Goal: Information Seeking & Learning: Learn about a topic

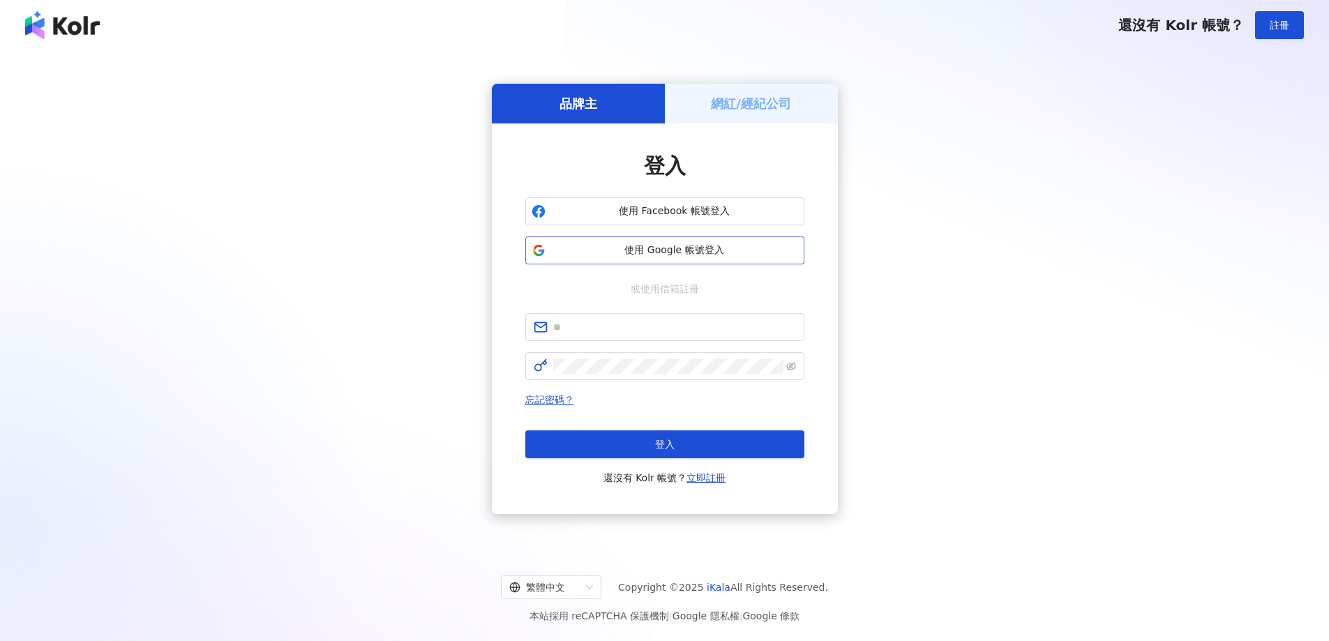
click at [670, 241] on button "使用 Google 帳號登入" at bounding box center [664, 251] width 279 height 28
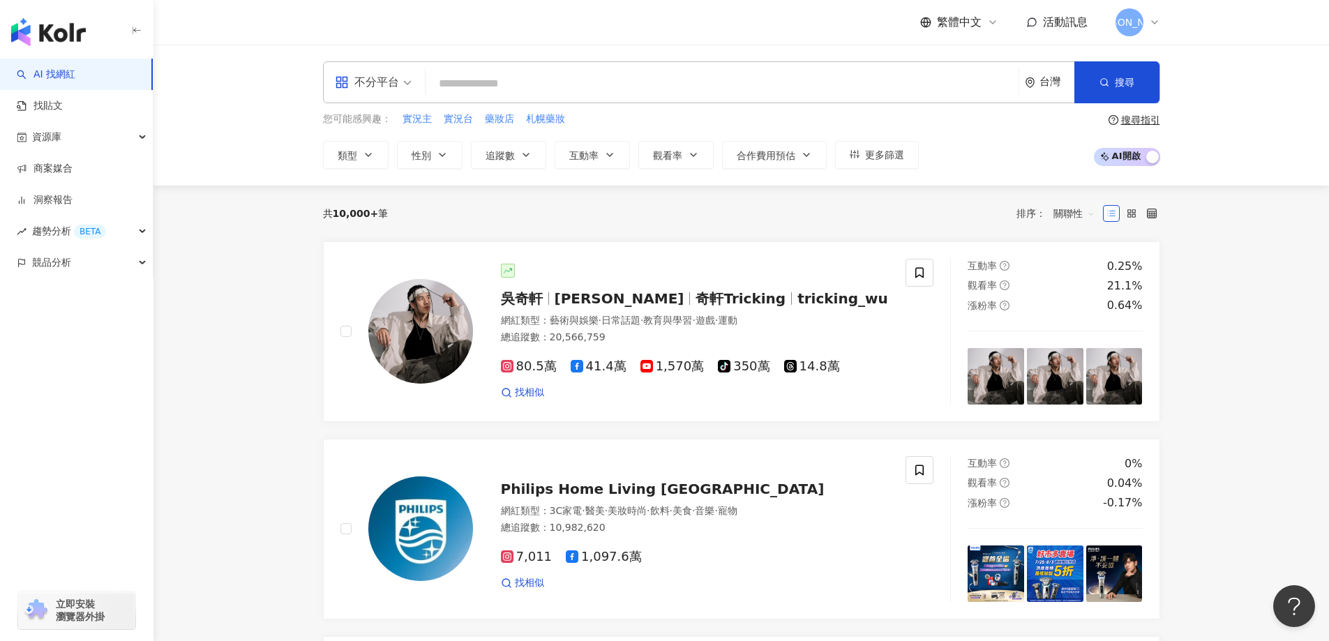
click at [389, 73] on div "不分平台" at bounding box center [367, 82] width 64 height 22
click at [386, 165] on div "Facebook" at bounding box center [377, 172] width 79 height 17
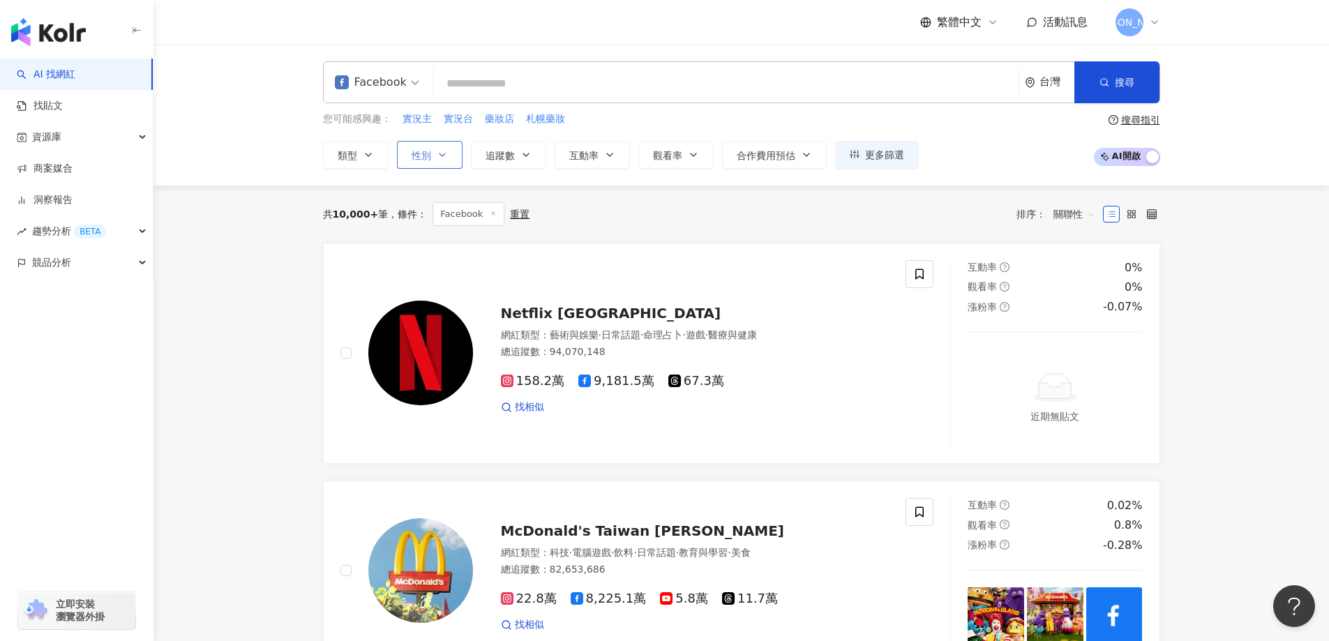
click at [439, 145] on button "性別" at bounding box center [430, 155] width 66 height 28
click at [520, 165] on button "追蹤數" at bounding box center [508, 155] width 75 height 28
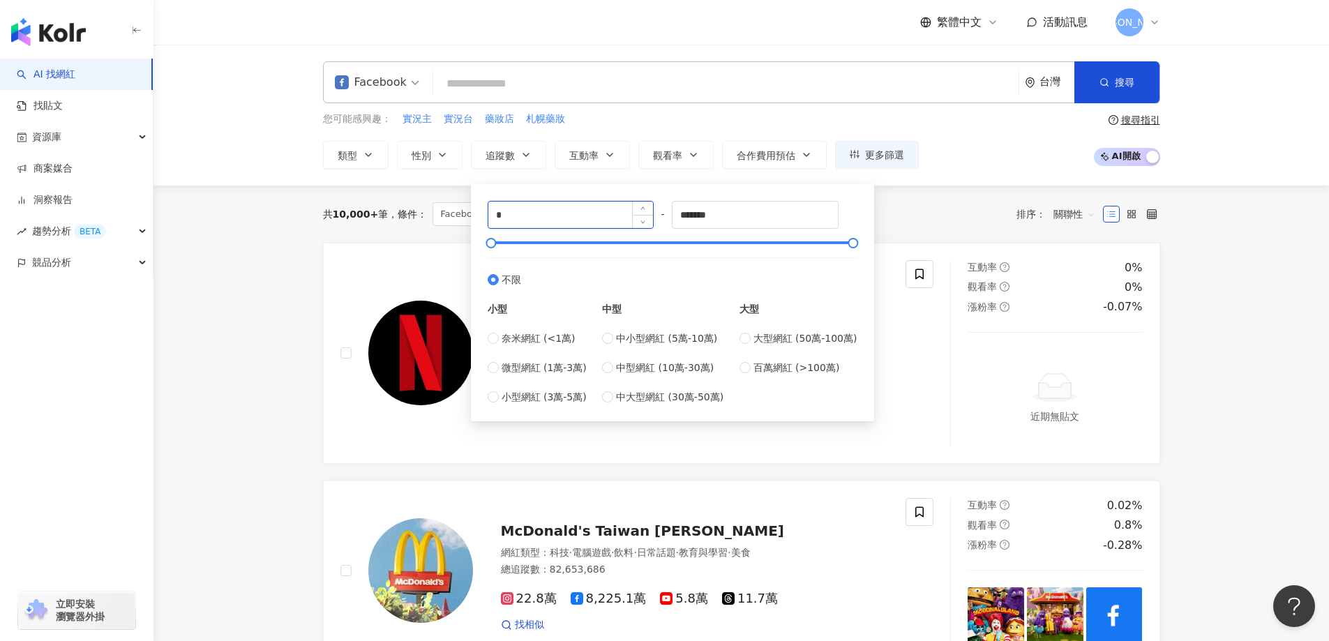
click at [518, 218] on input "*" at bounding box center [570, 215] width 165 height 27
type input "****"
drag, startPoint x: 749, startPoint y: 213, endPoint x: 648, endPoint y: 223, distance: 100.9
click at [648, 223] on div "**** - ******* 不限 小型 奈米網紅 (<1萬) 微型網紅 (1萬-3萬) 小型網紅 (3萬-5萬) 中型 中小型網紅 (5萬-10萬) 中型網…" at bounding box center [673, 303] width 370 height 204
type input "******"
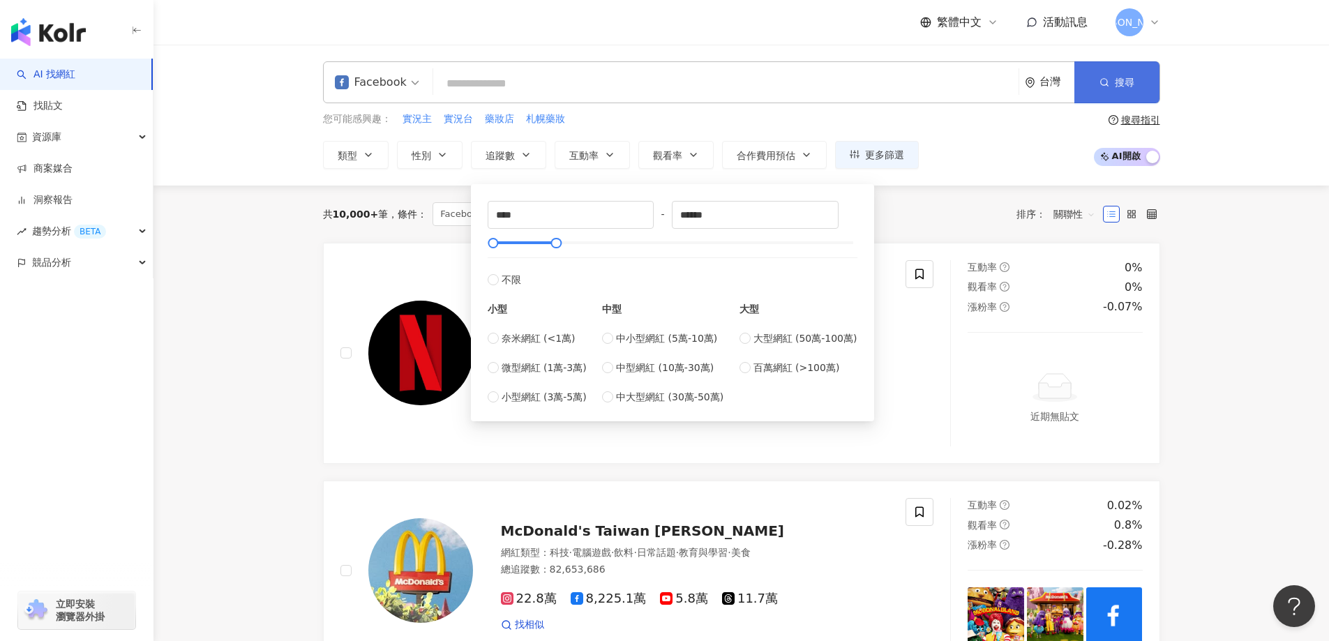
click at [1137, 75] on button "搜尋" at bounding box center [1116, 82] width 85 height 42
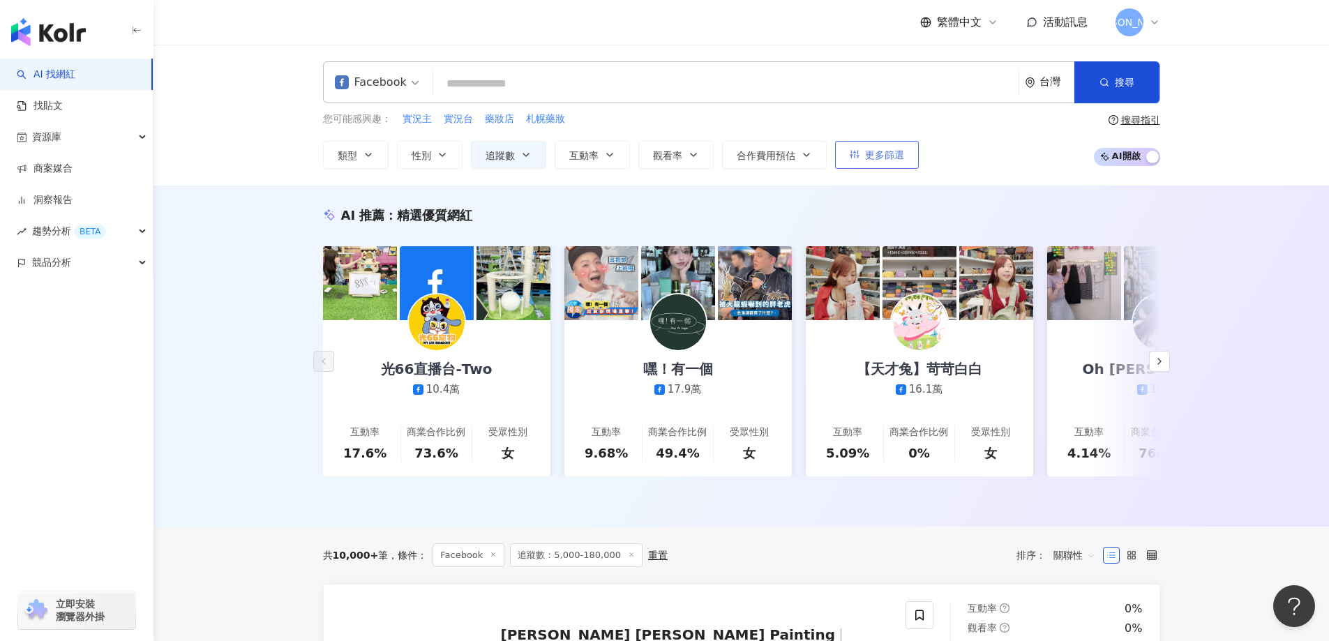
click at [862, 150] on button "更多篩選" at bounding box center [877, 155] width 84 height 28
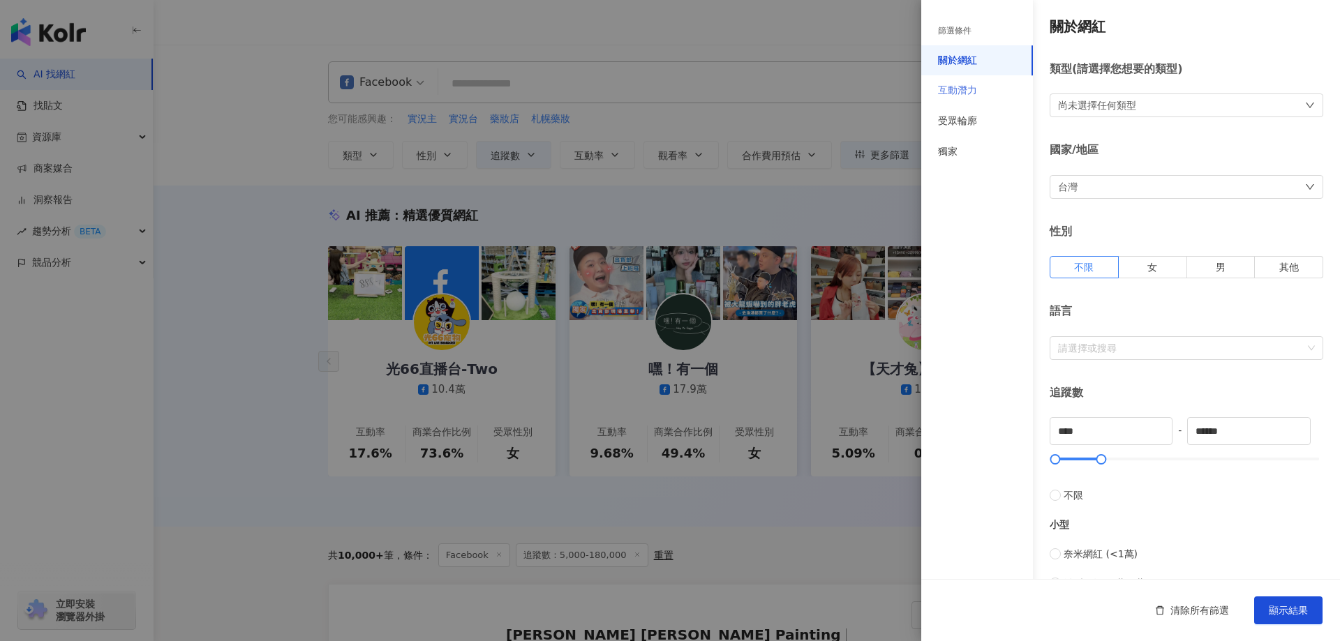
click at [989, 101] on div "互動潛力" at bounding box center [977, 90] width 112 height 31
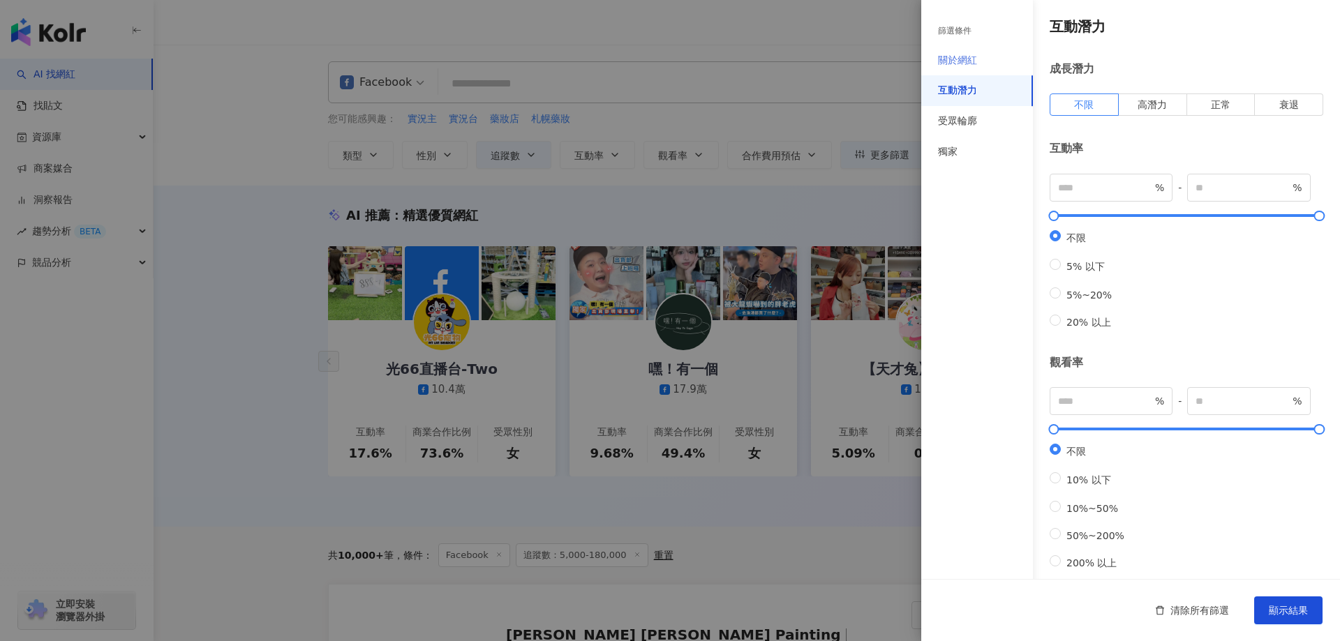
click at [988, 68] on div "關於網紅" at bounding box center [977, 60] width 112 height 31
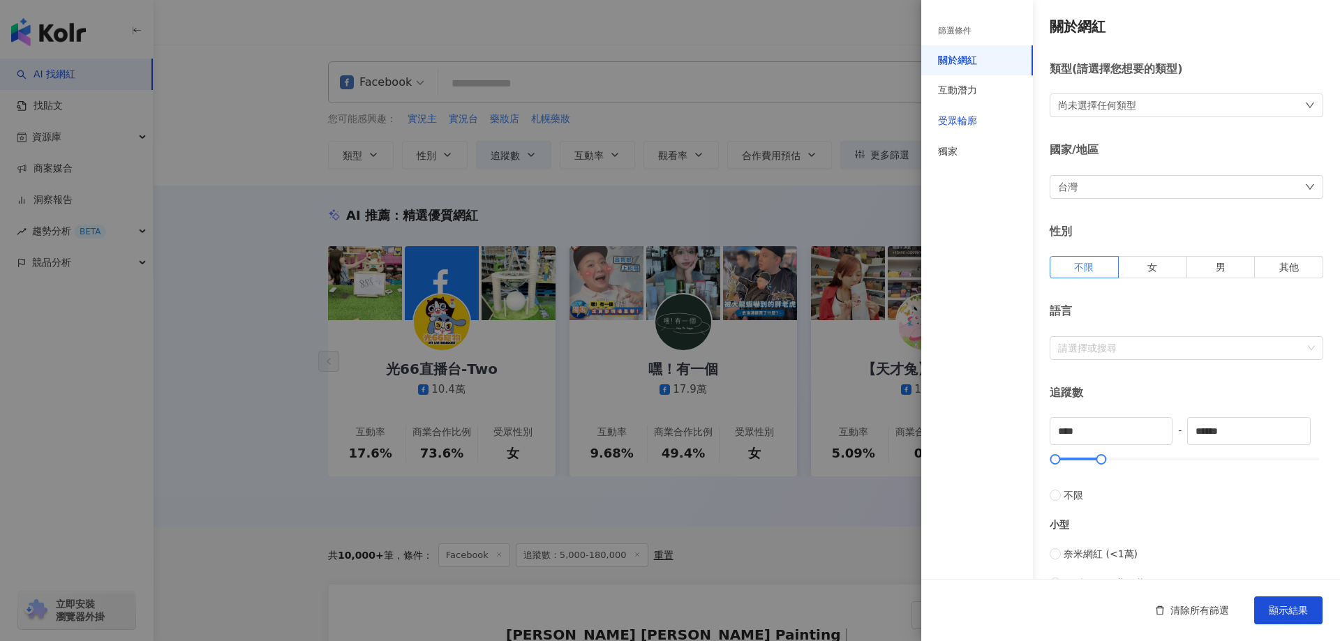
click at [975, 123] on div "受眾輪廓" at bounding box center [957, 121] width 39 height 14
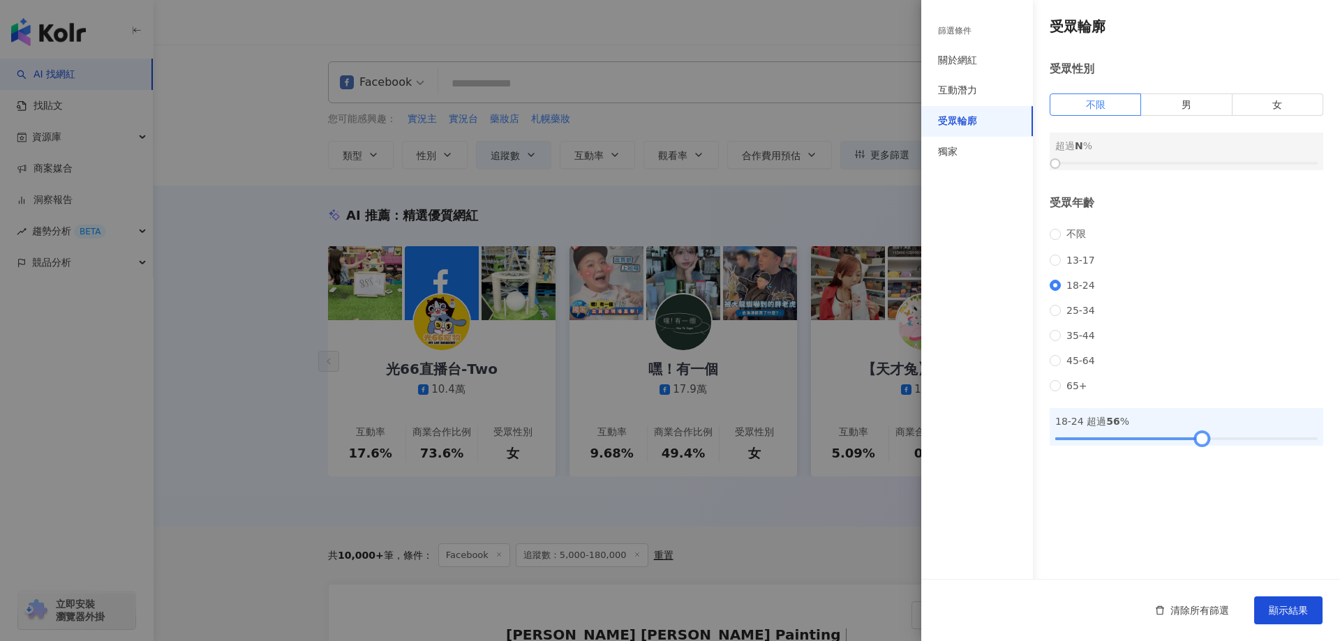
drag, startPoint x: 1062, startPoint y: 452, endPoint x: 1200, endPoint y: 451, distance: 138.1
click at [1200, 443] on div at bounding box center [1186, 439] width 262 height 8
click at [1202, 442] on div at bounding box center [1199, 439] width 8 height 8
click at [1307, 614] on button "顯示結果" at bounding box center [1288, 611] width 68 height 28
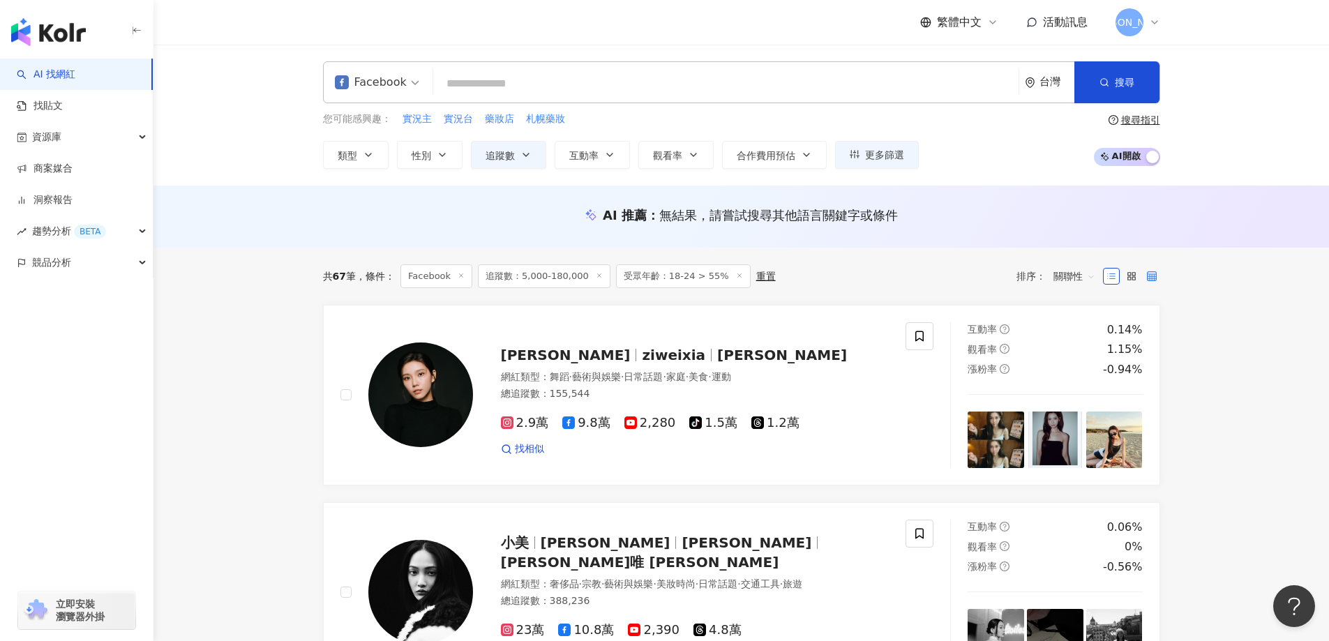
click at [1154, 274] on icon at bounding box center [1152, 276] width 10 height 10
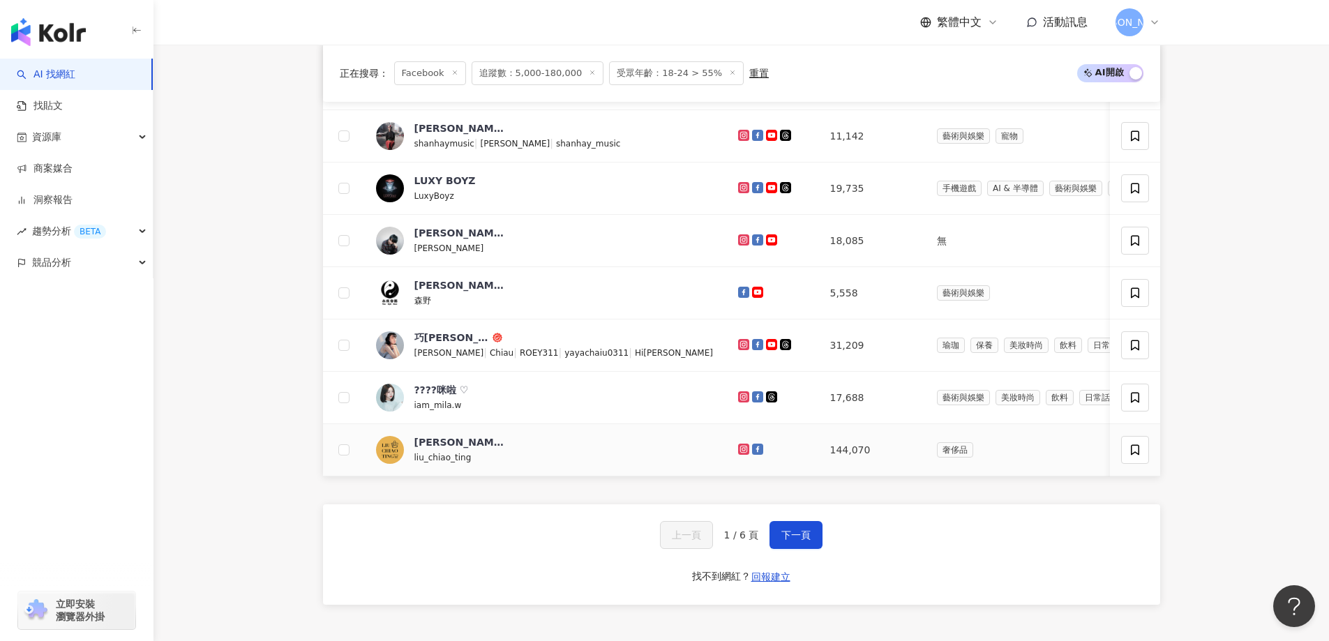
scroll to position [558, 0]
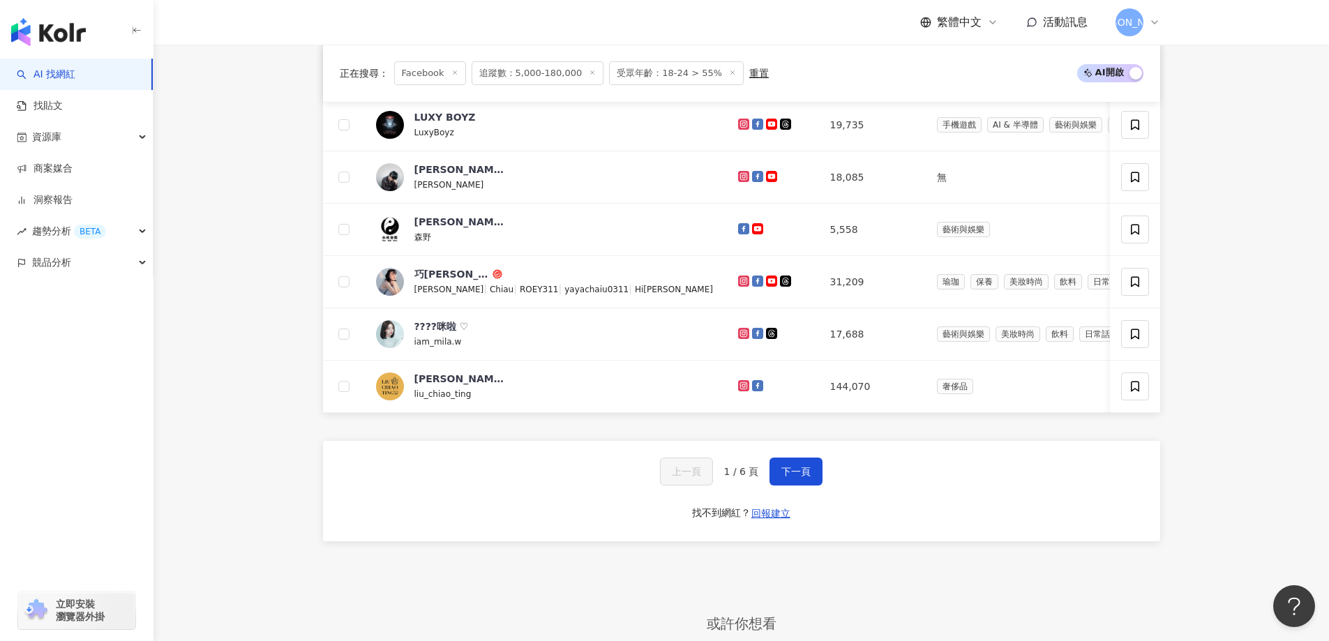
click at [764, 481] on div "上一頁 1 / 6 頁 下一頁" at bounding box center [741, 472] width 163 height 28
click at [777, 481] on button "下一頁" at bounding box center [796, 472] width 53 height 28
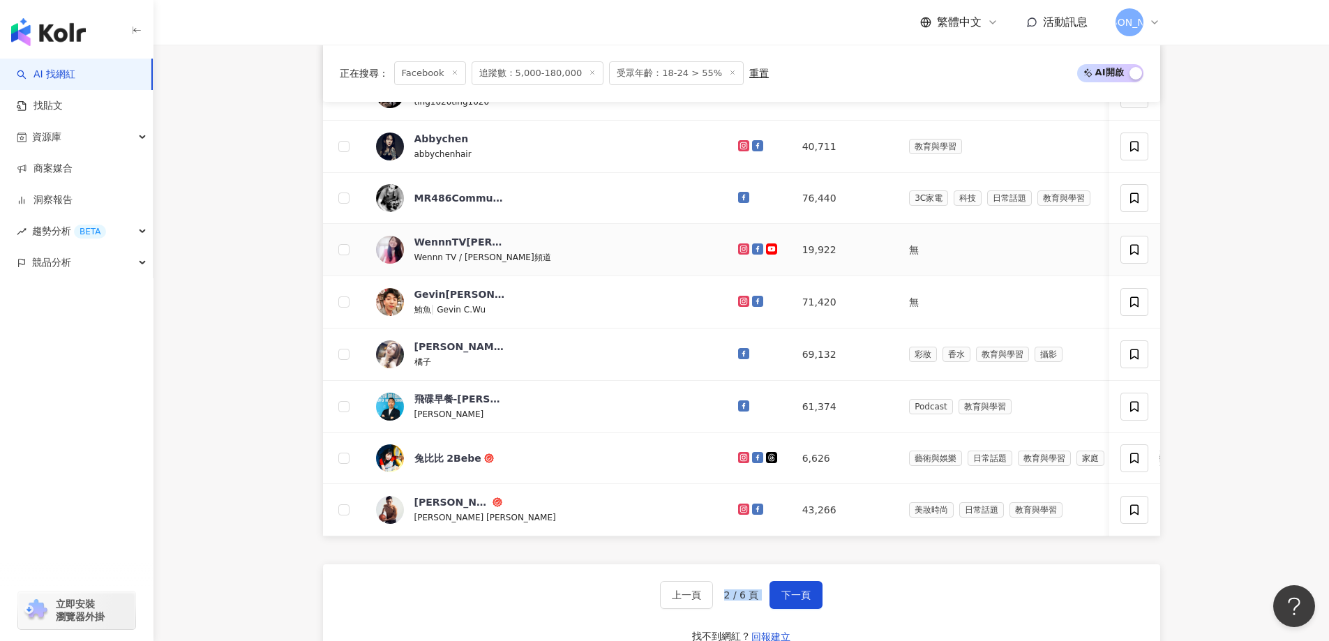
scroll to position [483, 0]
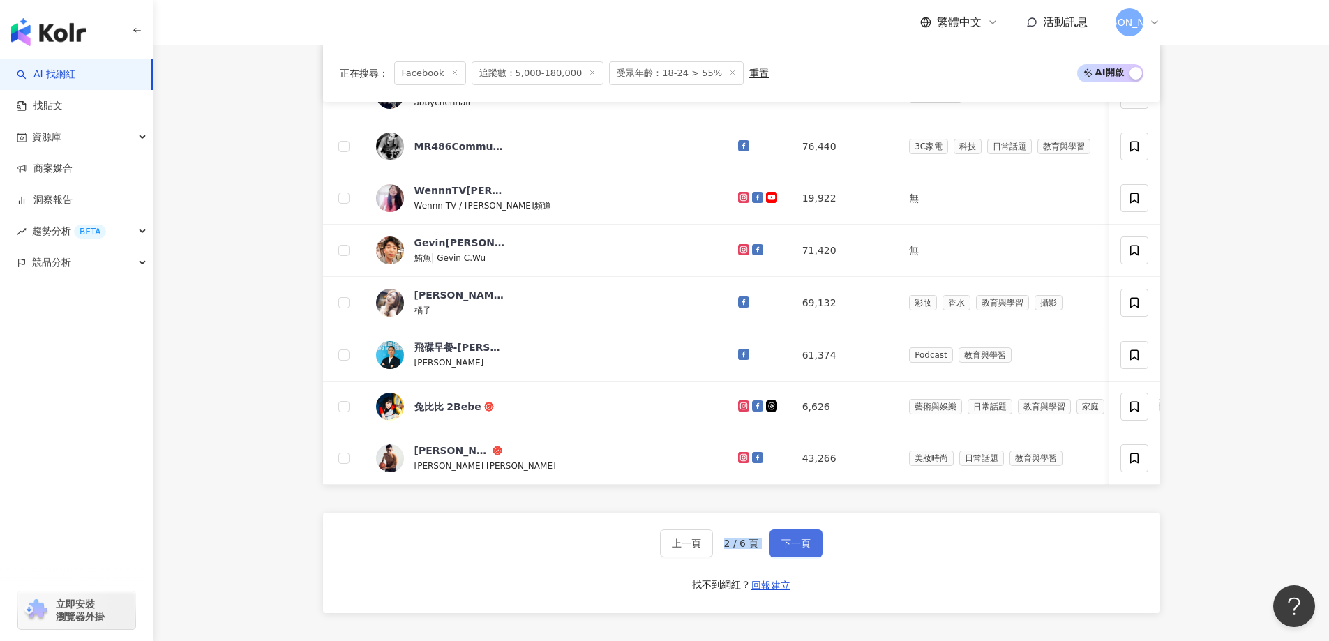
click at [777, 555] on button "下一頁" at bounding box center [796, 544] width 53 height 28
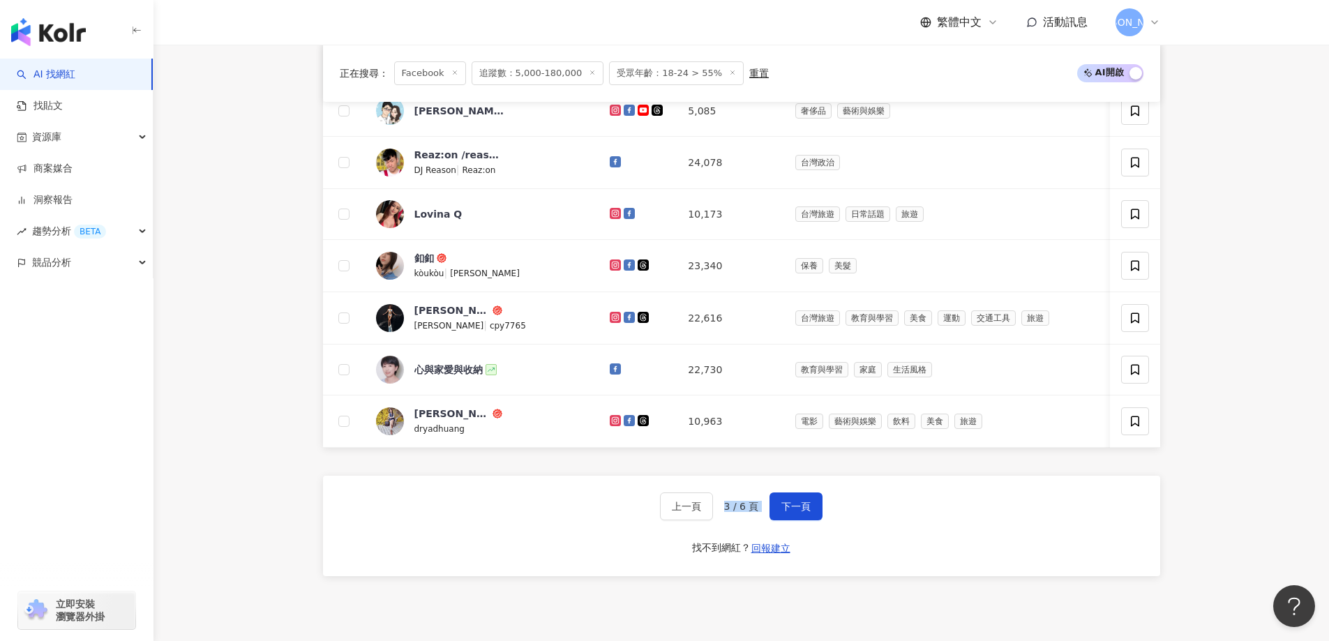
scroll to position [558, 0]
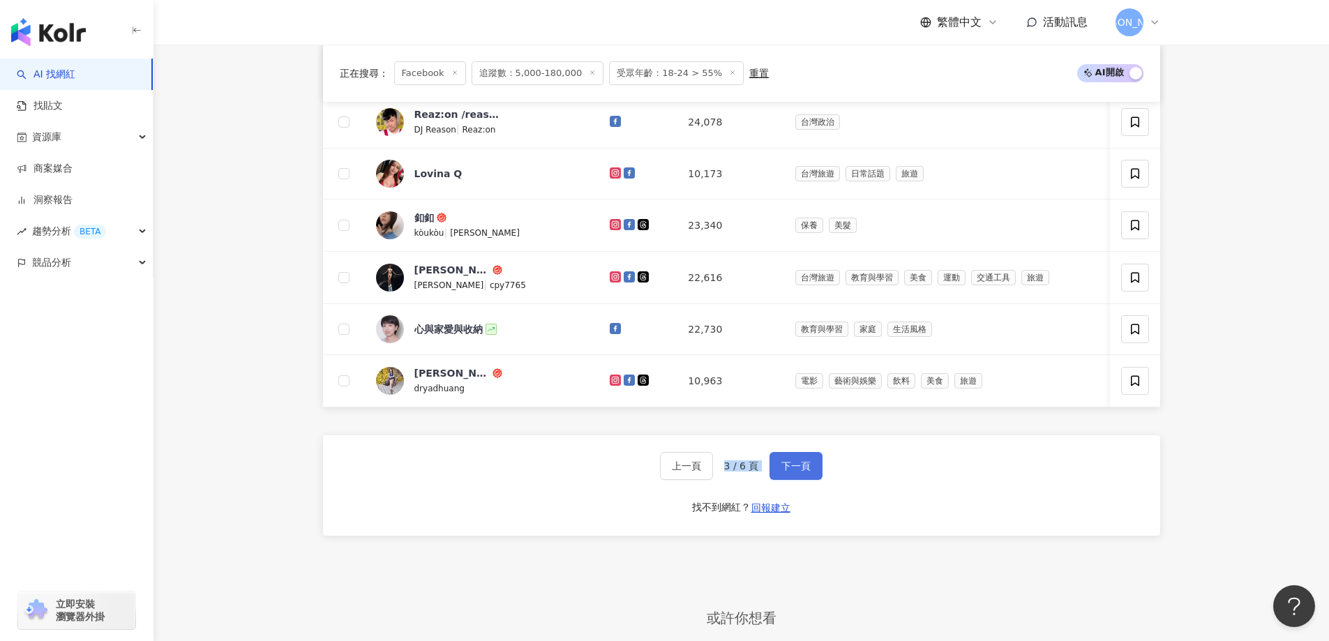
click at [796, 472] on span "下一頁" at bounding box center [795, 465] width 29 height 11
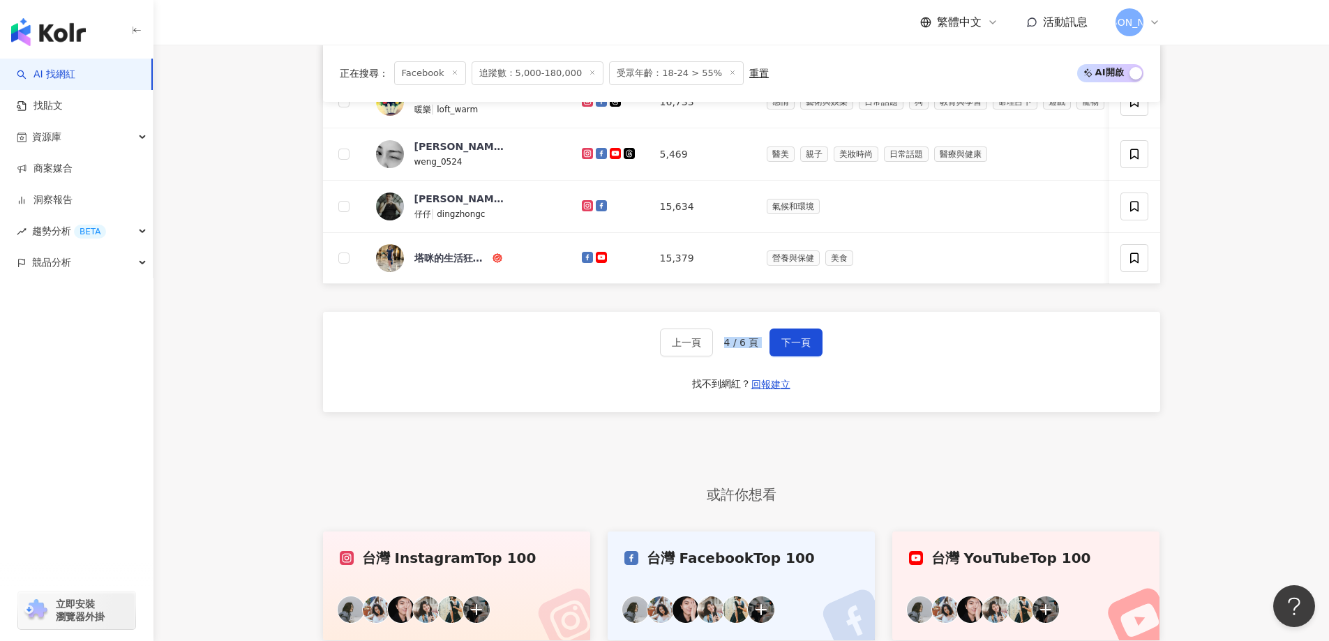
scroll to position [698, 0]
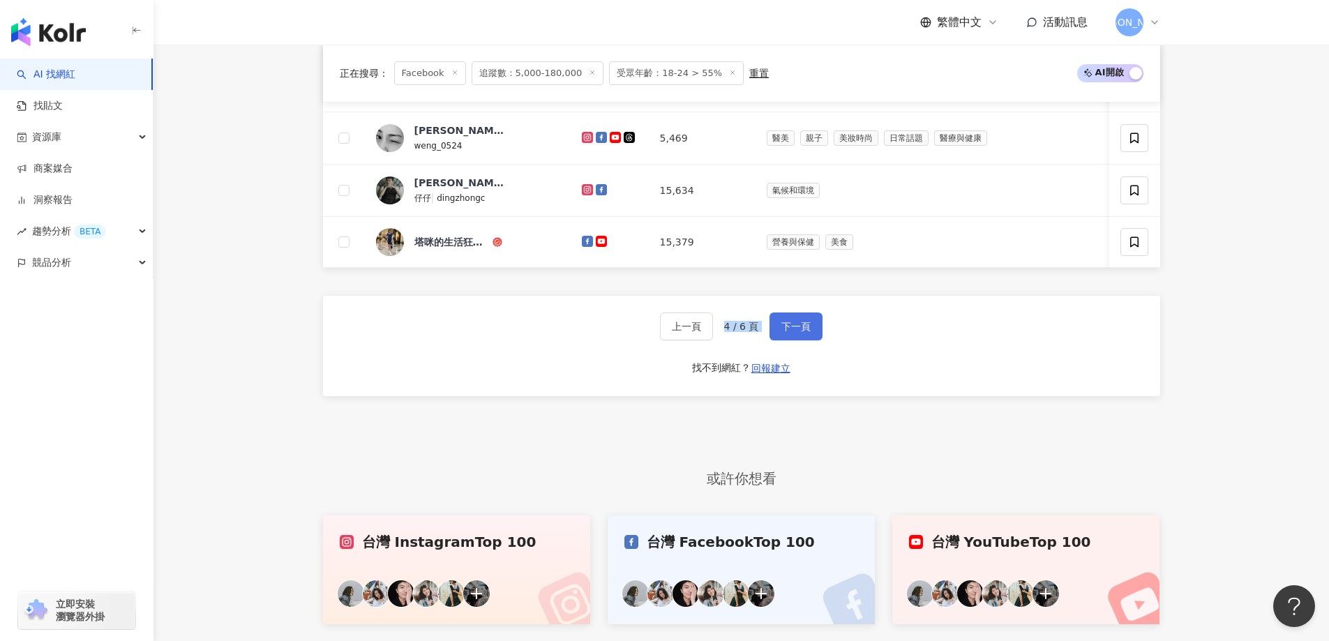
click at [802, 332] on span "下一頁" at bounding box center [795, 326] width 29 height 11
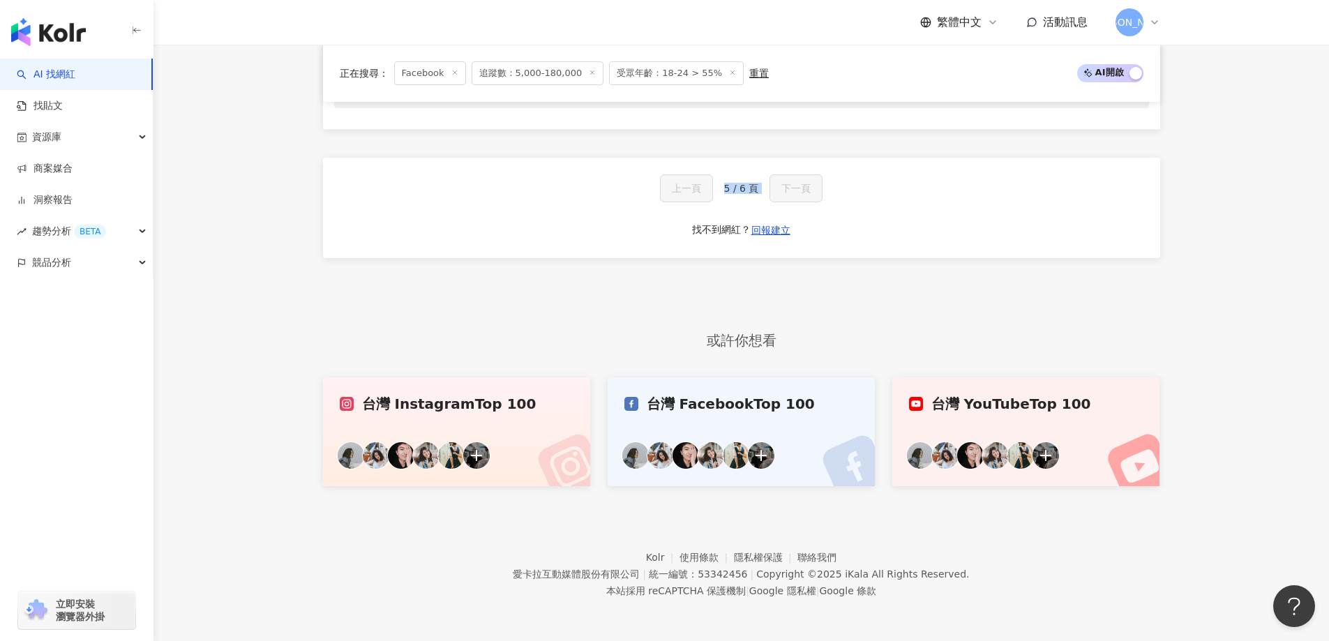
scroll to position [344, 0]
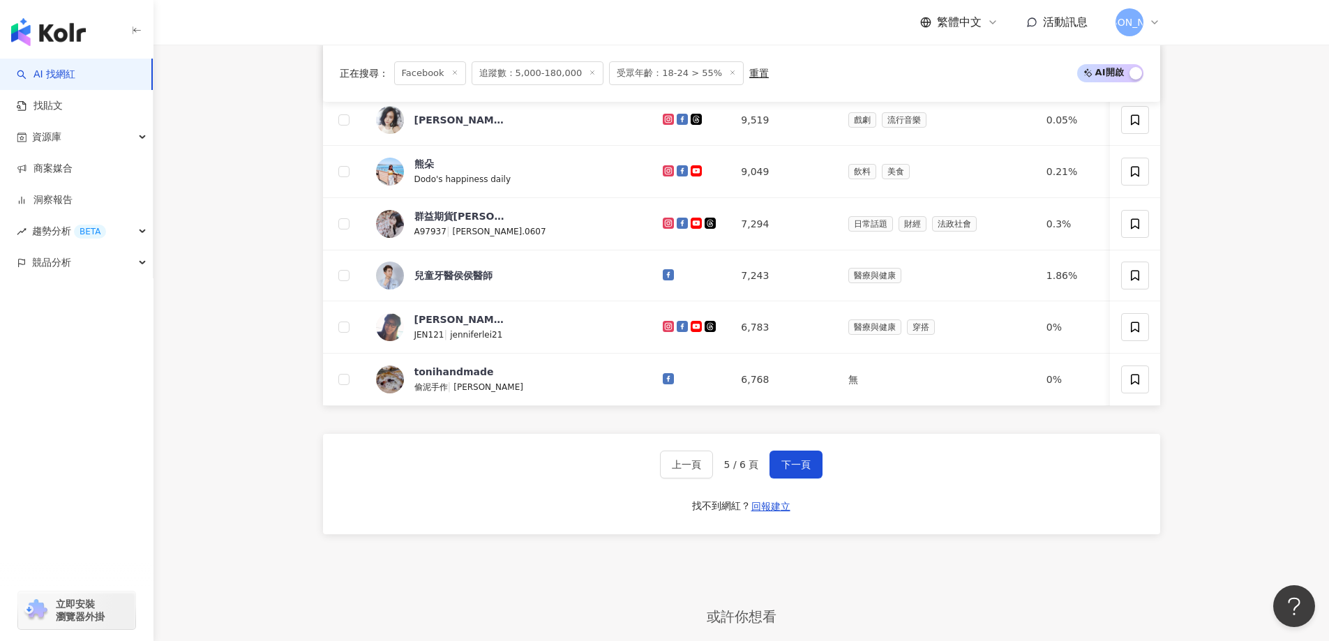
click at [1192, 397] on main "Facebook 台灣 搜尋 您可能感興趣： 實況主 實況台 藥妝店 札幌藥妝 類型 性別 追蹤數 互動率 觀看率 合作費用預估 更多篩選 篩選條件 關於網紅…" at bounding box center [741, 125] width 1176 height 1276
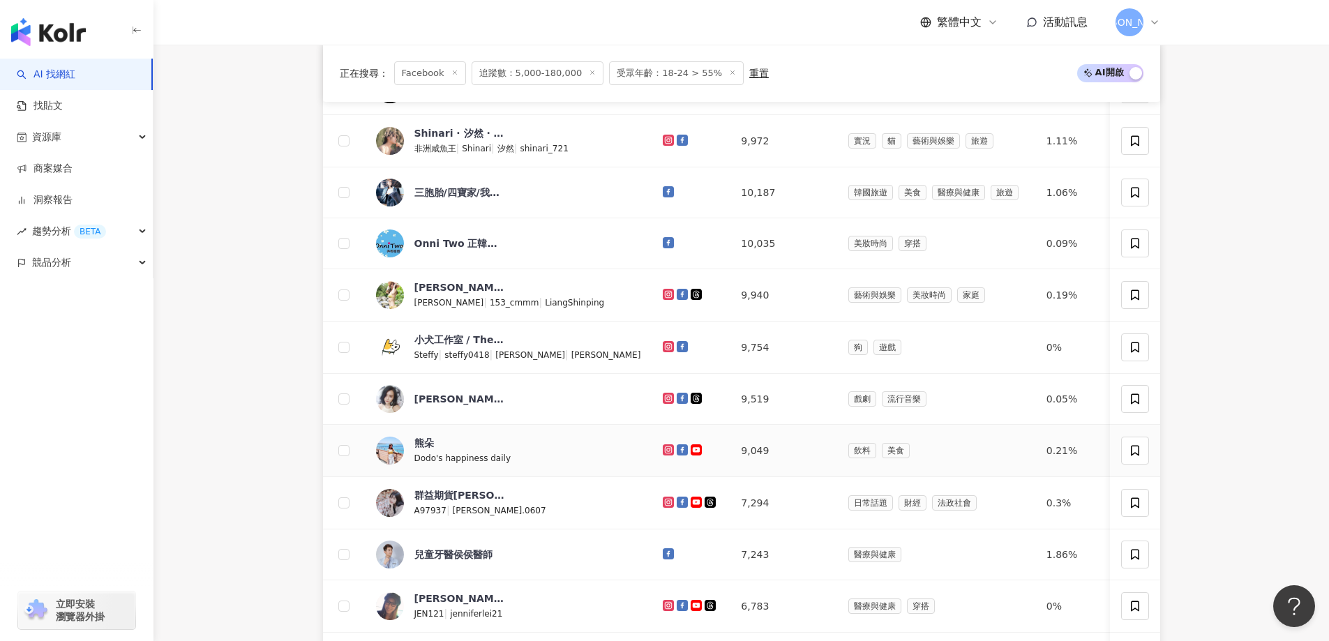
scroll to position [419, 0]
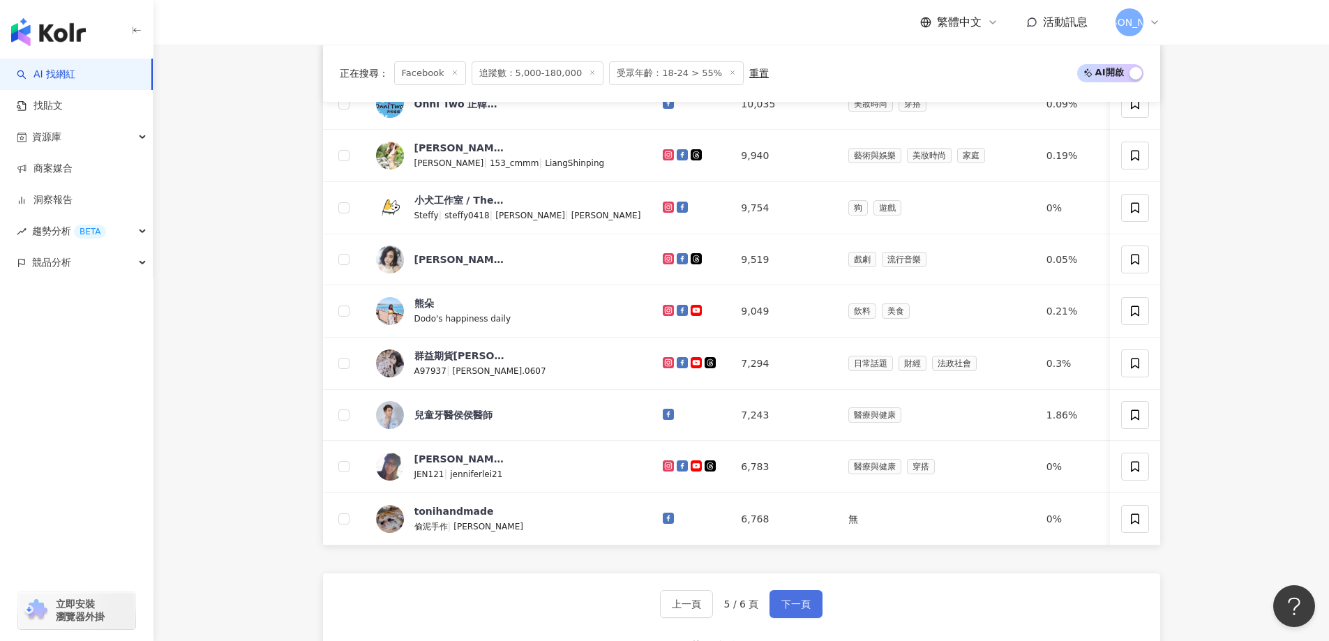
click at [809, 618] on button "下一頁" at bounding box center [796, 604] width 53 height 28
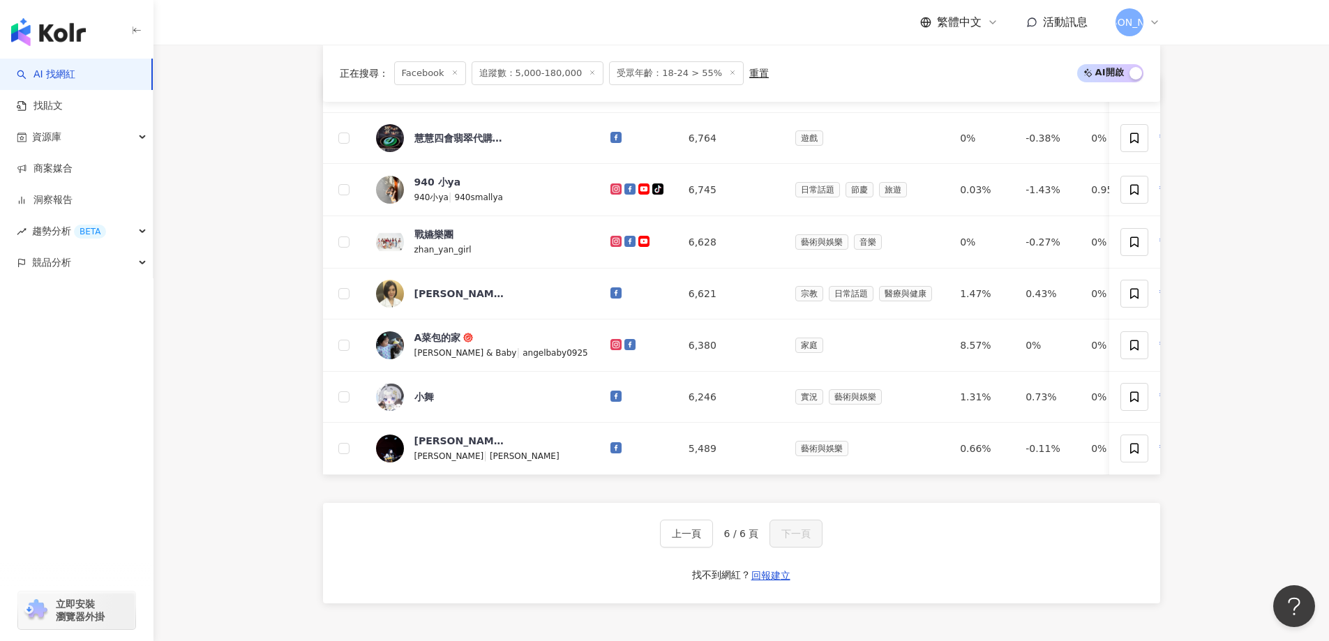
scroll to position [140, 0]
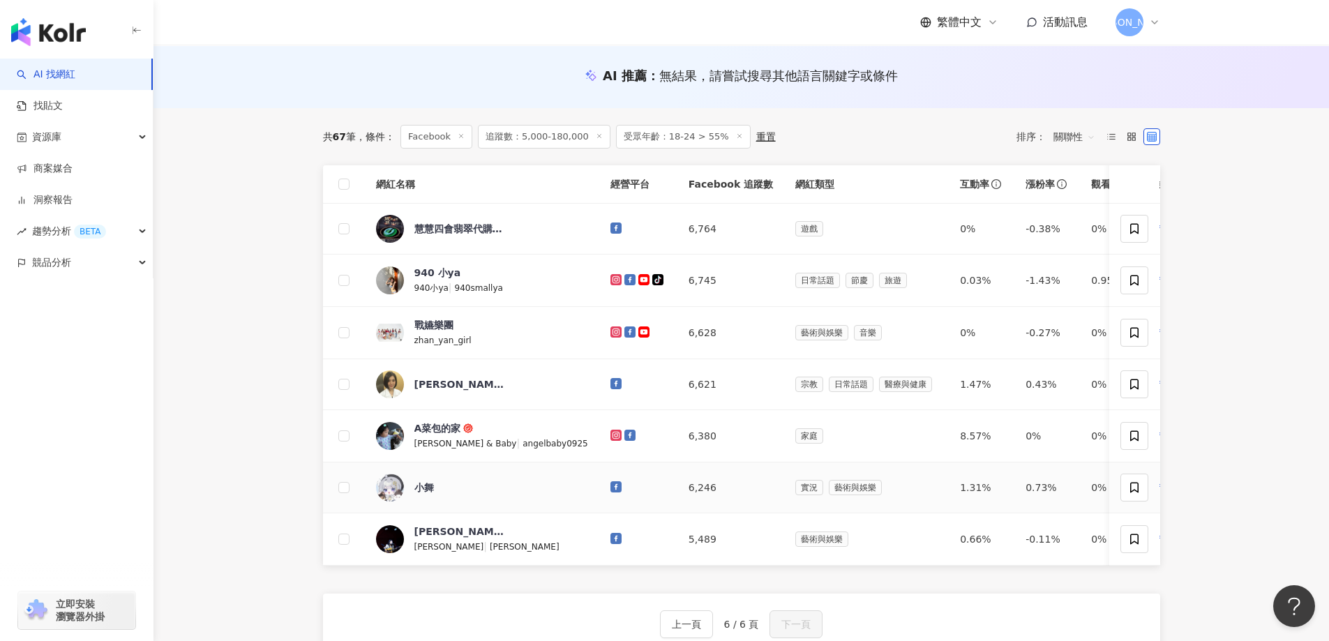
drag, startPoint x: 560, startPoint y: 481, endPoint x: 562, endPoint y: 499, distance: 18.4
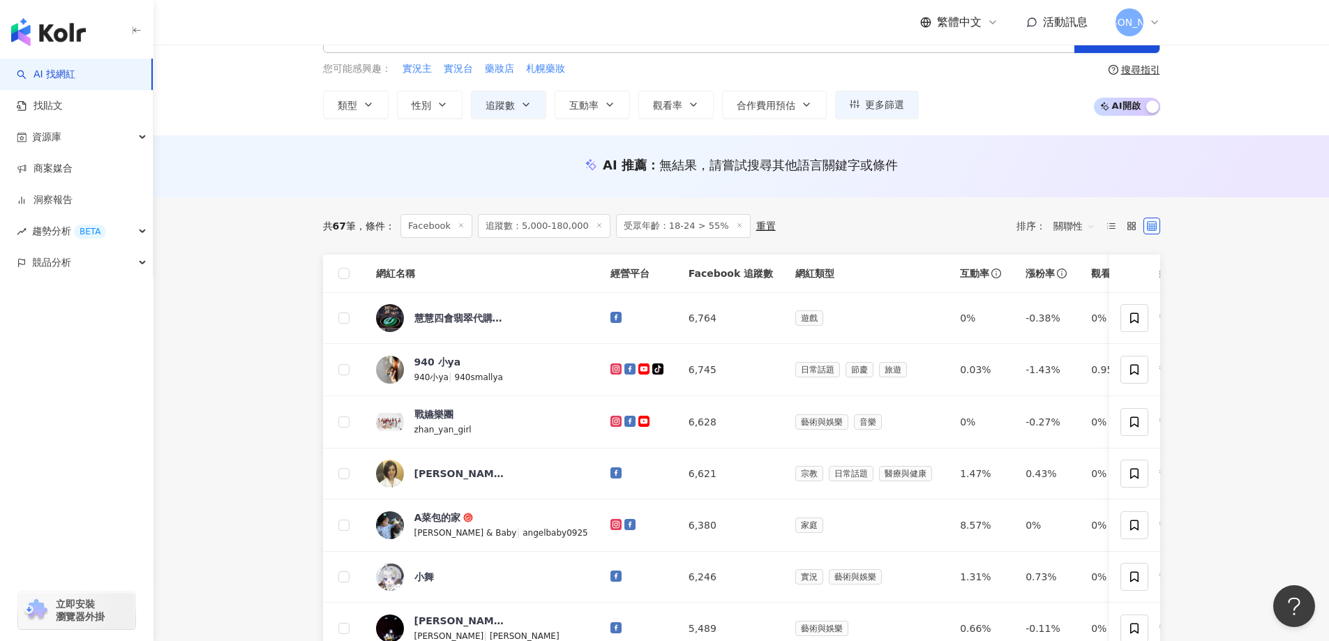
scroll to position [0, 0]
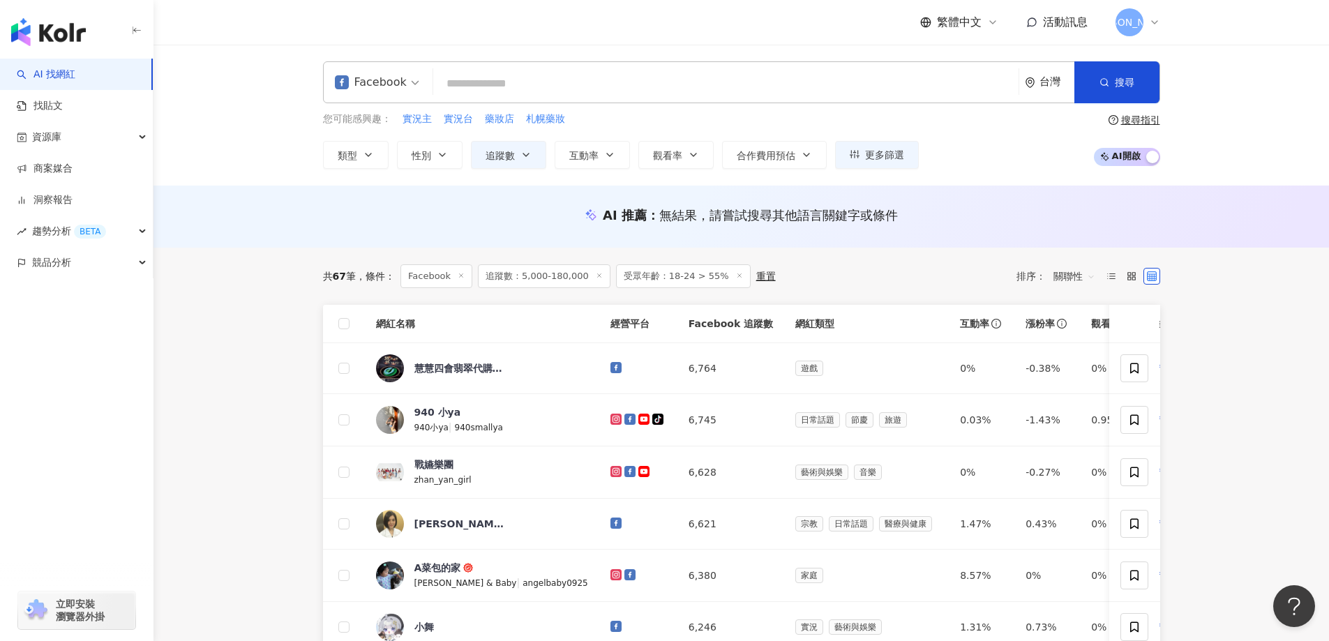
click at [736, 276] on icon at bounding box center [739, 275] width 7 height 7
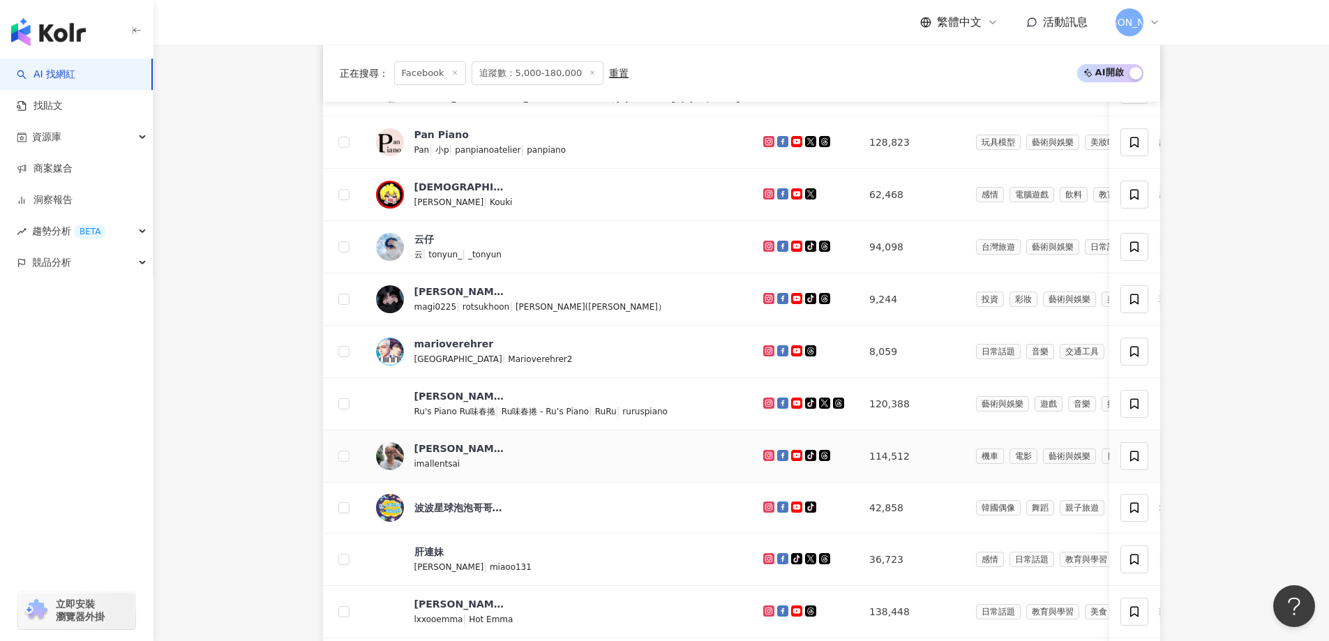
scroll to position [698, 0]
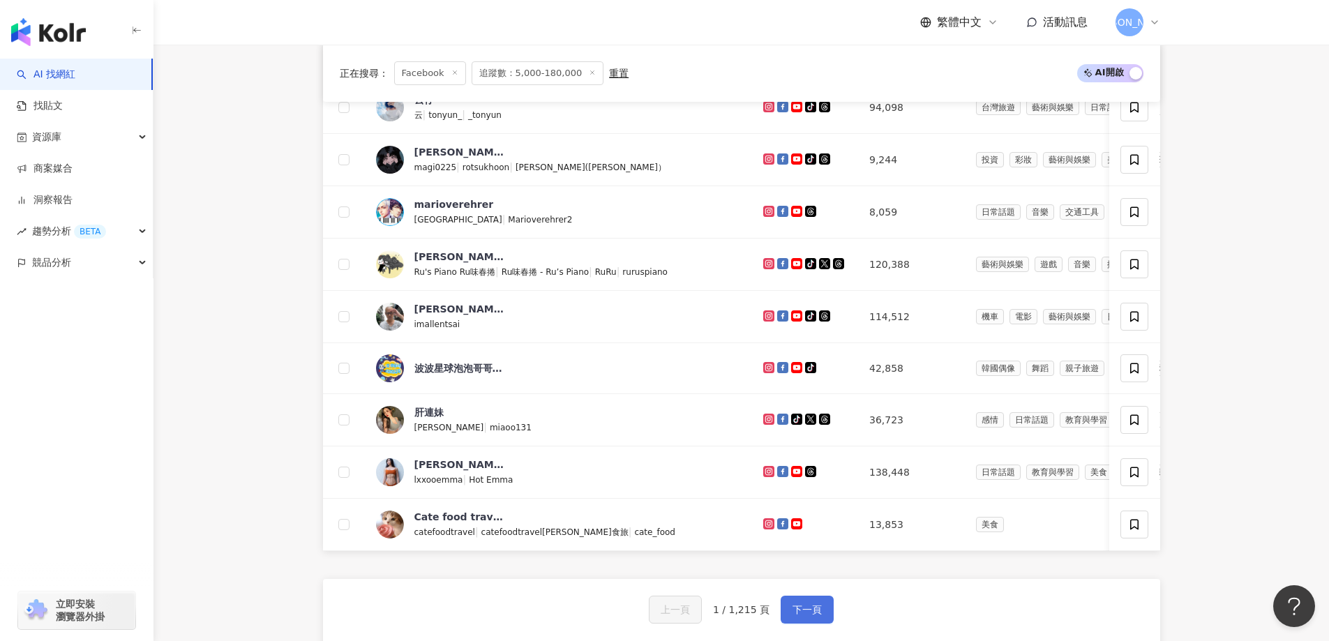
click at [811, 619] on button "下一頁" at bounding box center [807, 610] width 53 height 28
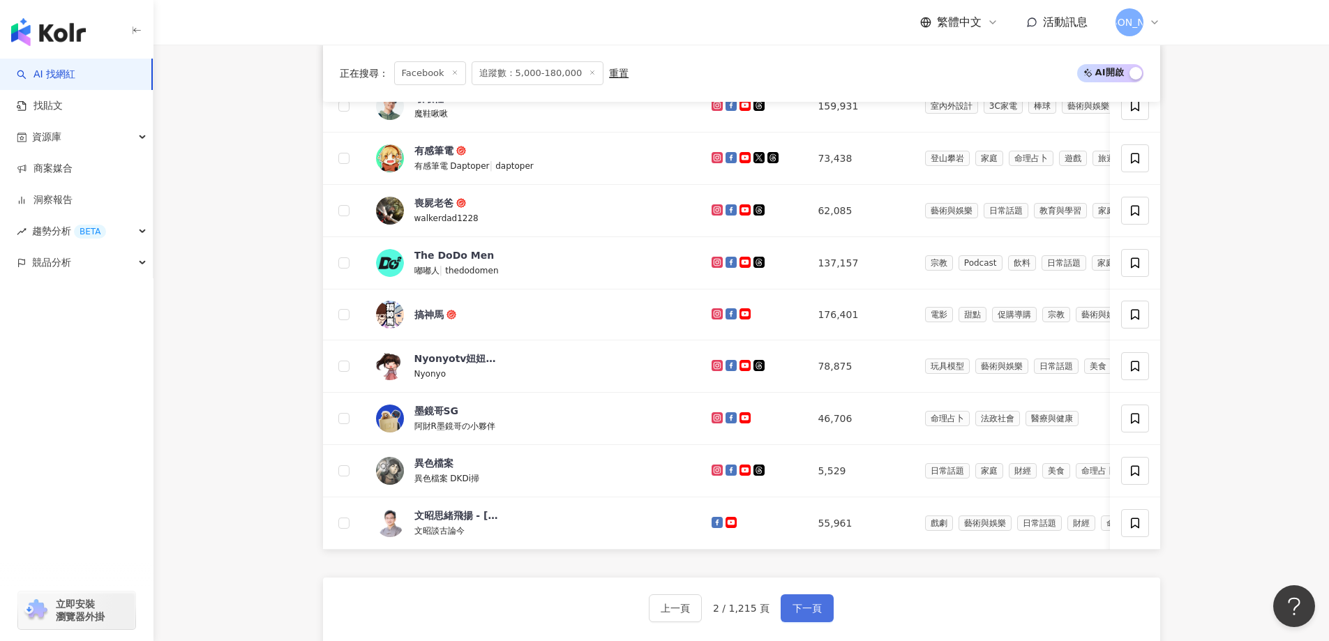
click at [807, 614] on span "下一頁" at bounding box center [807, 608] width 29 height 11
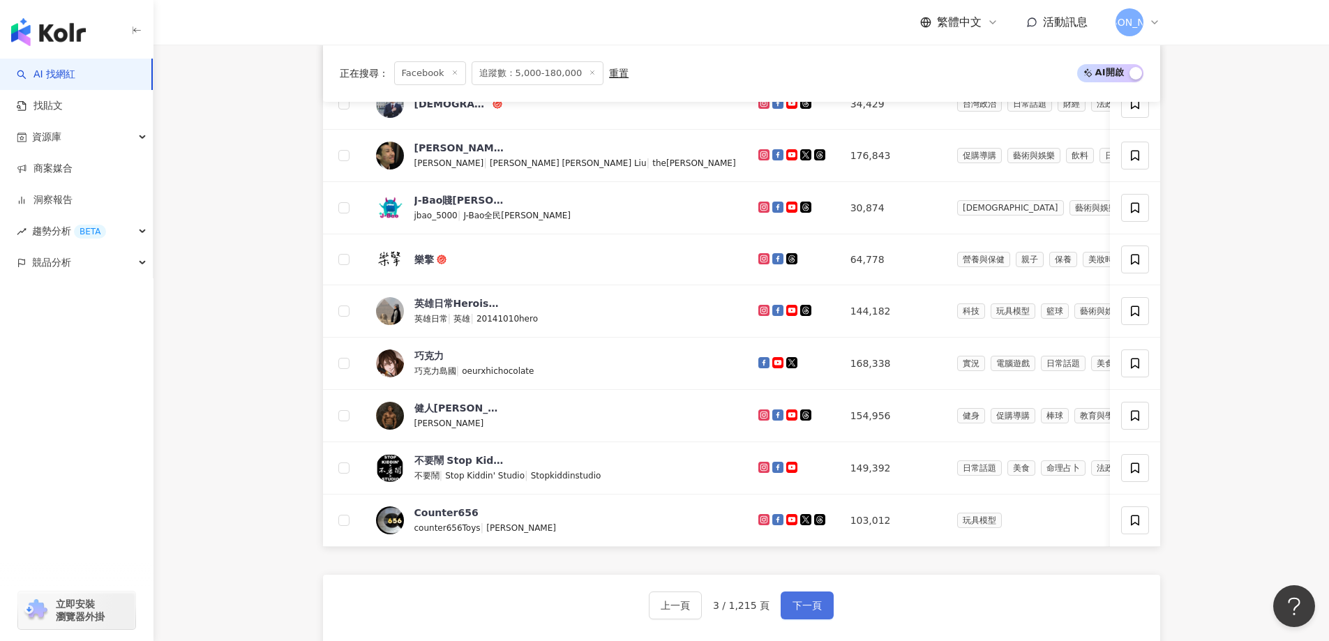
click at [796, 611] on span "下一頁" at bounding box center [807, 605] width 29 height 11
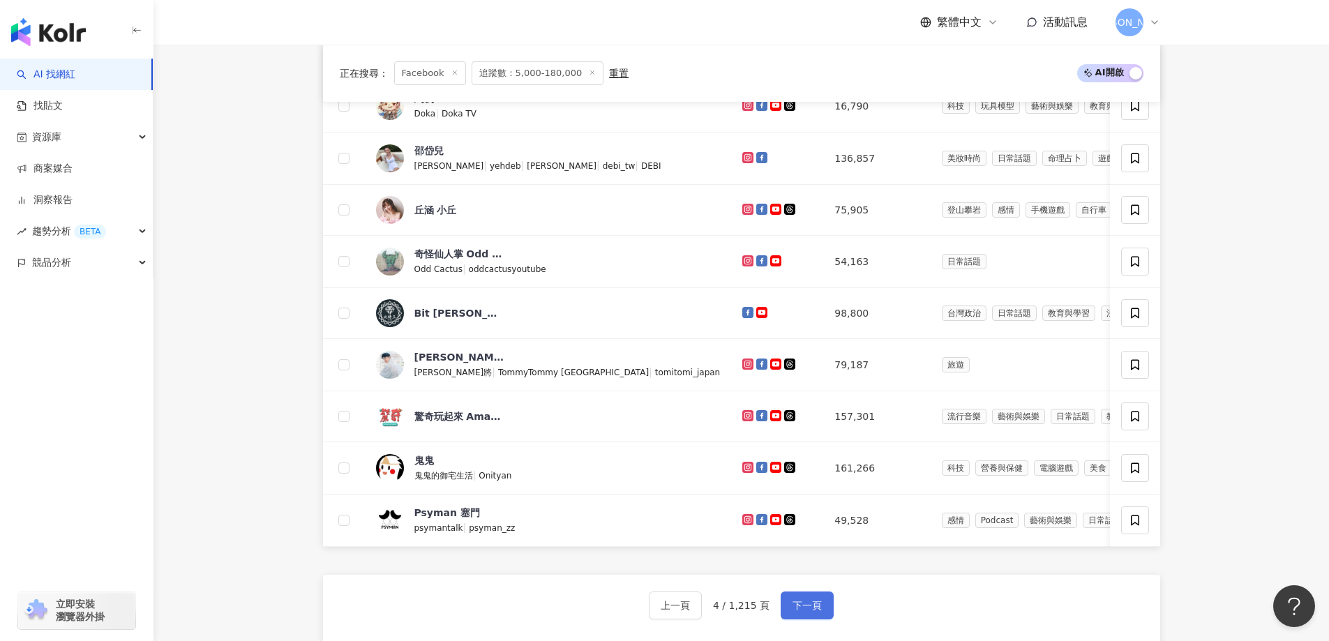
click at [802, 611] on span "下一頁" at bounding box center [807, 605] width 29 height 11
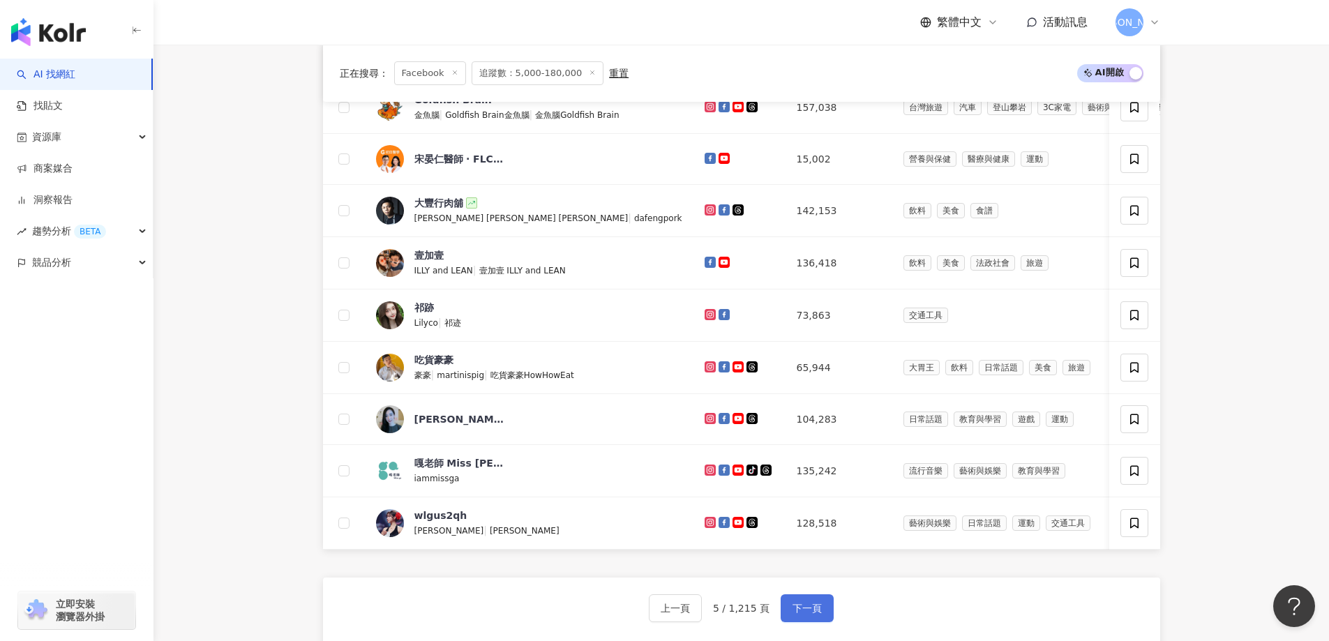
click at [807, 620] on button "下一頁" at bounding box center [807, 608] width 53 height 28
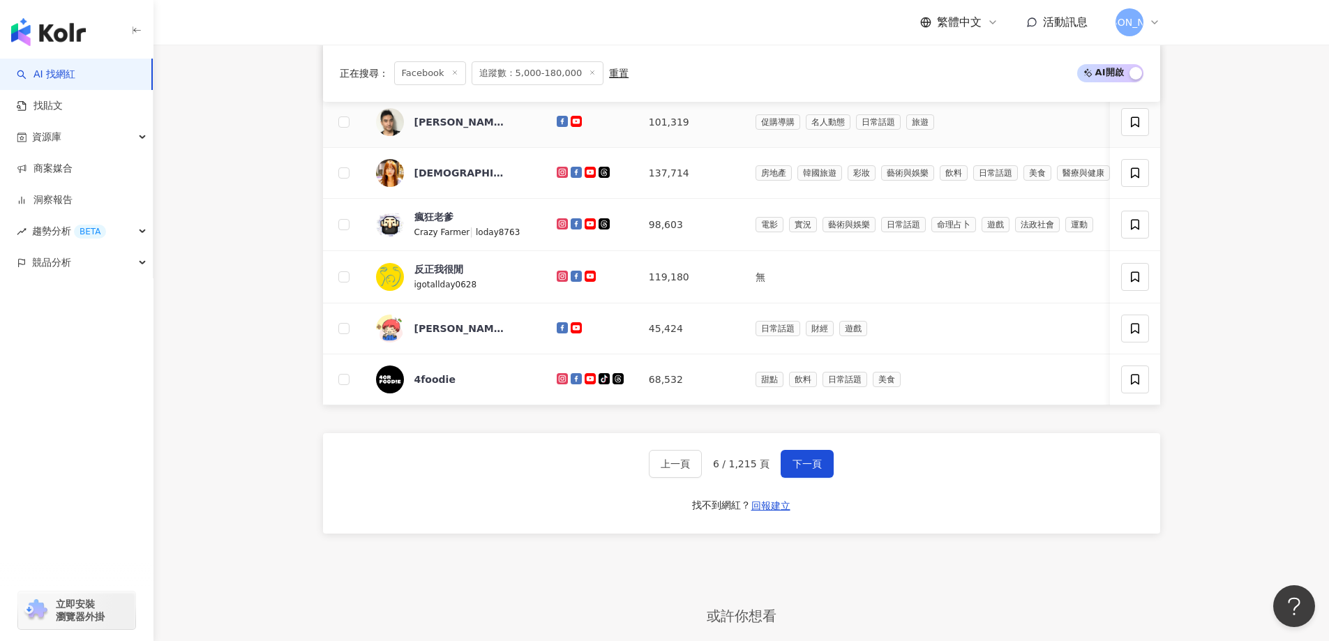
scroll to position [837, 0]
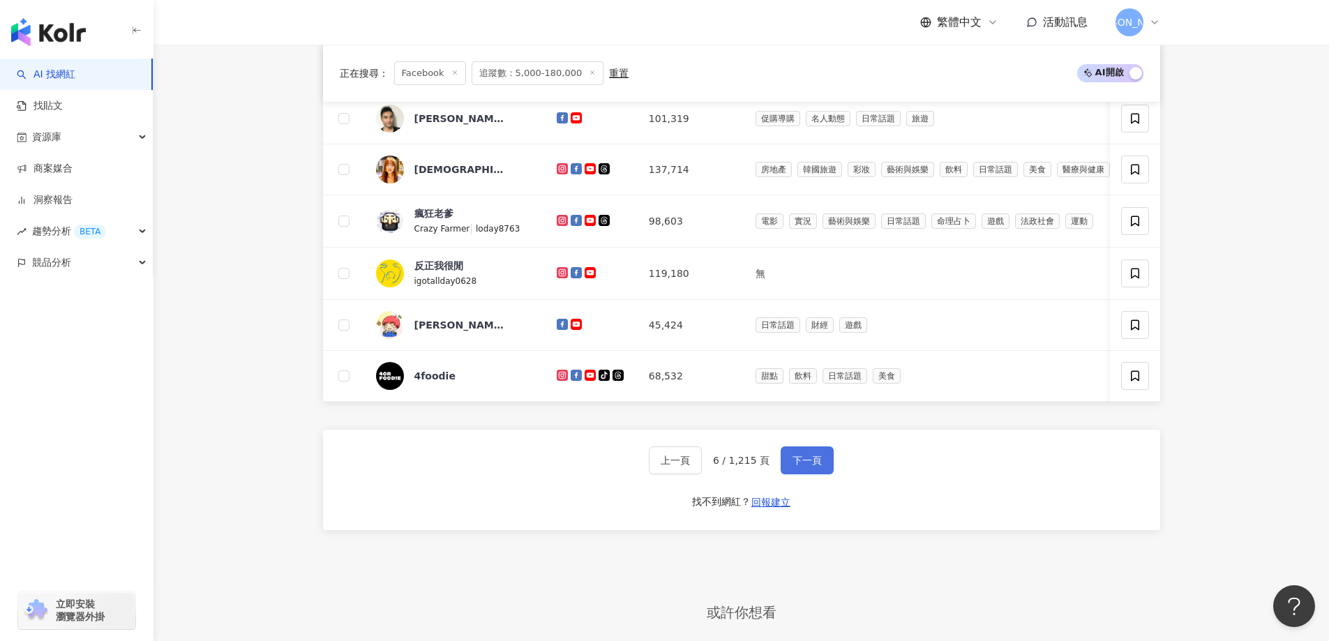
click at [809, 466] on span "下一頁" at bounding box center [807, 460] width 29 height 11
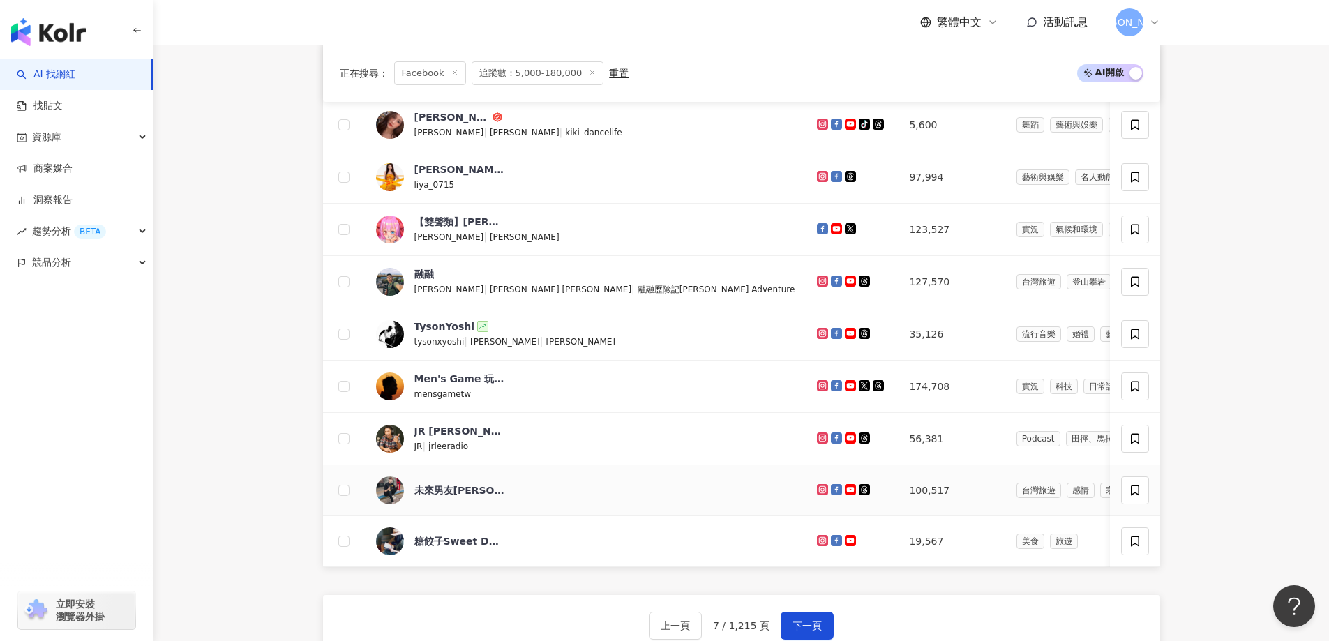
scroll to position [698, 0]
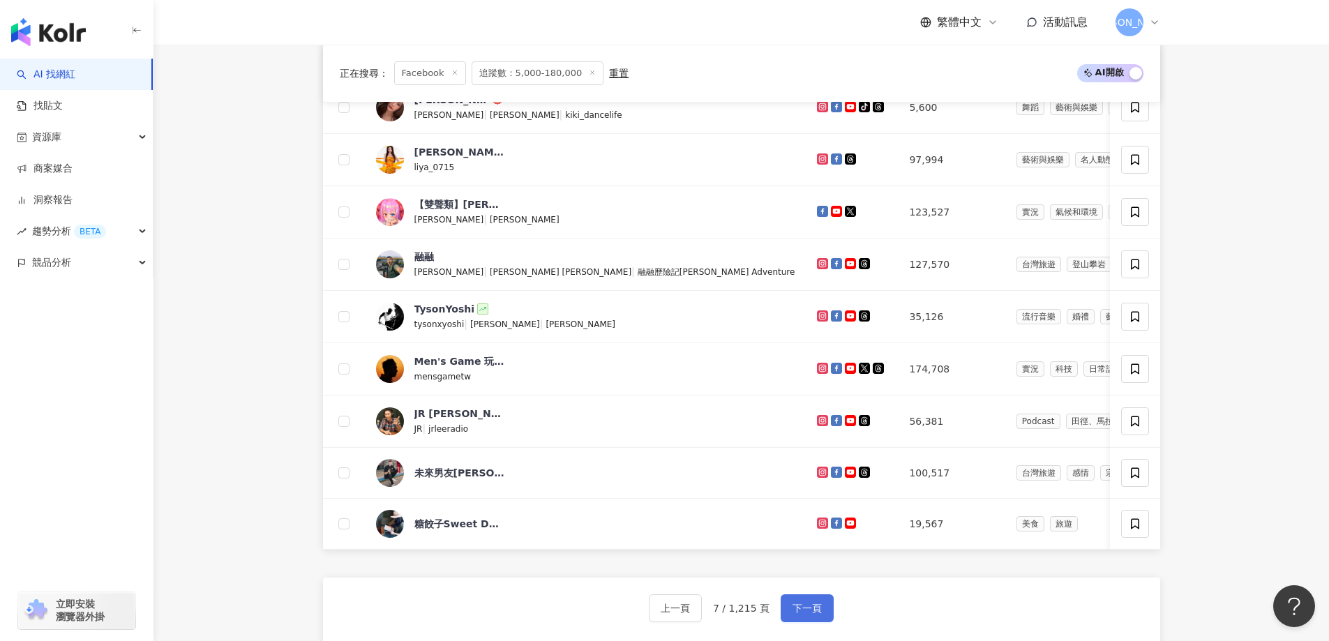
click at [806, 614] on span "下一頁" at bounding box center [807, 608] width 29 height 11
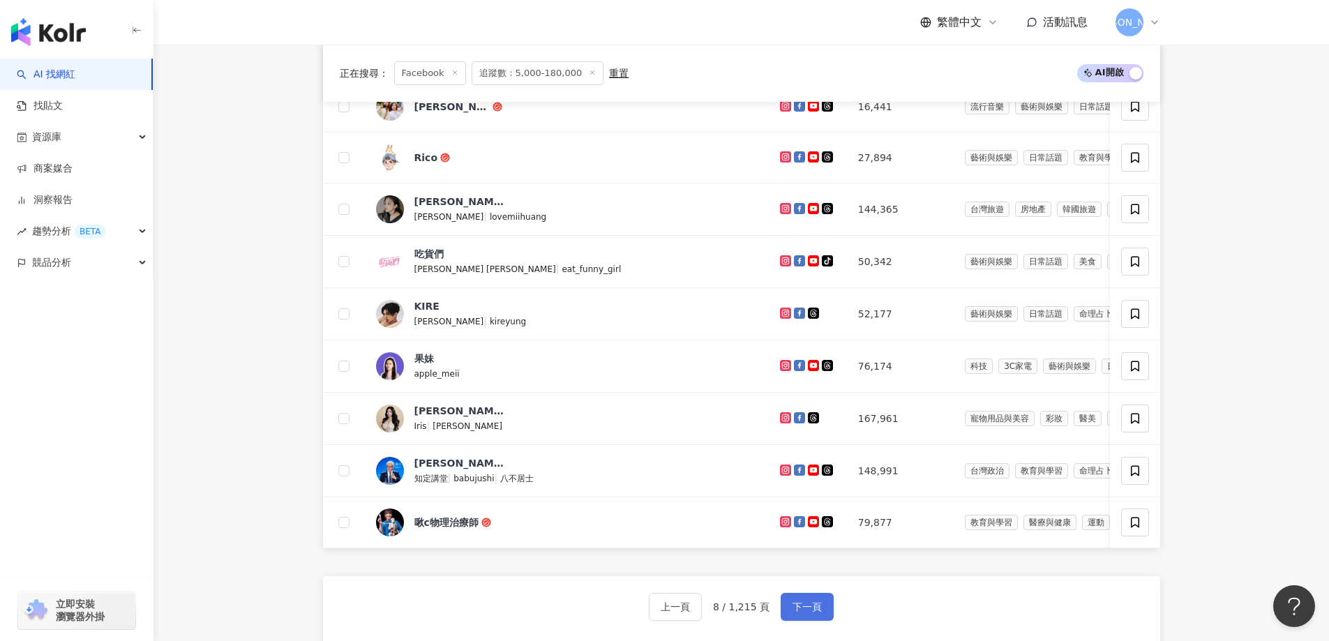
click at [802, 613] on span "下一頁" at bounding box center [807, 606] width 29 height 11
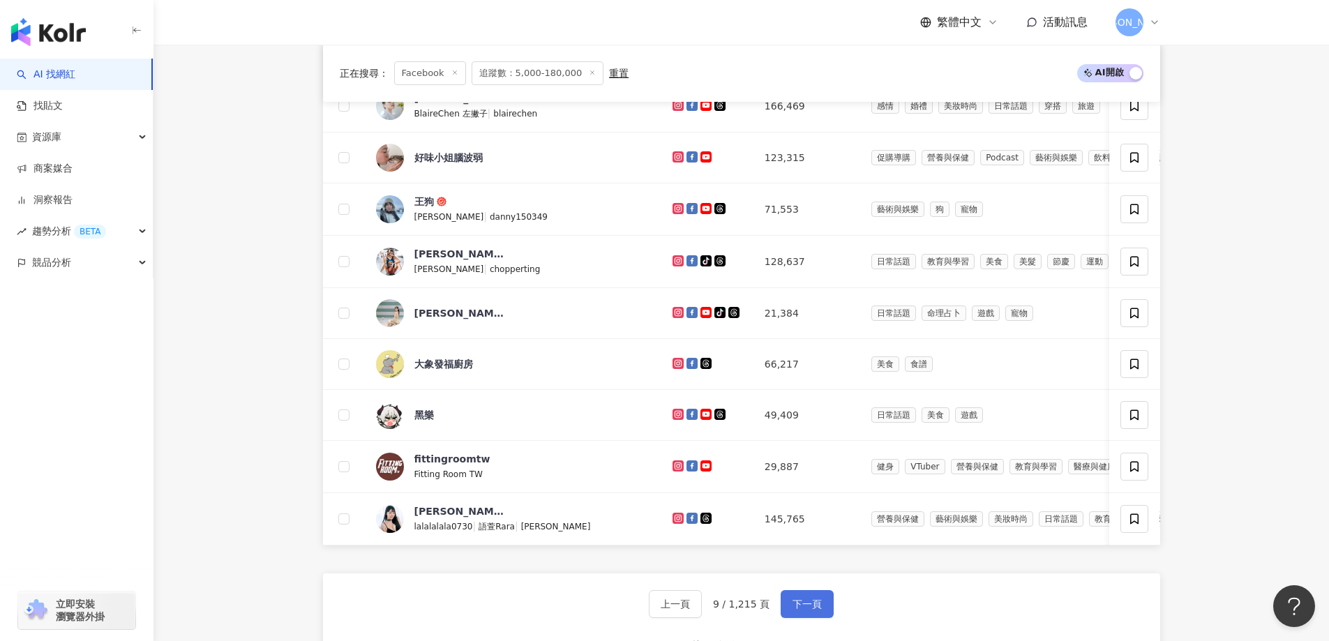
drag, startPoint x: 782, startPoint y: 605, endPoint x: 787, endPoint y: 614, distance: 10.3
click at [782, 606] on div "上一頁 9 / 1,215 頁 下一頁 找不到網紅？ 回報建立" at bounding box center [741, 623] width 837 height 100
click at [794, 610] on span "下一頁" at bounding box center [807, 604] width 29 height 11
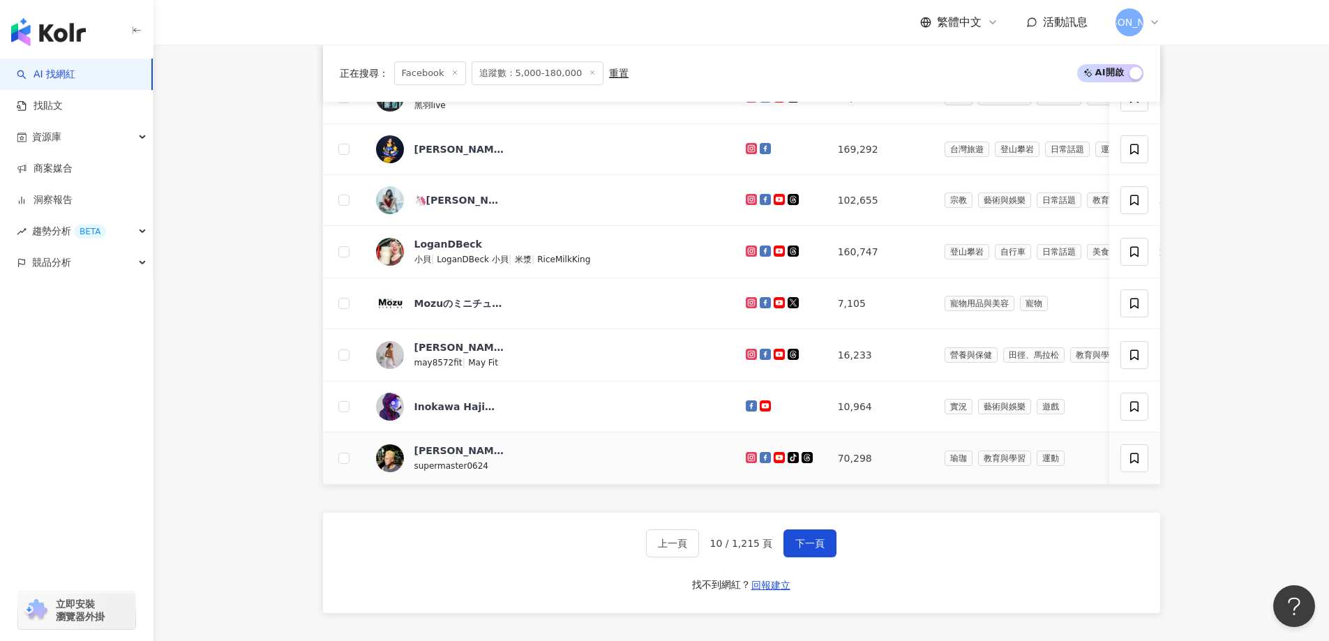
scroll to position [773, 0]
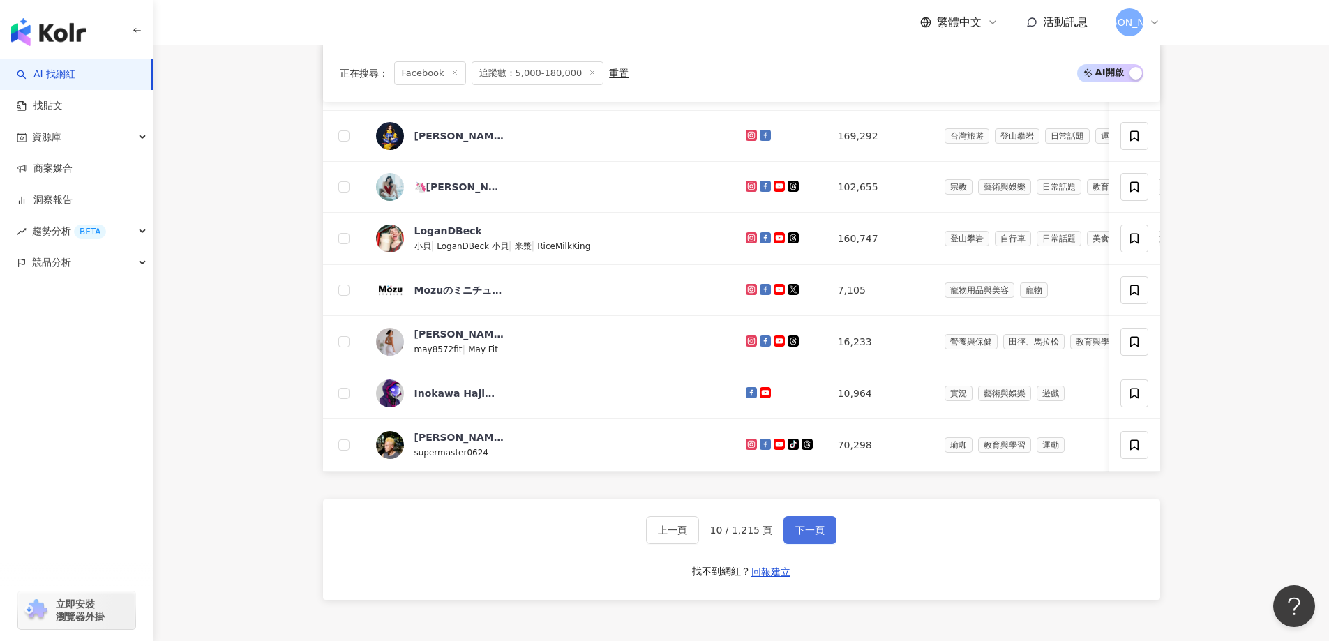
click at [795, 536] on span "下一頁" at bounding box center [809, 530] width 29 height 11
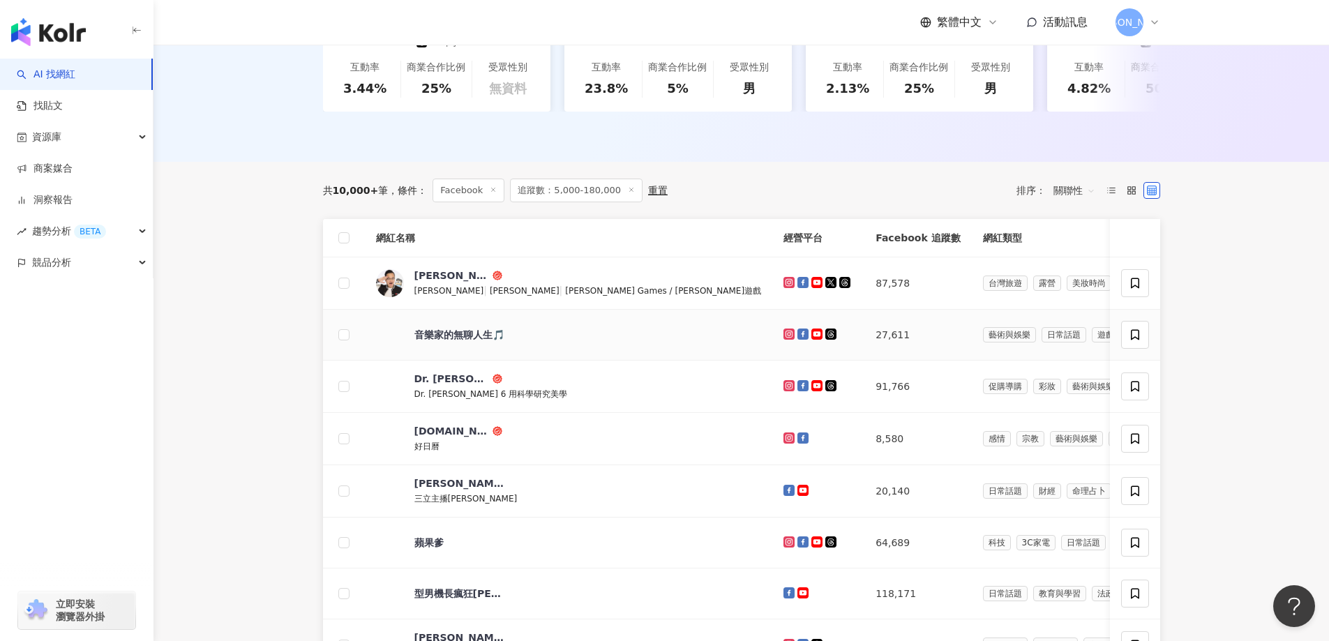
scroll to position [494, 0]
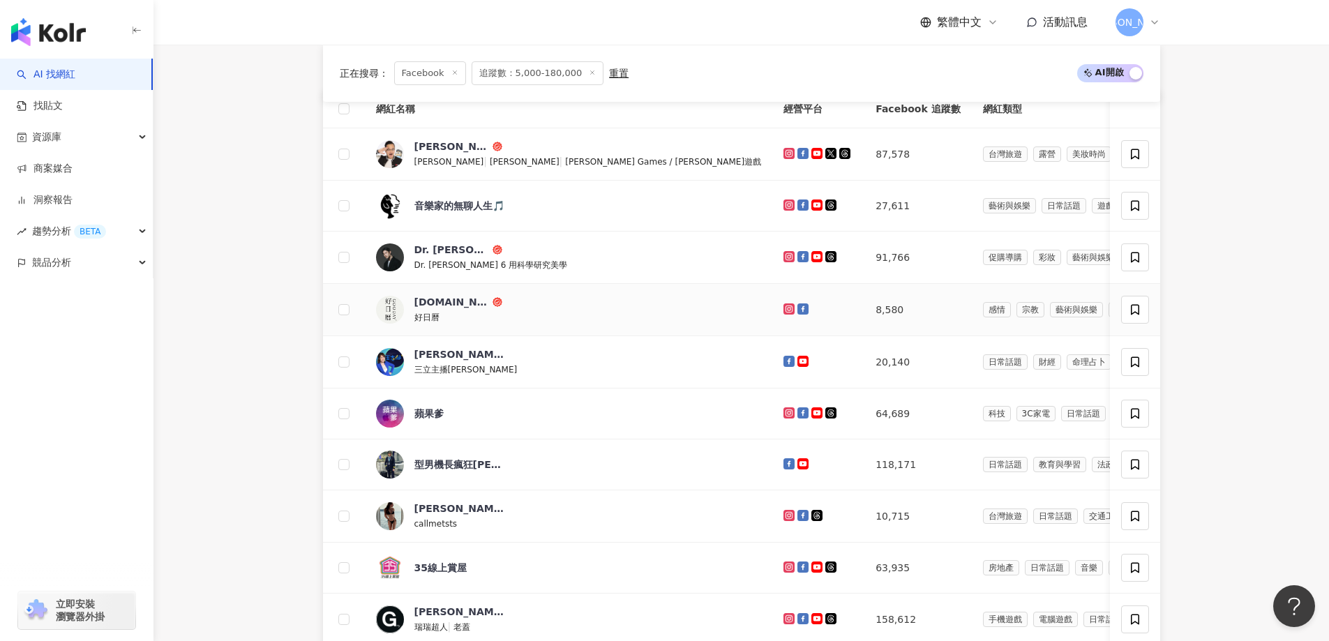
drag, startPoint x: 598, startPoint y: 323, endPoint x: 613, endPoint y: 324, distance: 15.4
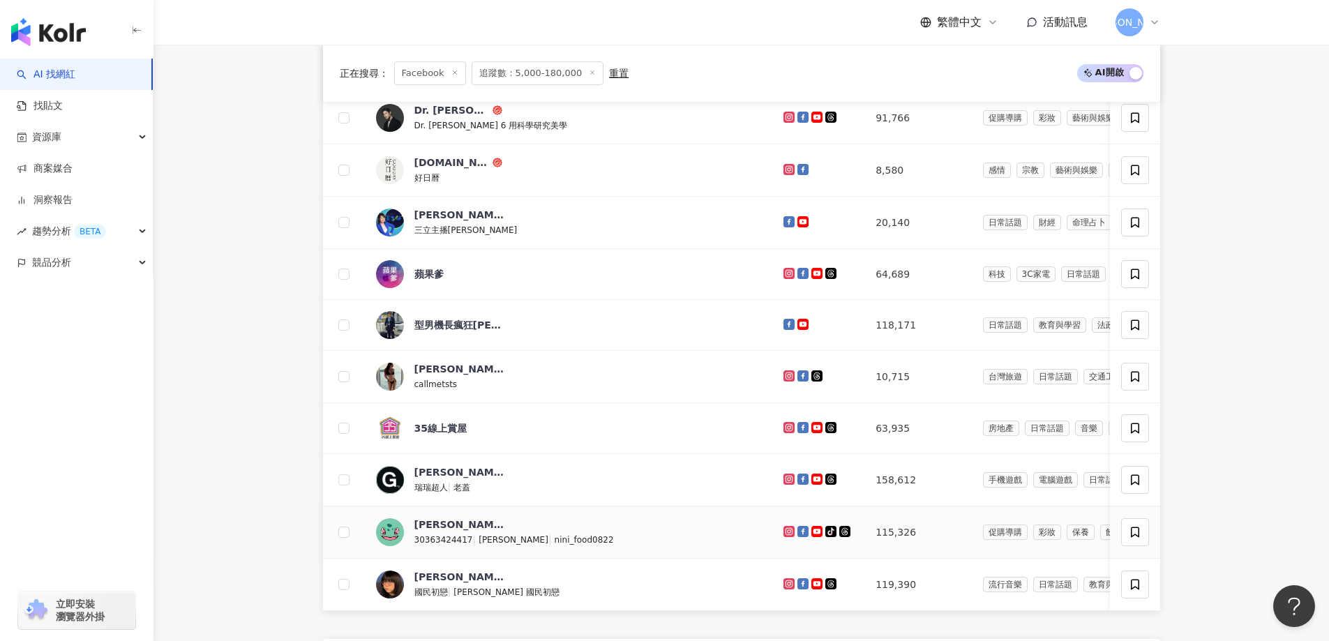
scroll to position [773, 0]
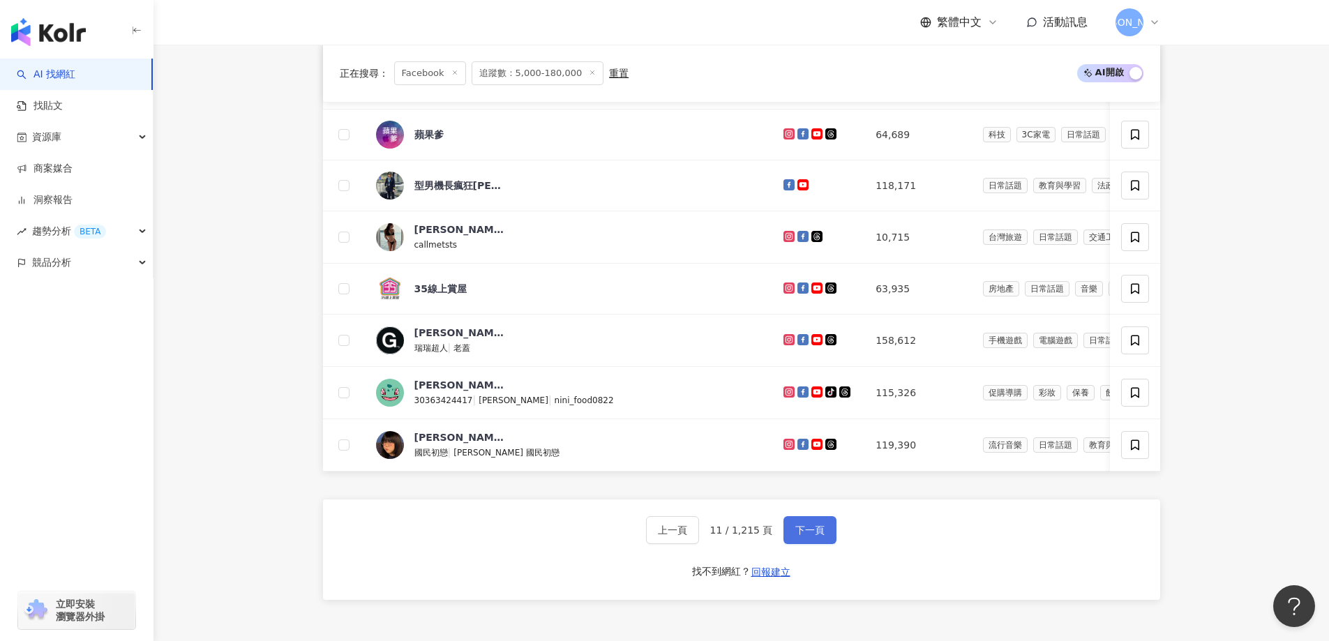
click at [800, 536] on span "下一頁" at bounding box center [809, 530] width 29 height 11
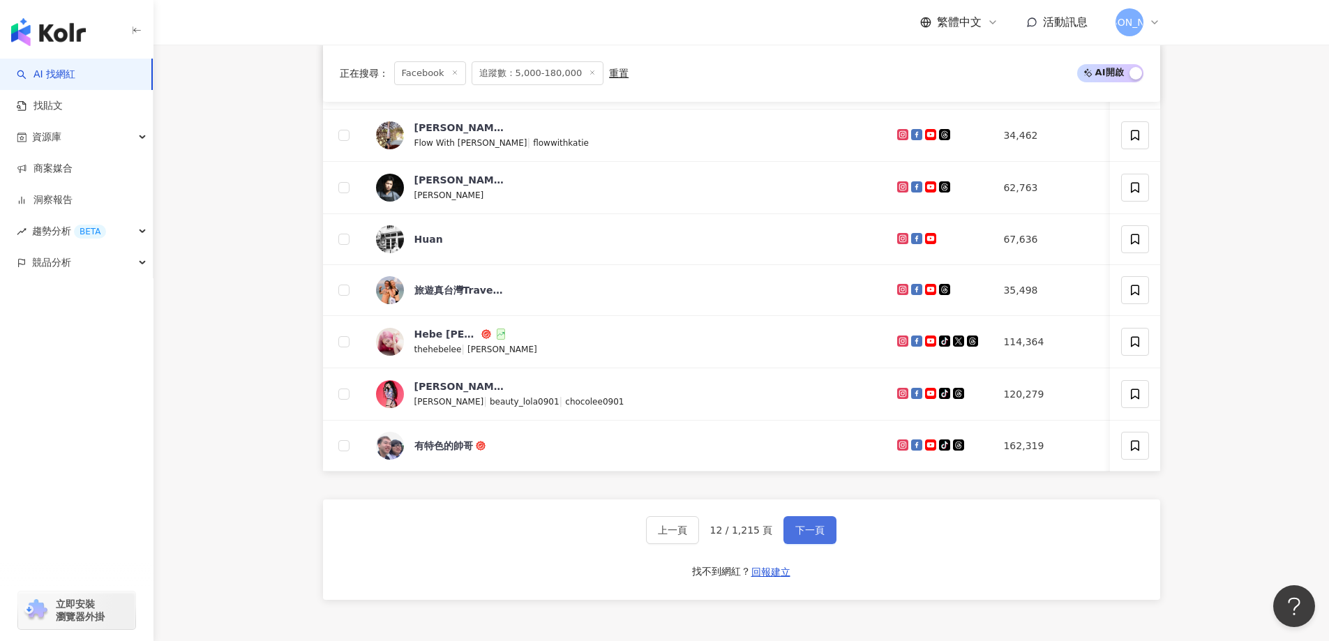
click at [822, 544] on button "下一頁" at bounding box center [809, 530] width 53 height 28
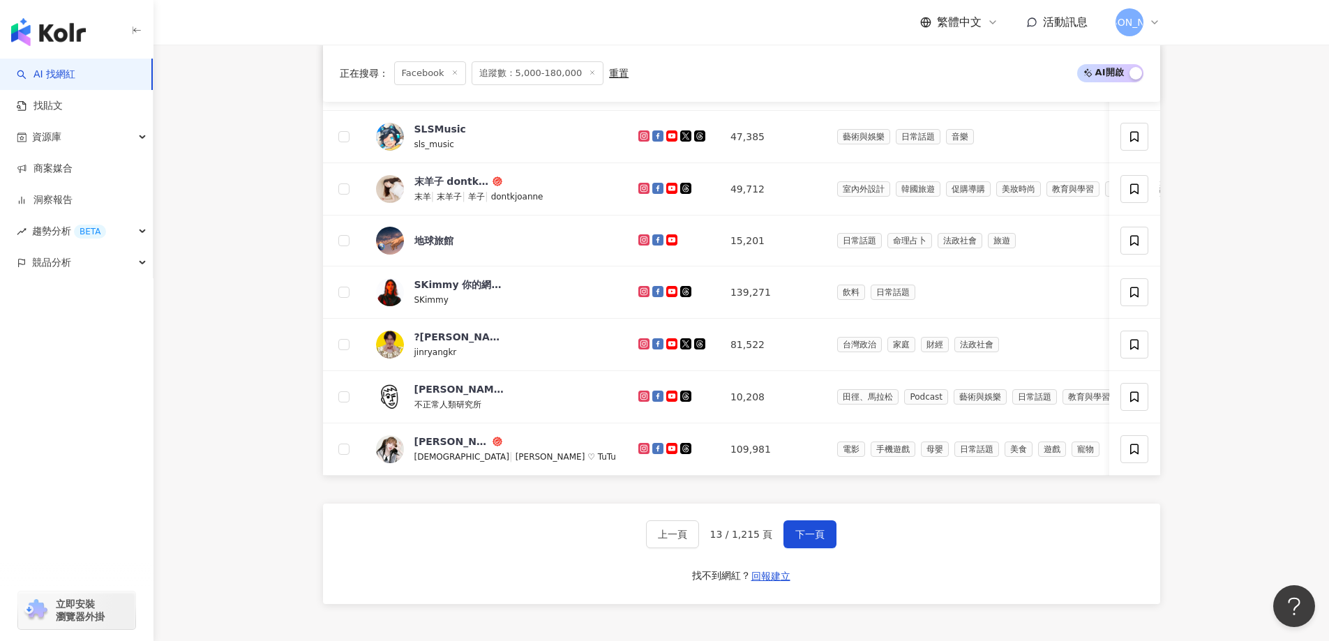
drag, startPoint x: 793, startPoint y: 546, endPoint x: 718, endPoint y: 574, distance: 80.4
click at [793, 546] on button "下一頁" at bounding box center [809, 534] width 53 height 28
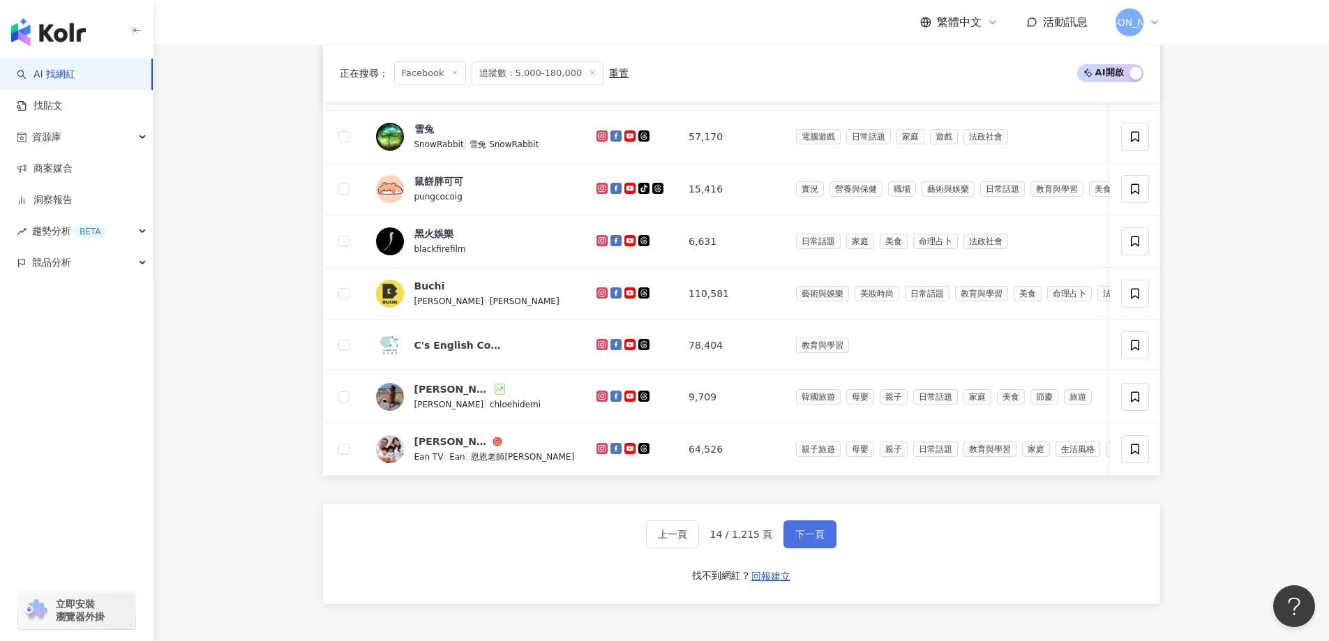
click at [804, 540] on span "下一頁" at bounding box center [809, 534] width 29 height 11
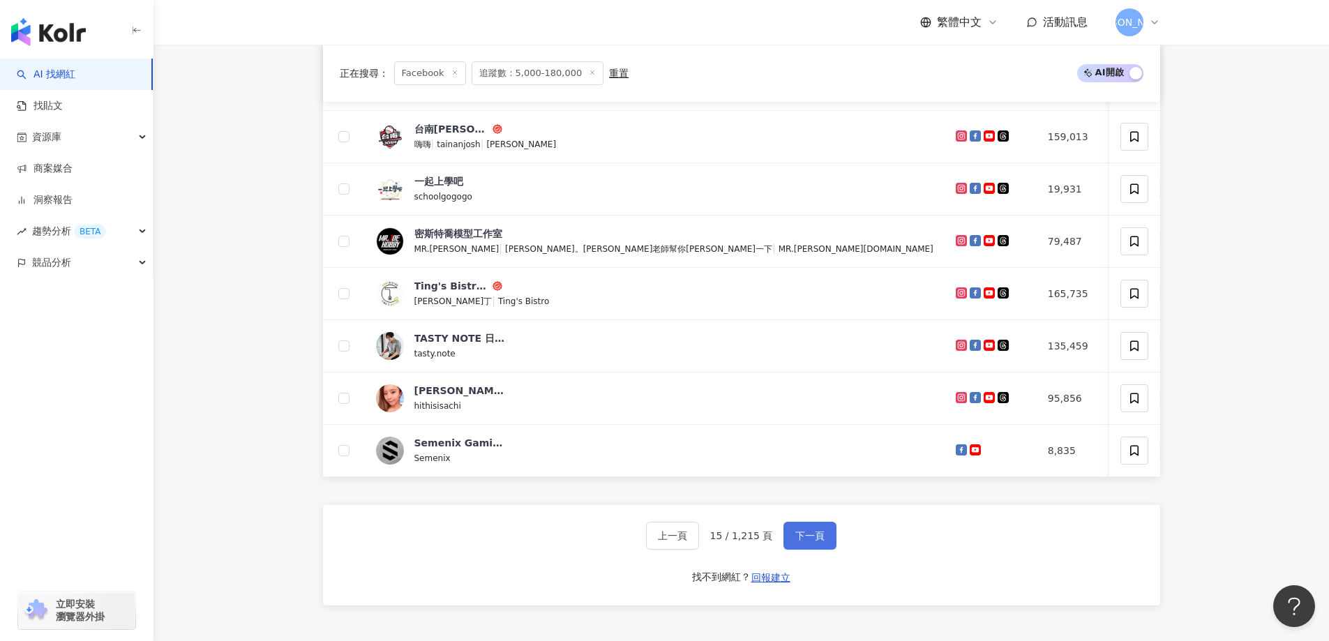
click at [800, 541] on span "下一頁" at bounding box center [809, 535] width 29 height 11
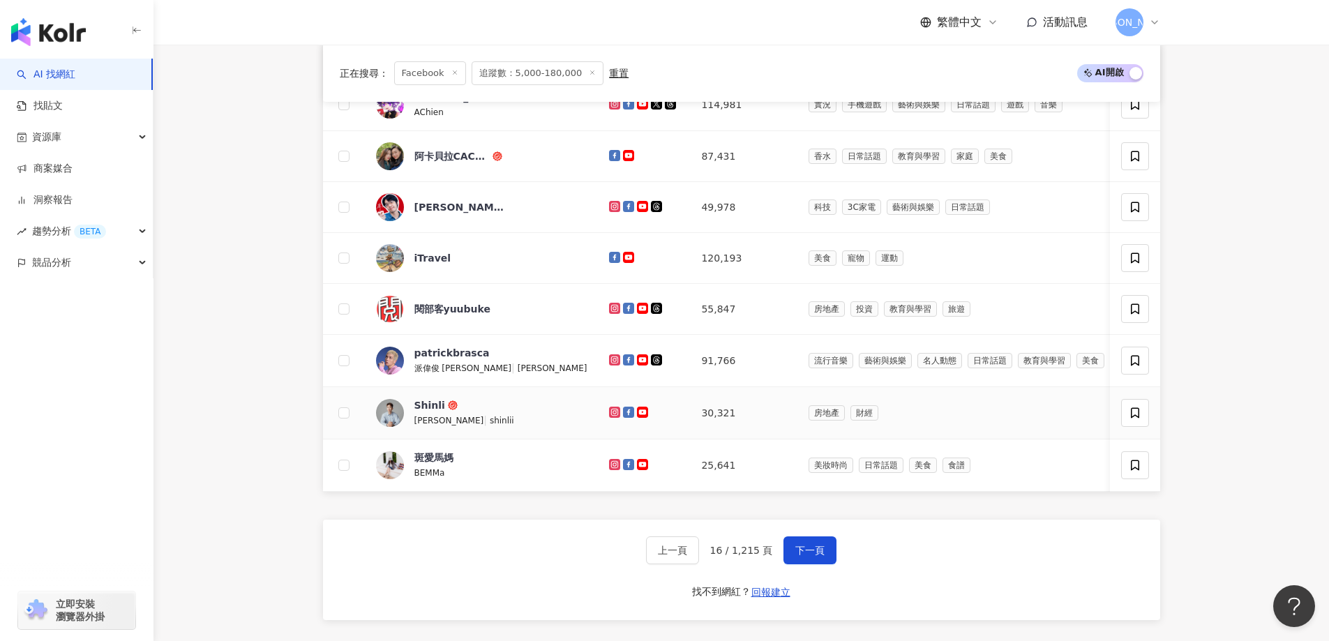
scroll to position [913, 0]
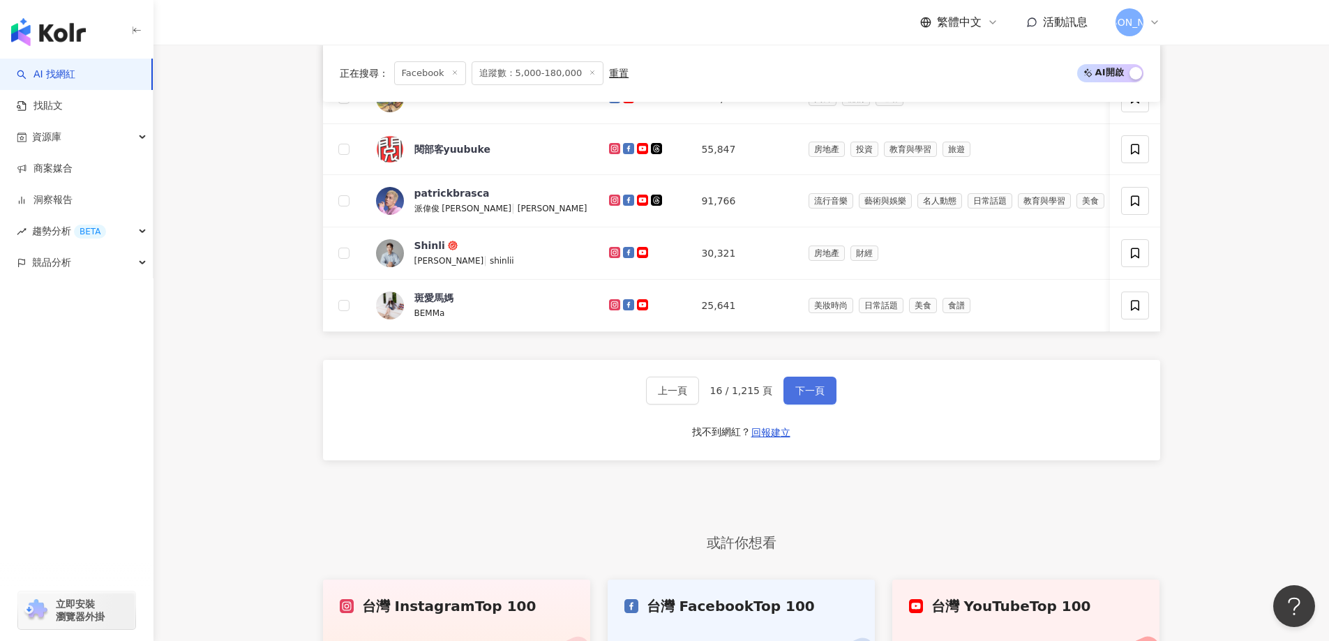
click at [803, 404] on button "下一頁" at bounding box center [809, 391] width 53 height 28
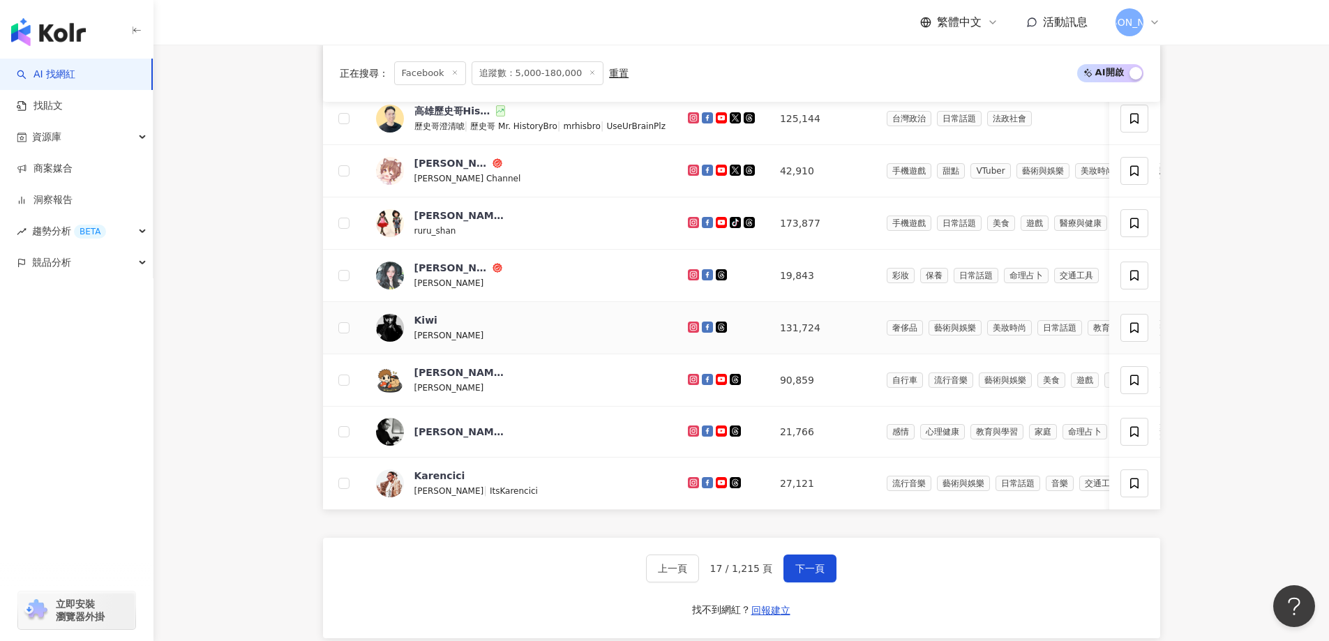
scroll to position [773, 0]
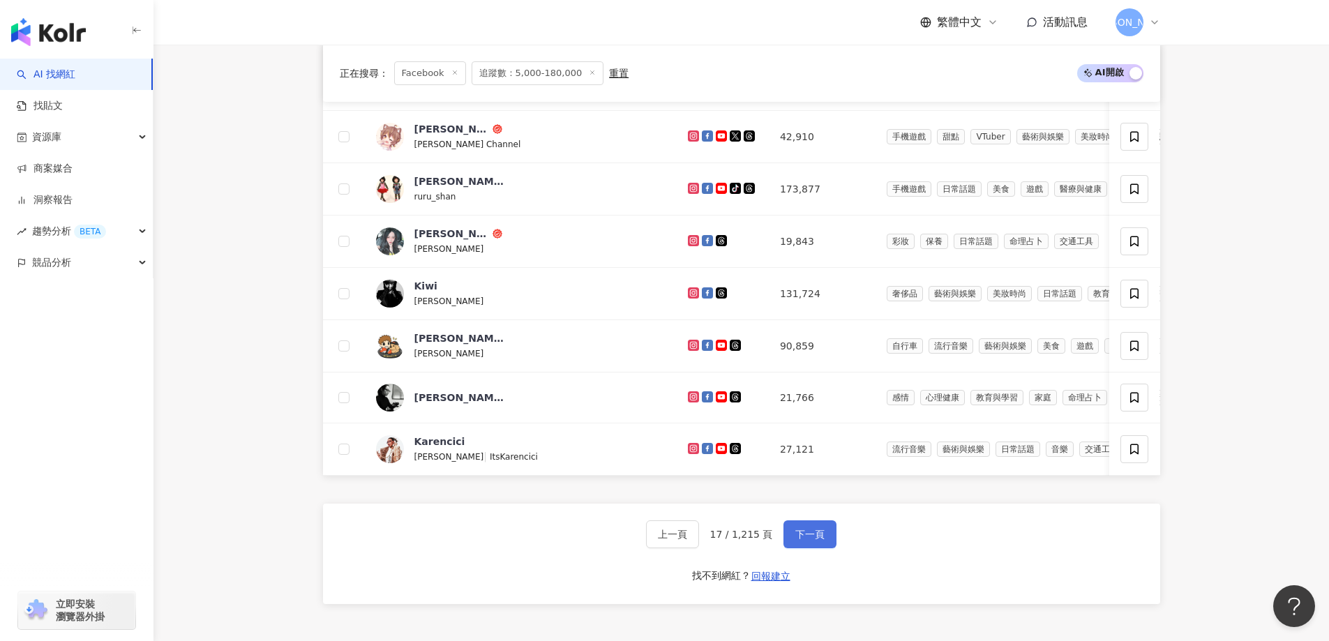
click at [795, 540] on span "下一頁" at bounding box center [809, 534] width 29 height 11
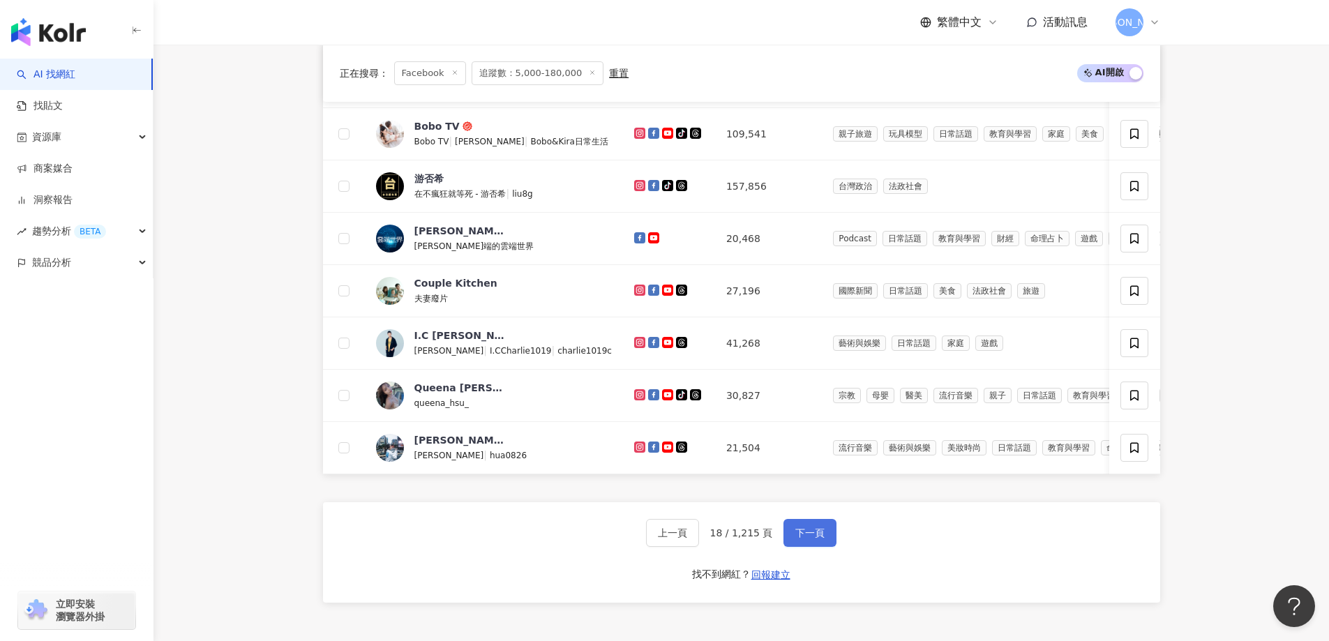
click at [808, 539] on span "下一頁" at bounding box center [809, 532] width 29 height 11
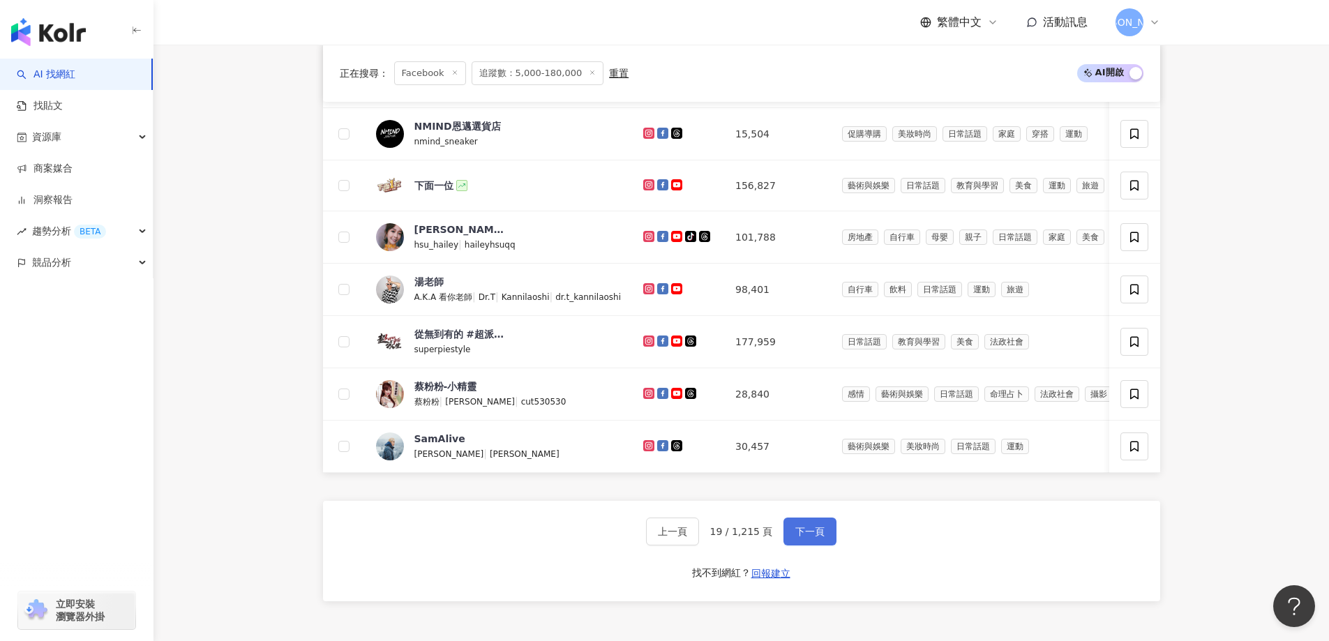
click at [796, 537] on span "下一頁" at bounding box center [809, 531] width 29 height 11
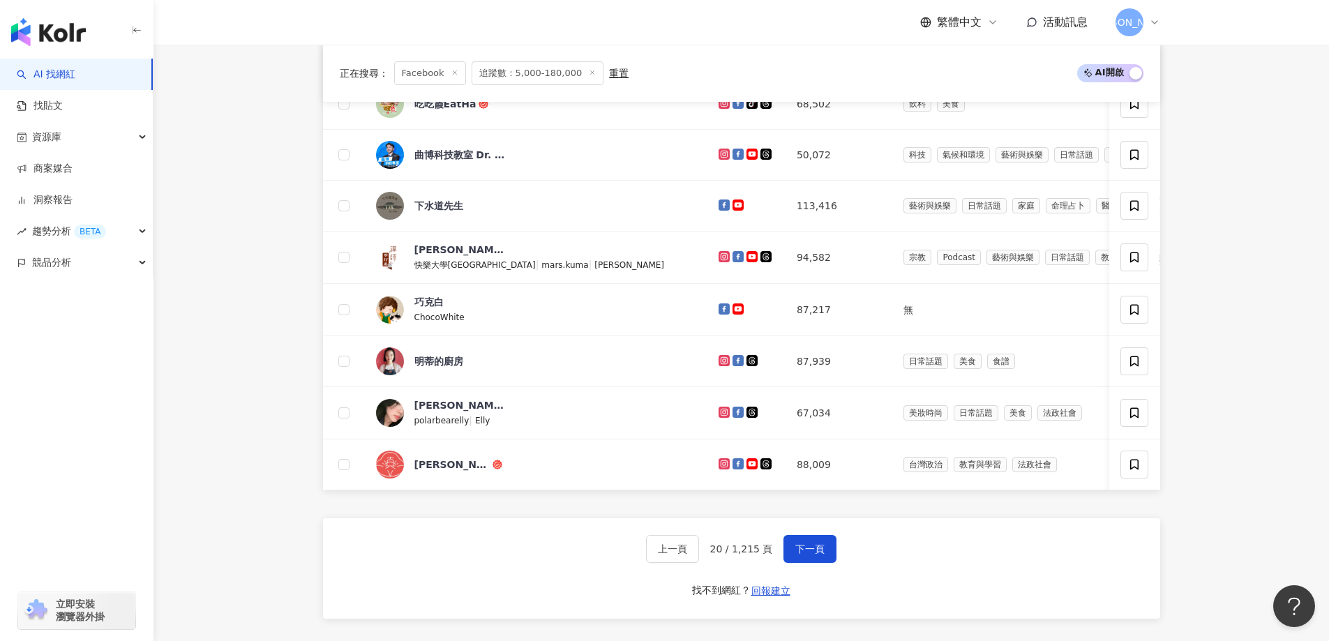
scroll to position [913, 0]
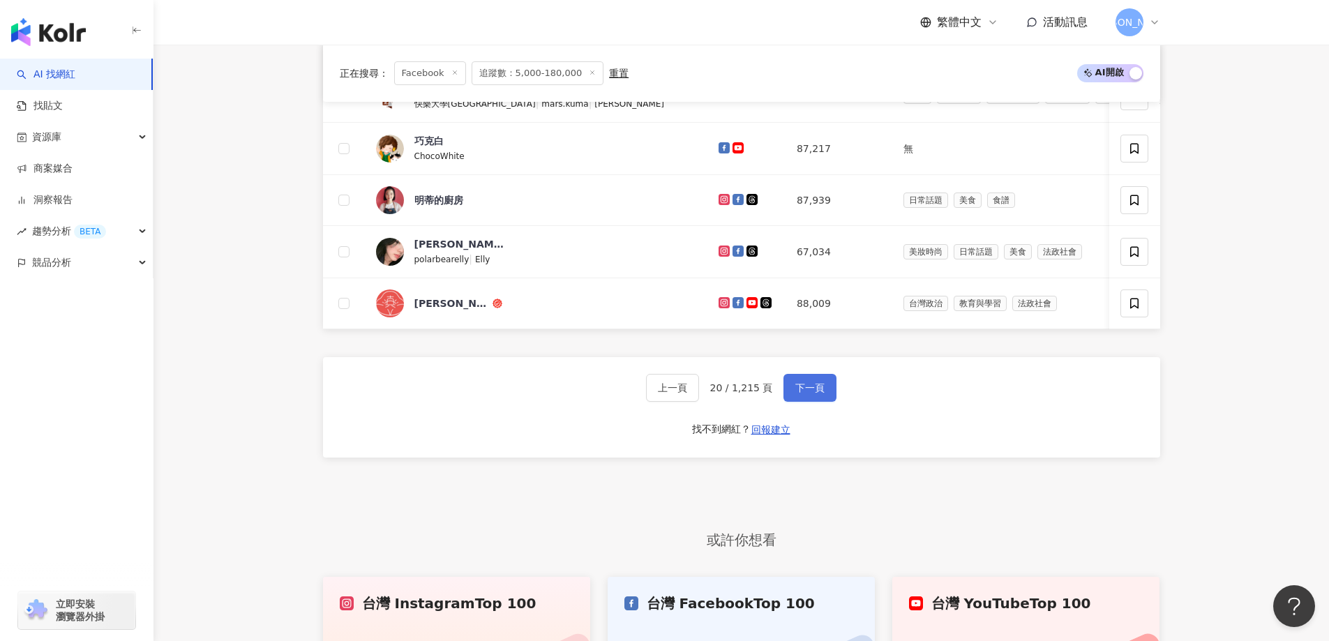
click at [825, 402] on button "下一頁" at bounding box center [809, 388] width 53 height 28
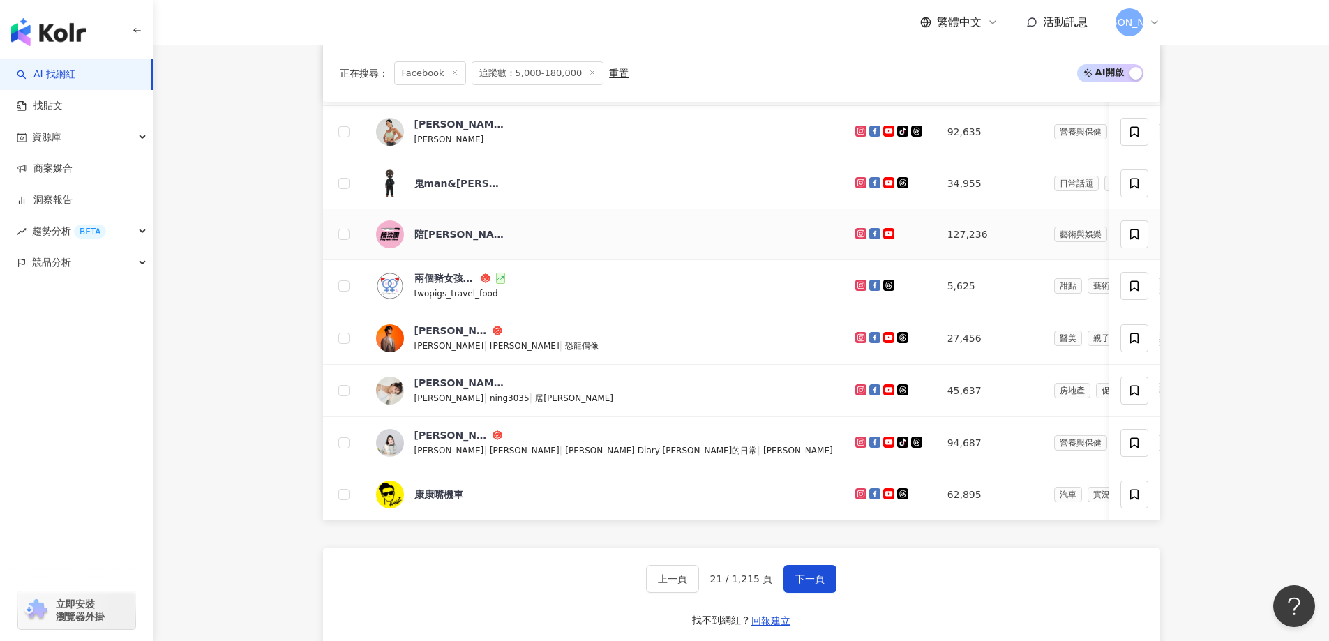
scroll to position [773, 0]
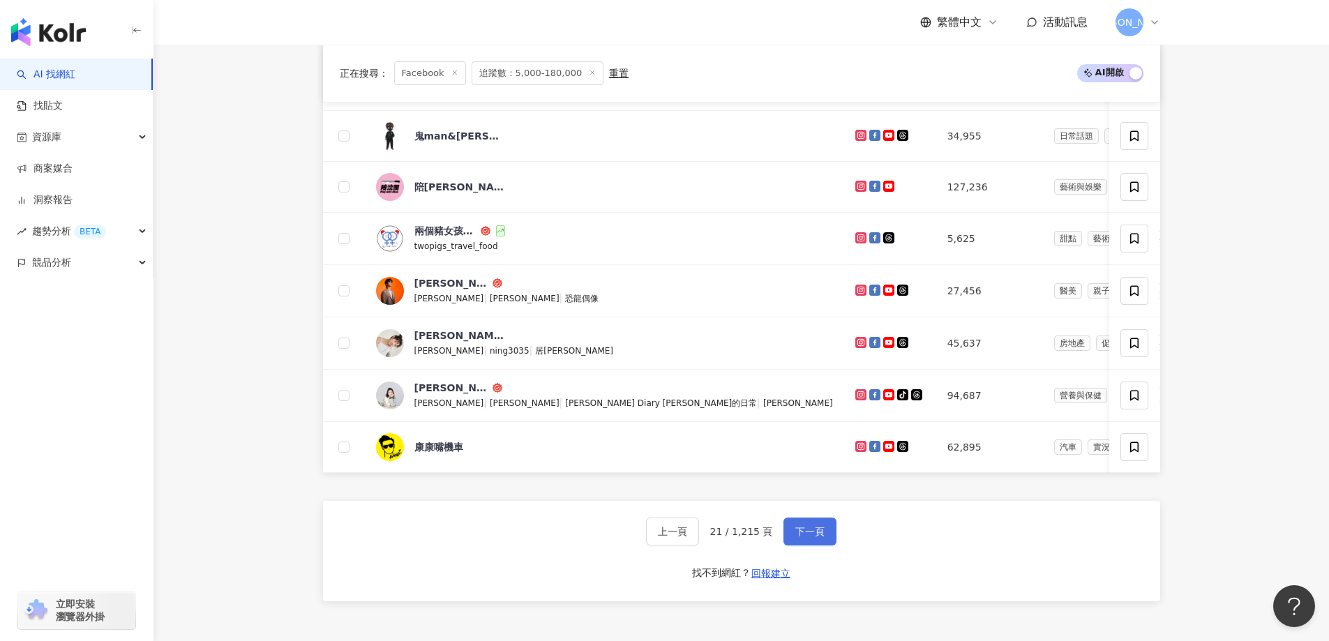
click at [812, 537] on span "下一頁" at bounding box center [809, 531] width 29 height 11
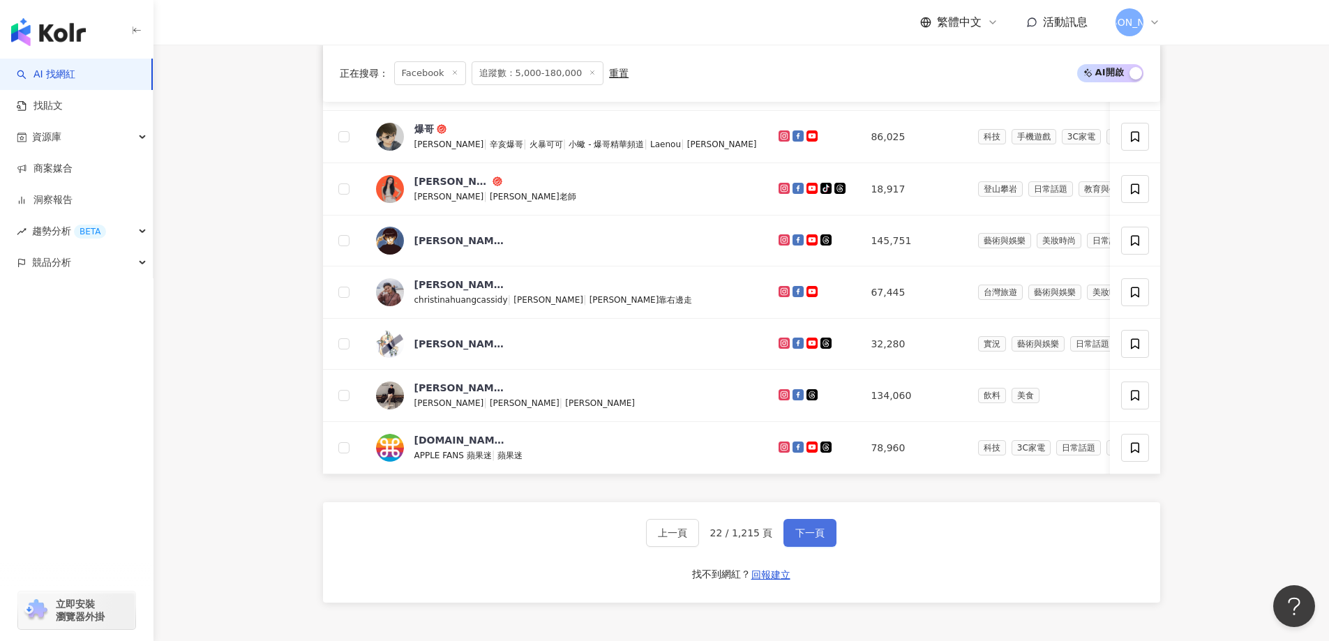
click at [816, 539] on span "下一頁" at bounding box center [809, 532] width 29 height 11
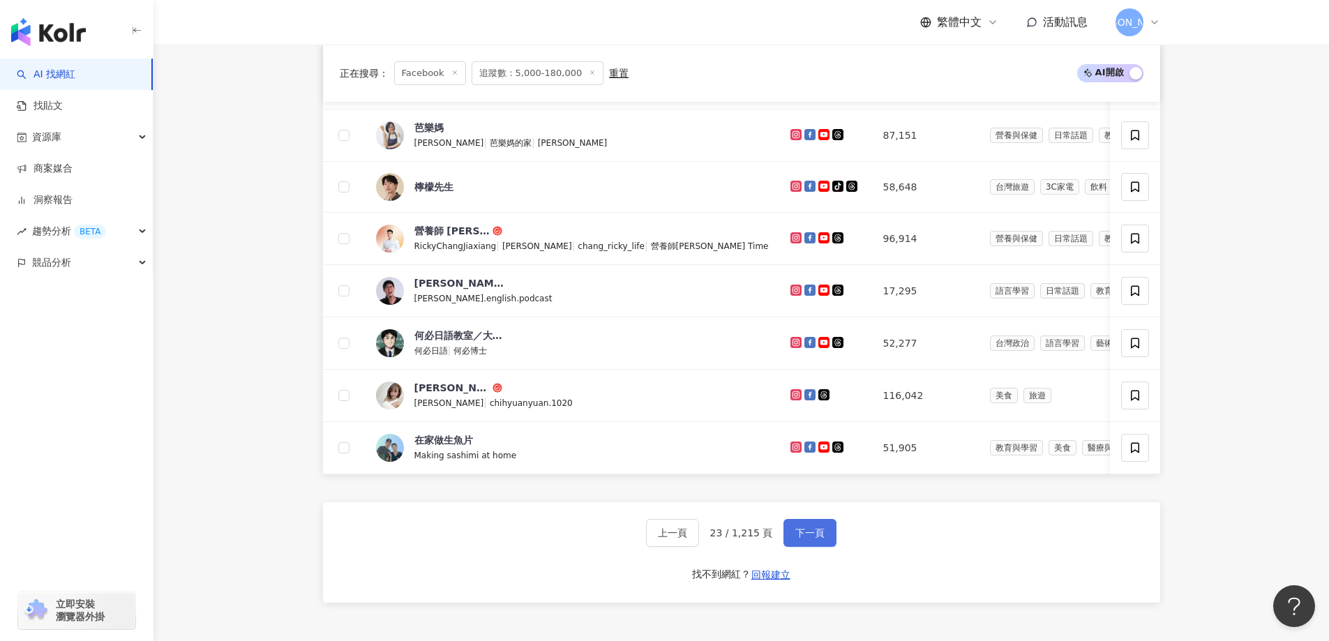
click at [797, 539] on span "下一頁" at bounding box center [809, 532] width 29 height 11
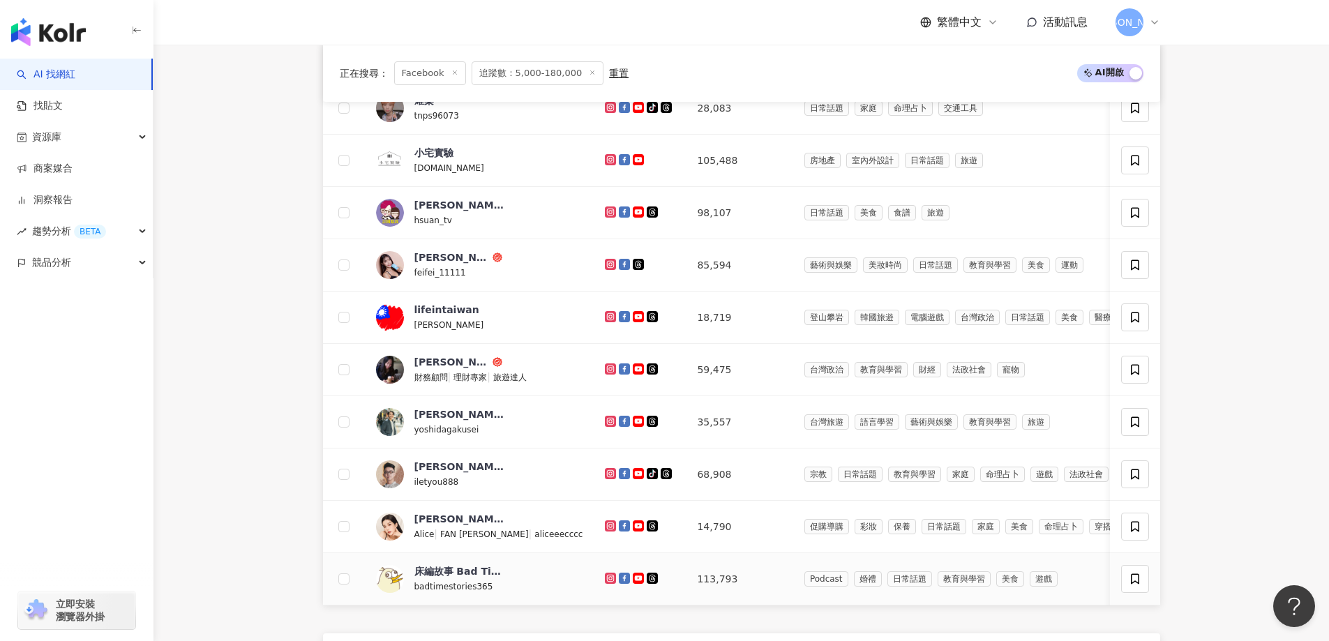
scroll to position [913, 0]
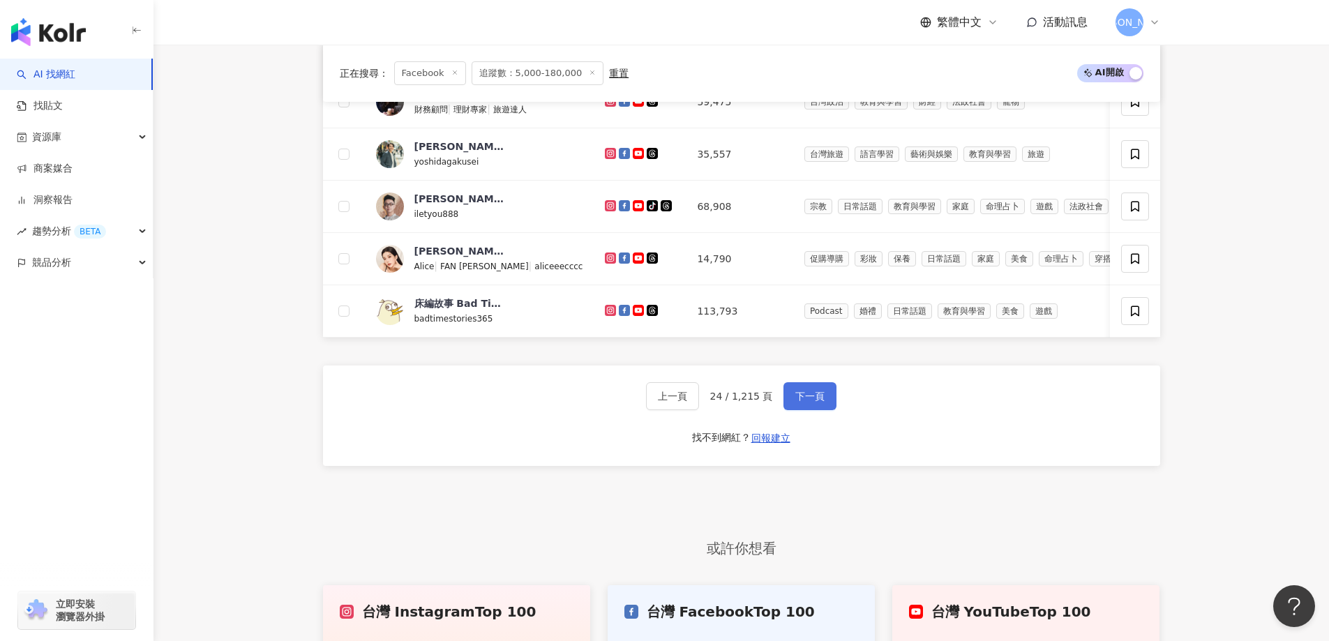
click at [802, 404] on button "下一頁" at bounding box center [809, 396] width 53 height 28
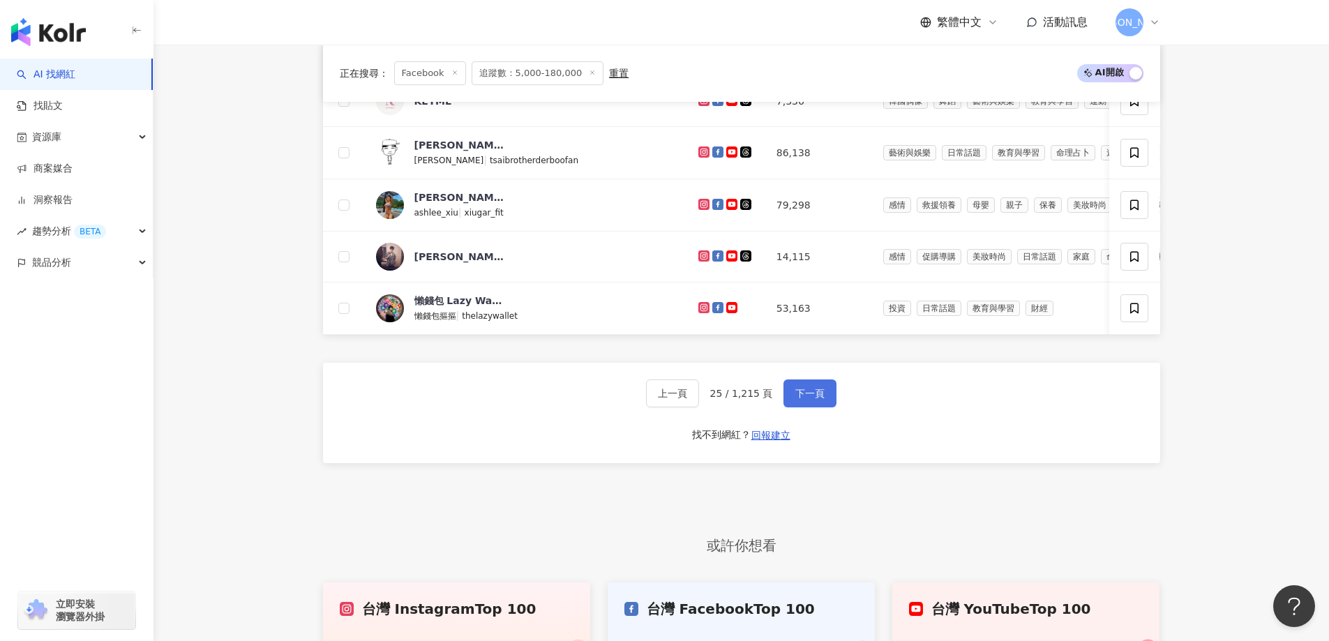
click at [795, 399] on span "下一頁" at bounding box center [809, 393] width 29 height 11
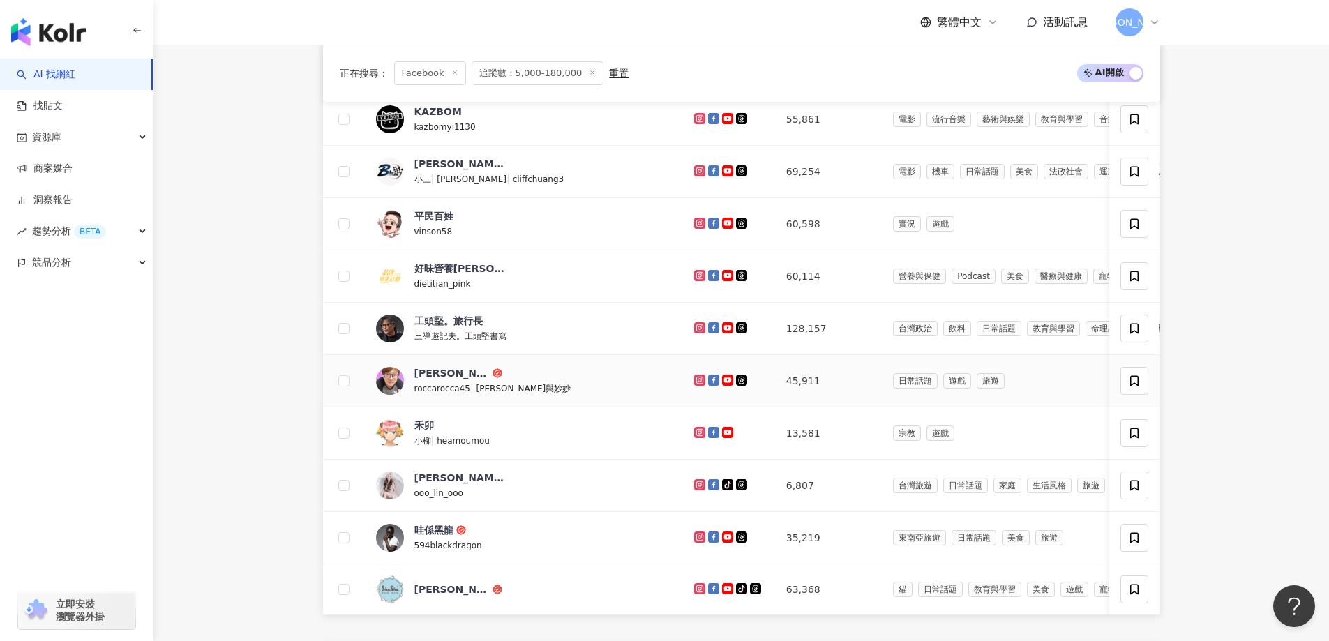
scroll to position [773, 0]
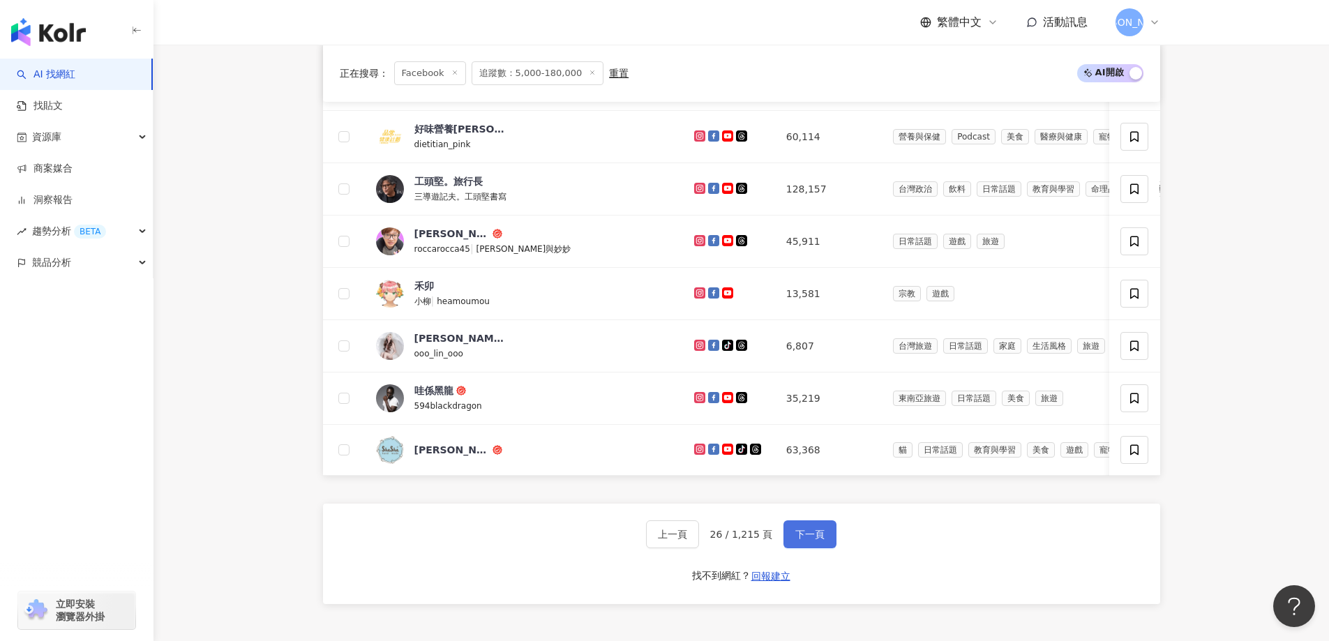
click at [802, 540] on span "下一頁" at bounding box center [809, 534] width 29 height 11
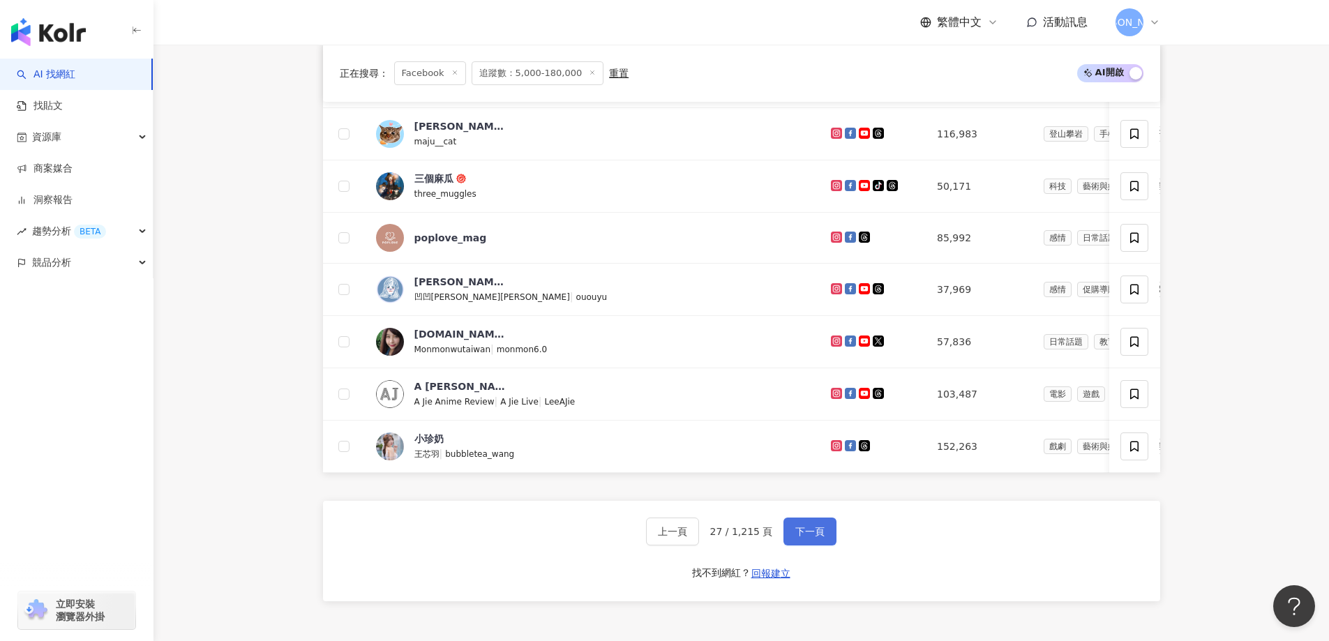
click at [811, 537] on span "下一頁" at bounding box center [809, 531] width 29 height 11
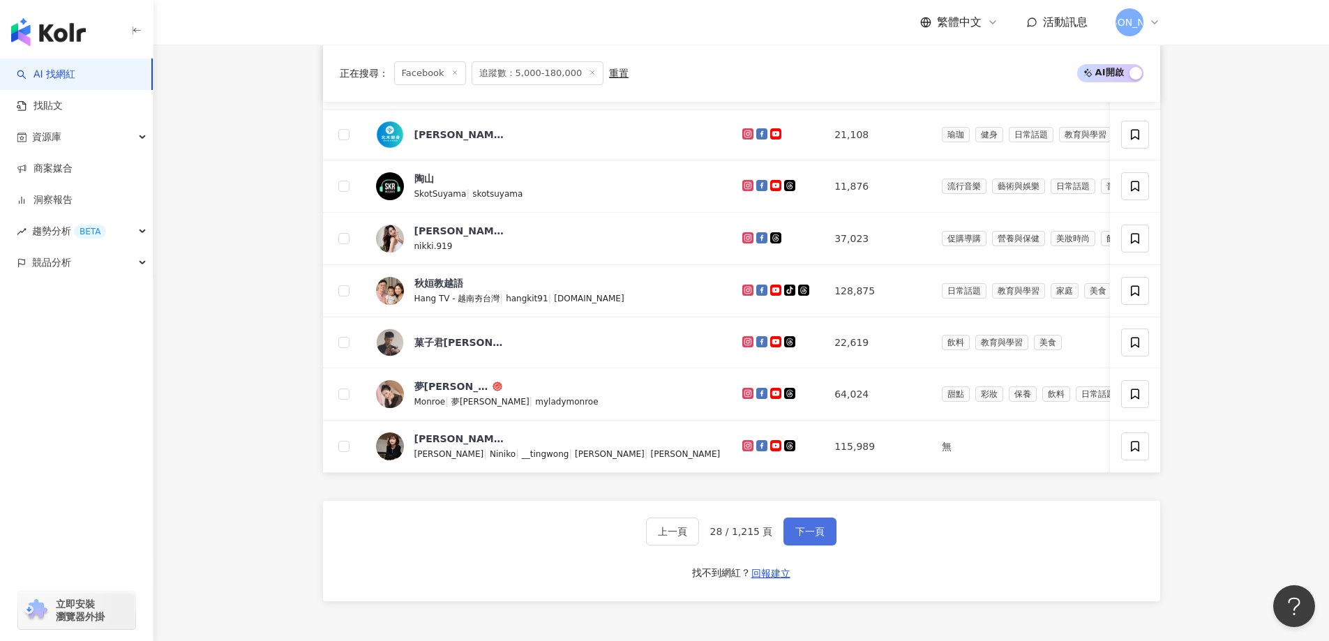
click at [800, 537] on span "下一頁" at bounding box center [809, 531] width 29 height 11
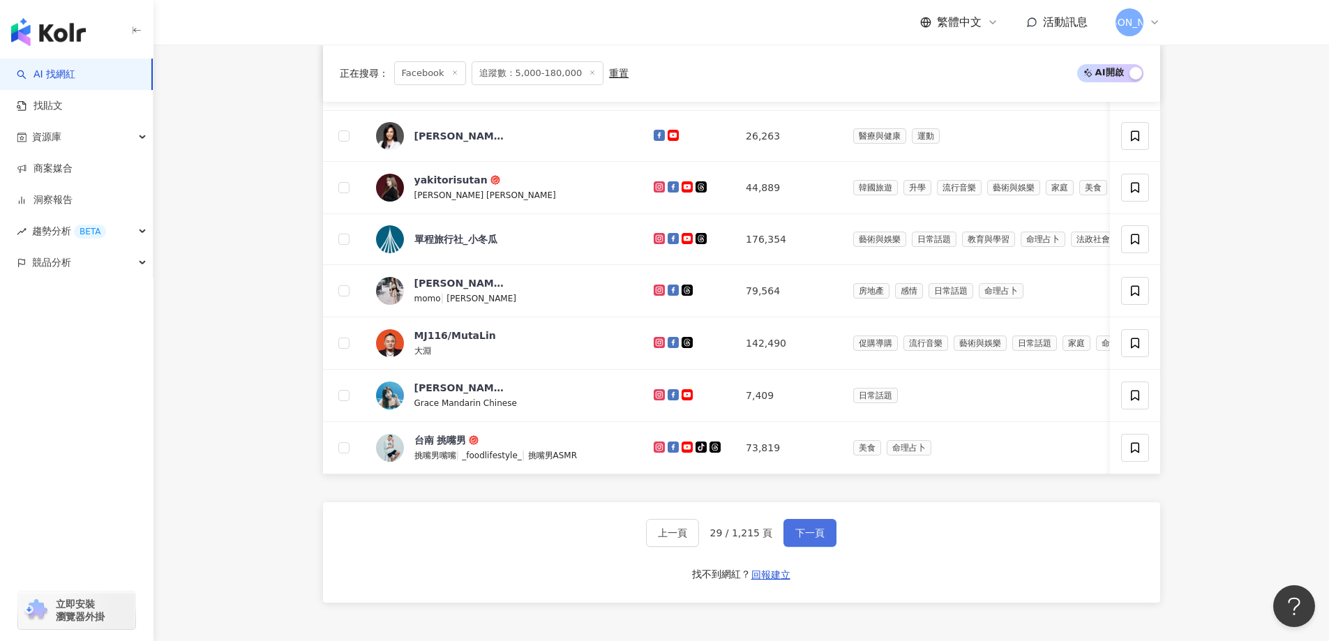
click at [813, 539] on span "下一頁" at bounding box center [809, 532] width 29 height 11
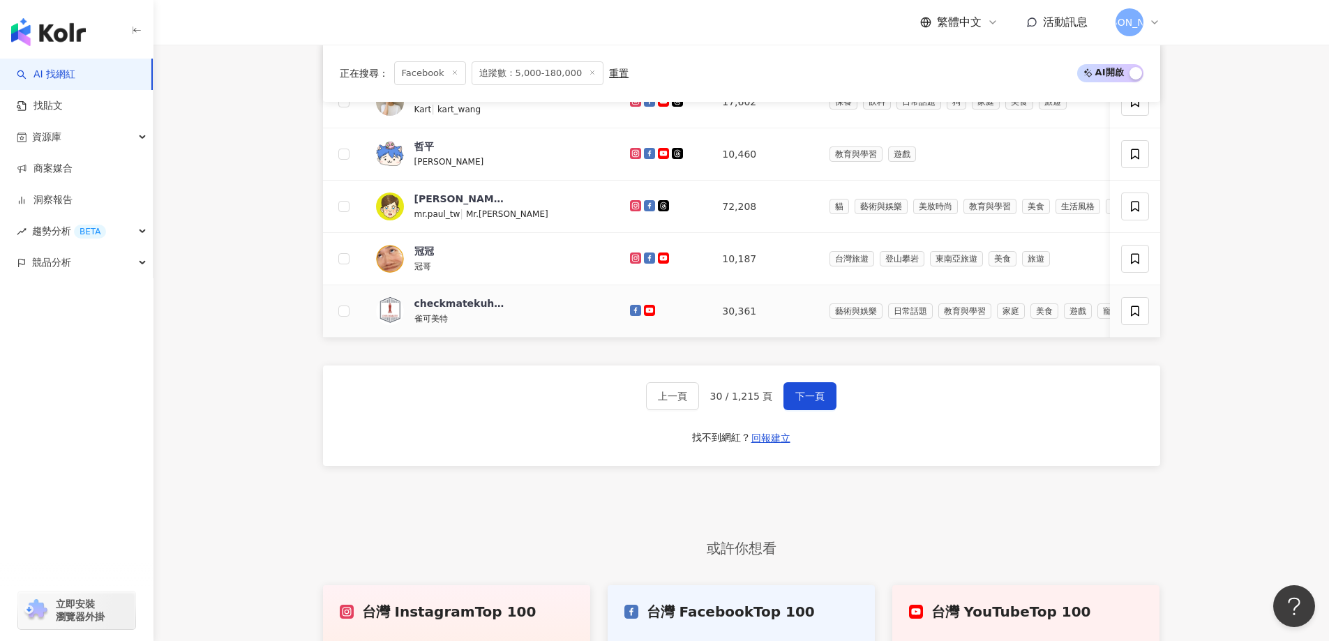
scroll to position [913, 0]
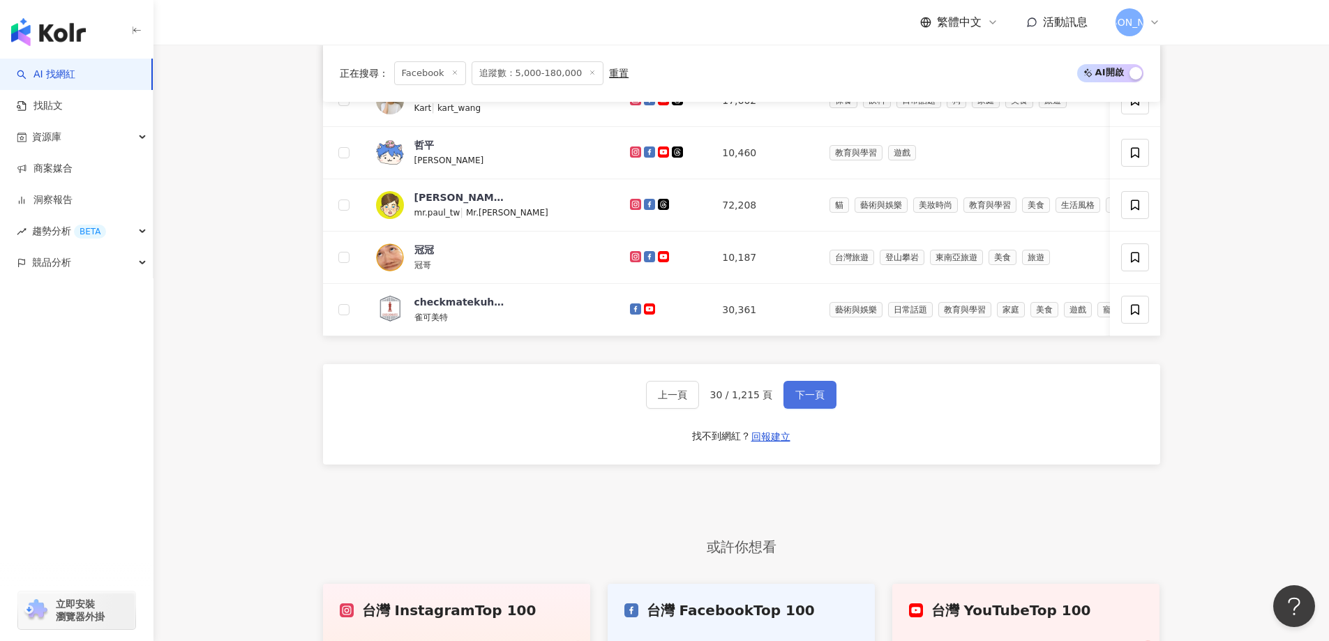
click at [807, 400] on span "下一頁" at bounding box center [809, 394] width 29 height 11
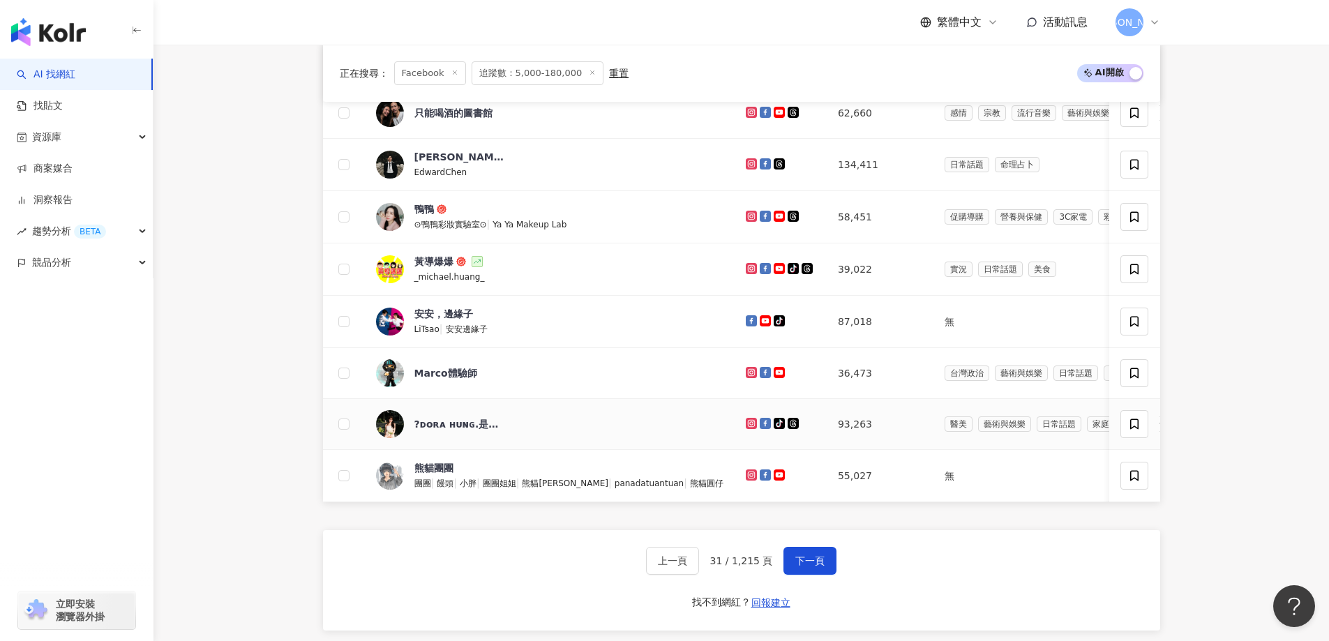
scroll to position [773, 0]
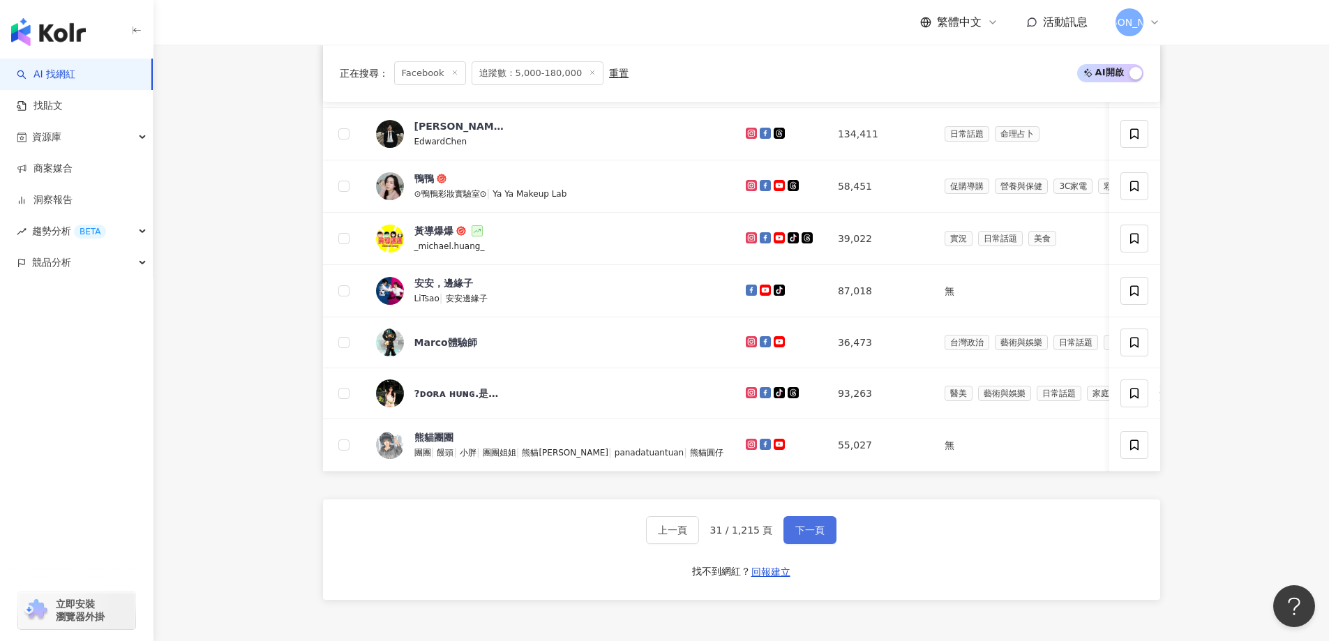
click at [806, 536] on span "下一頁" at bounding box center [809, 530] width 29 height 11
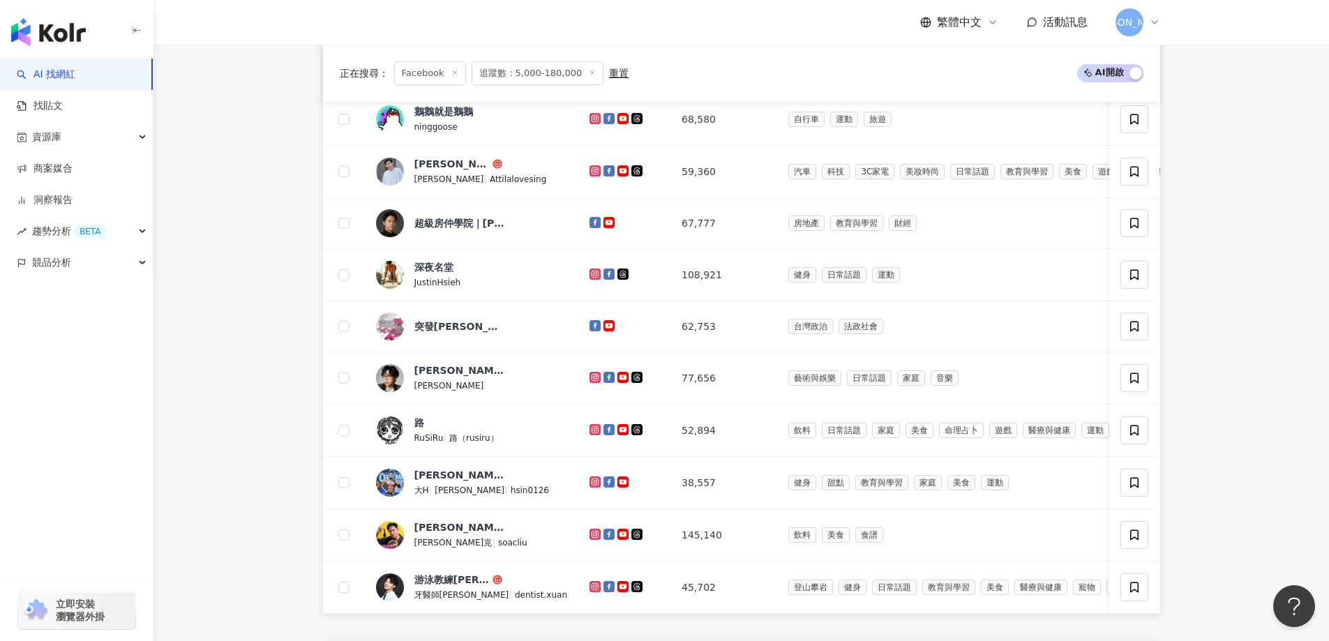
scroll to position [913, 0]
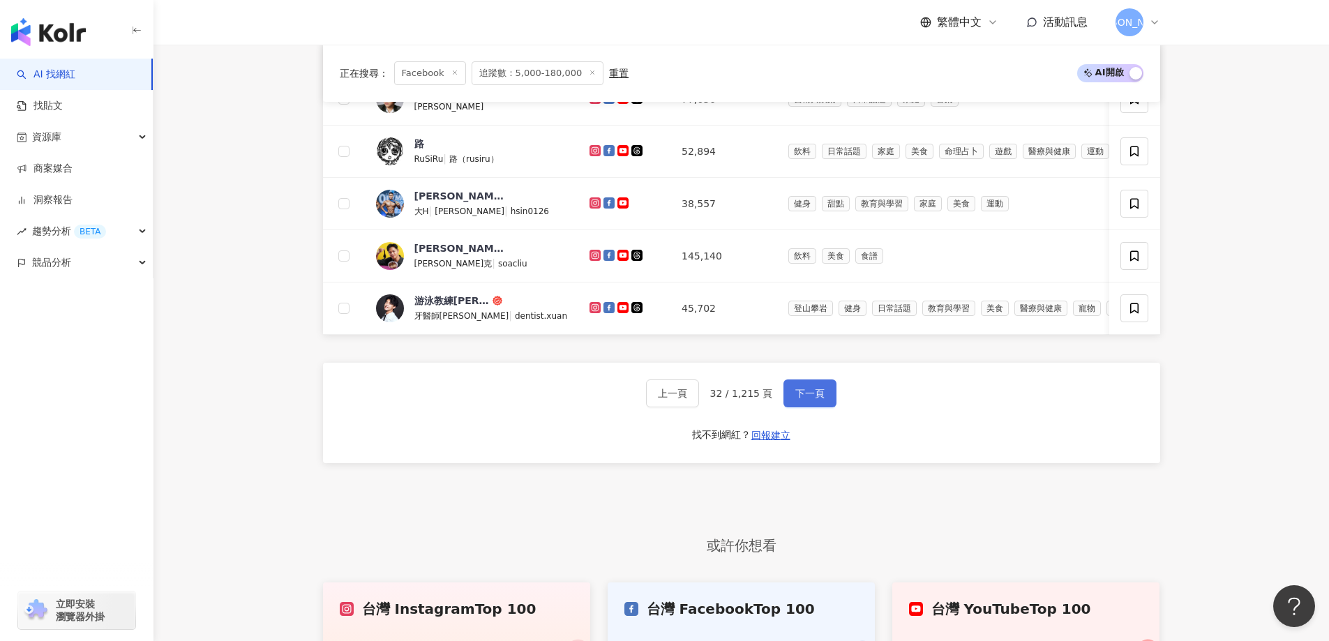
click at [813, 407] on button "下一頁" at bounding box center [809, 394] width 53 height 28
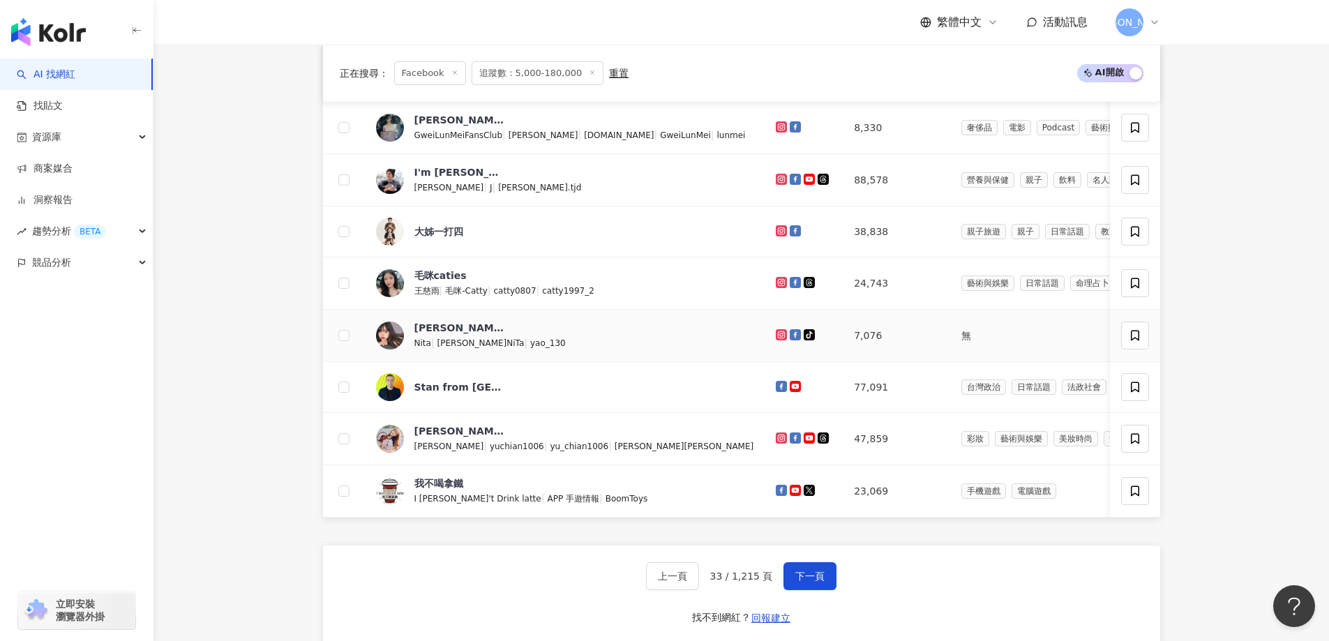
scroll to position [773, 0]
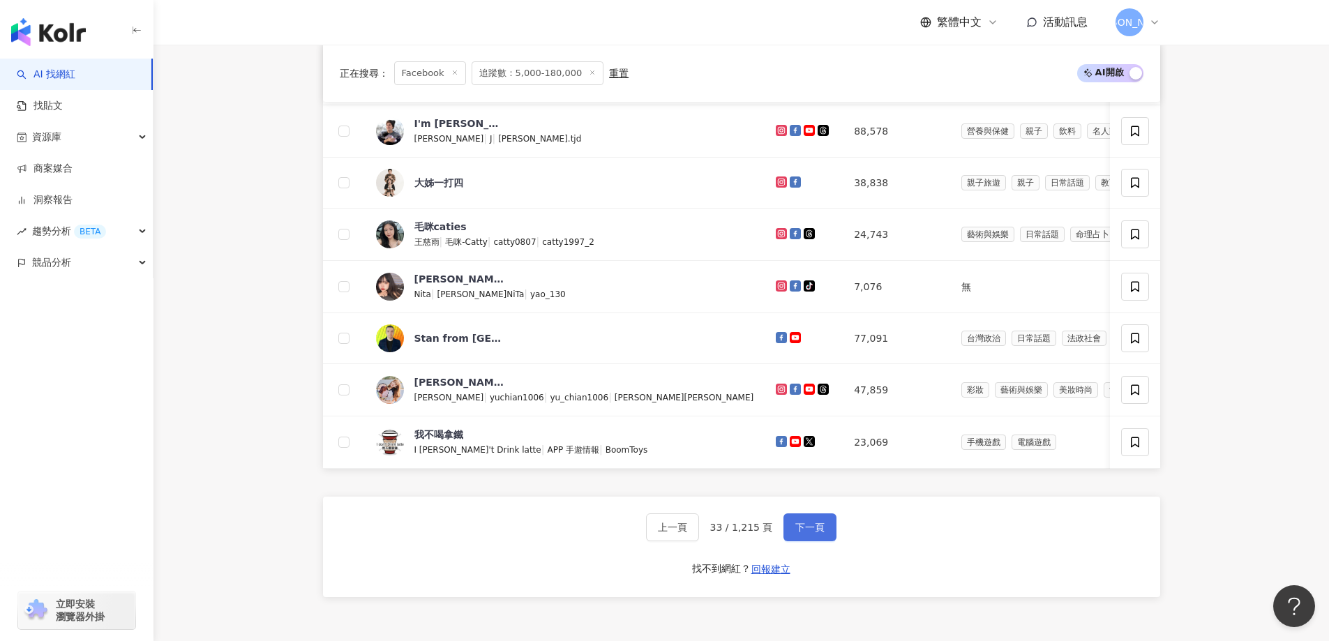
click at [816, 533] on span "下一頁" at bounding box center [809, 527] width 29 height 11
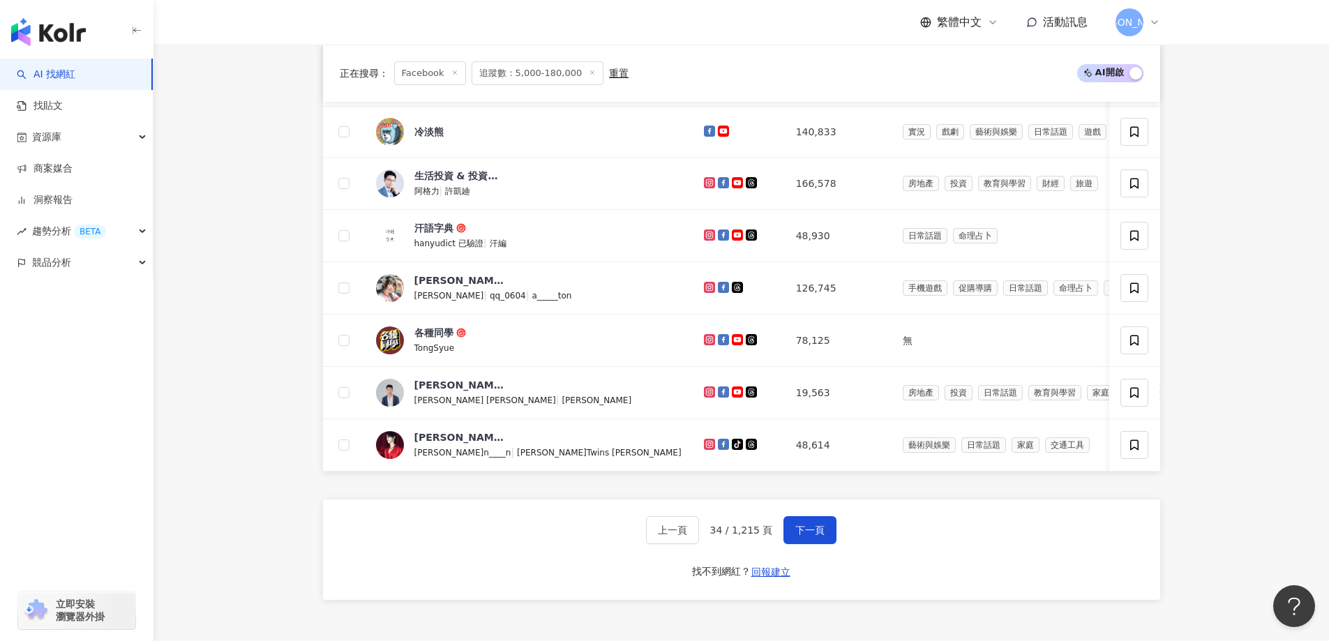
drag, startPoint x: 799, startPoint y: 539, endPoint x: 801, endPoint y: 531, distance: 8.0
click at [799, 539] on button "下一頁" at bounding box center [809, 530] width 53 height 28
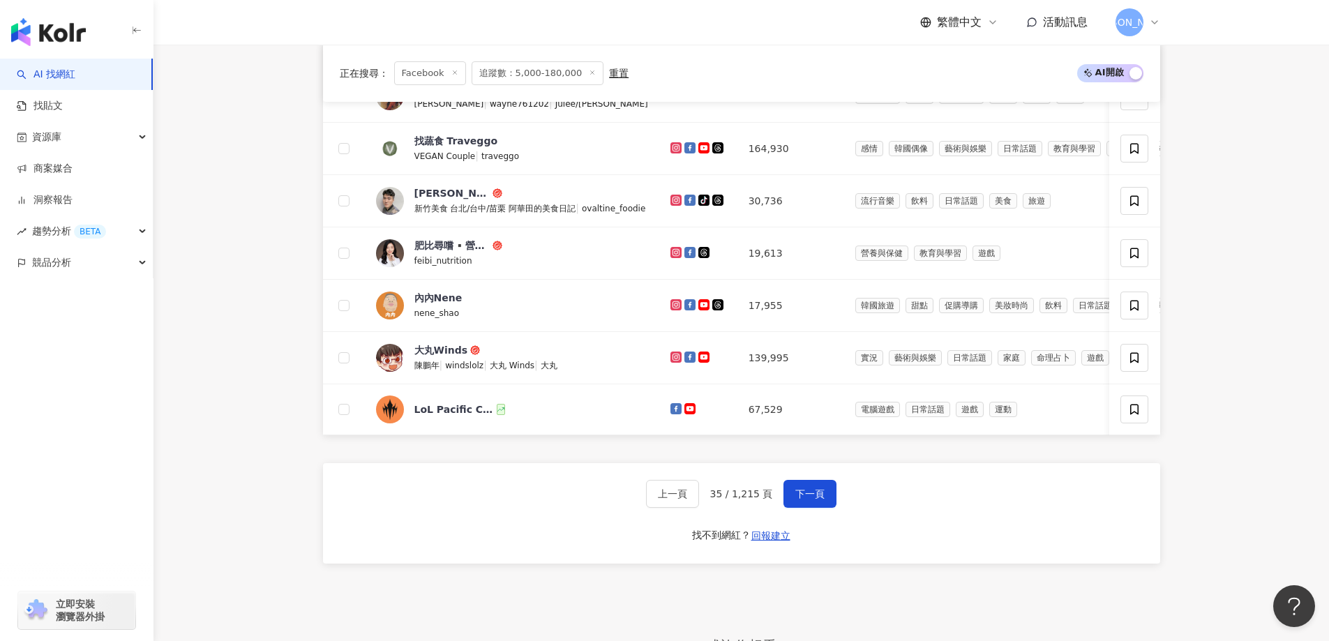
scroll to position [913, 0]
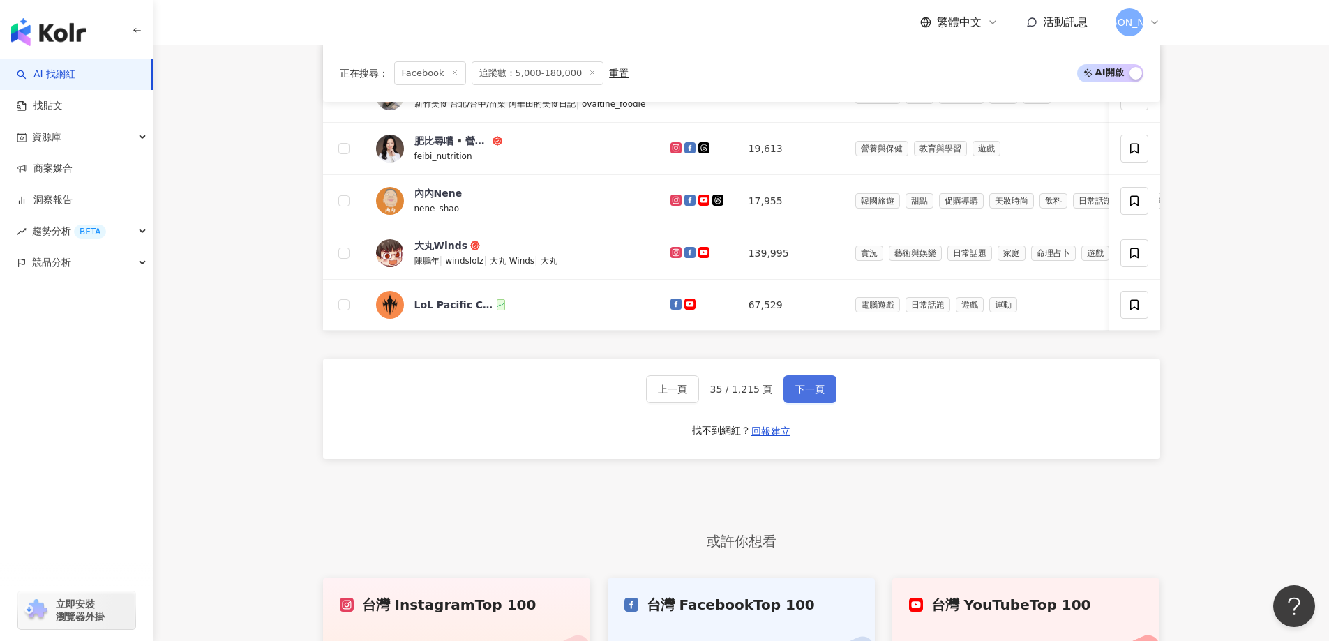
click at [809, 395] on span "下一頁" at bounding box center [809, 389] width 29 height 11
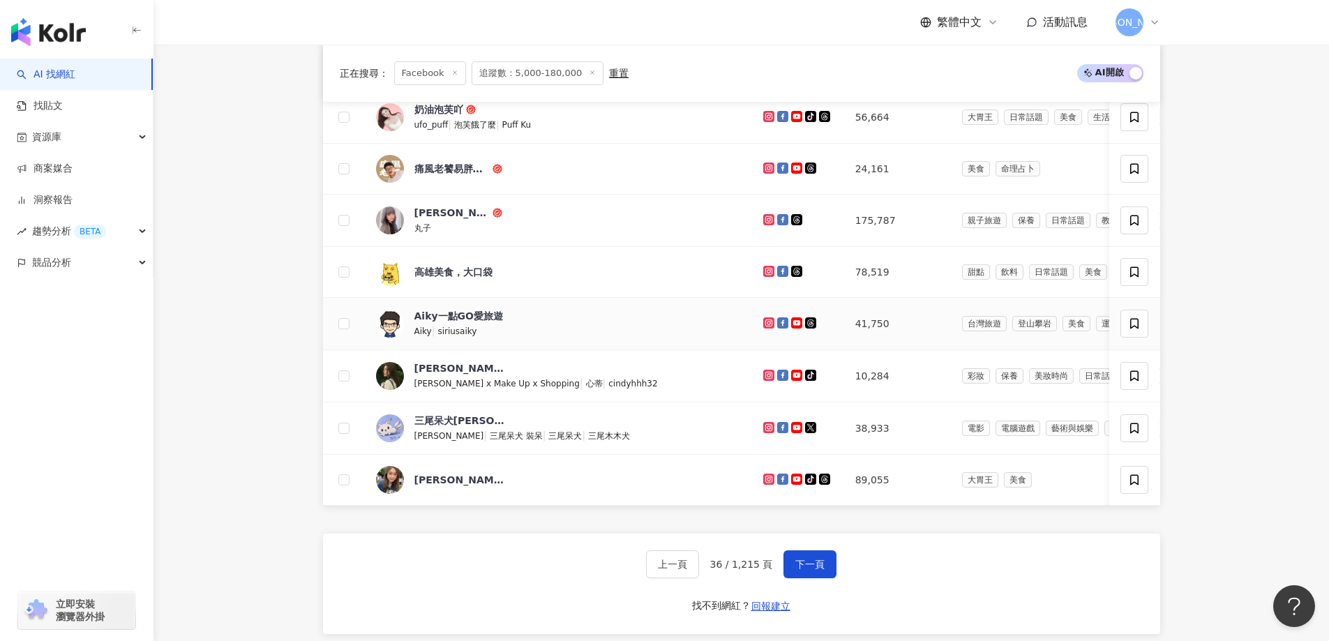
scroll to position [773, 0]
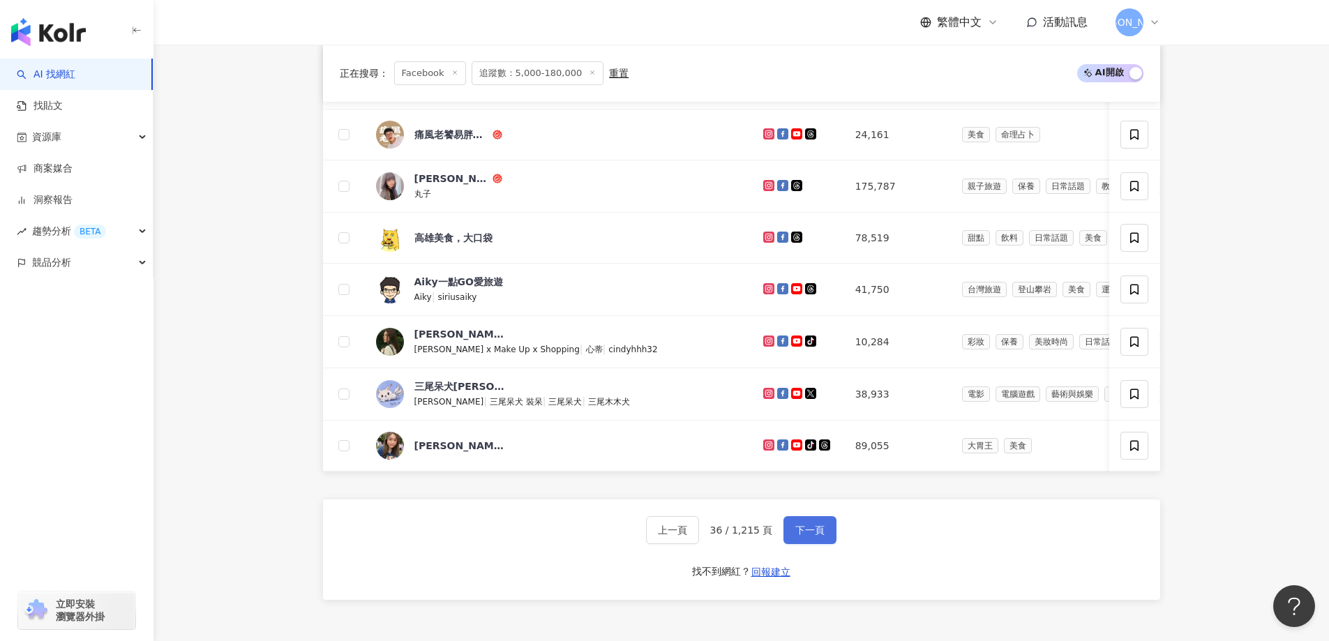
click at [818, 544] on button "下一頁" at bounding box center [809, 530] width 53 height 28
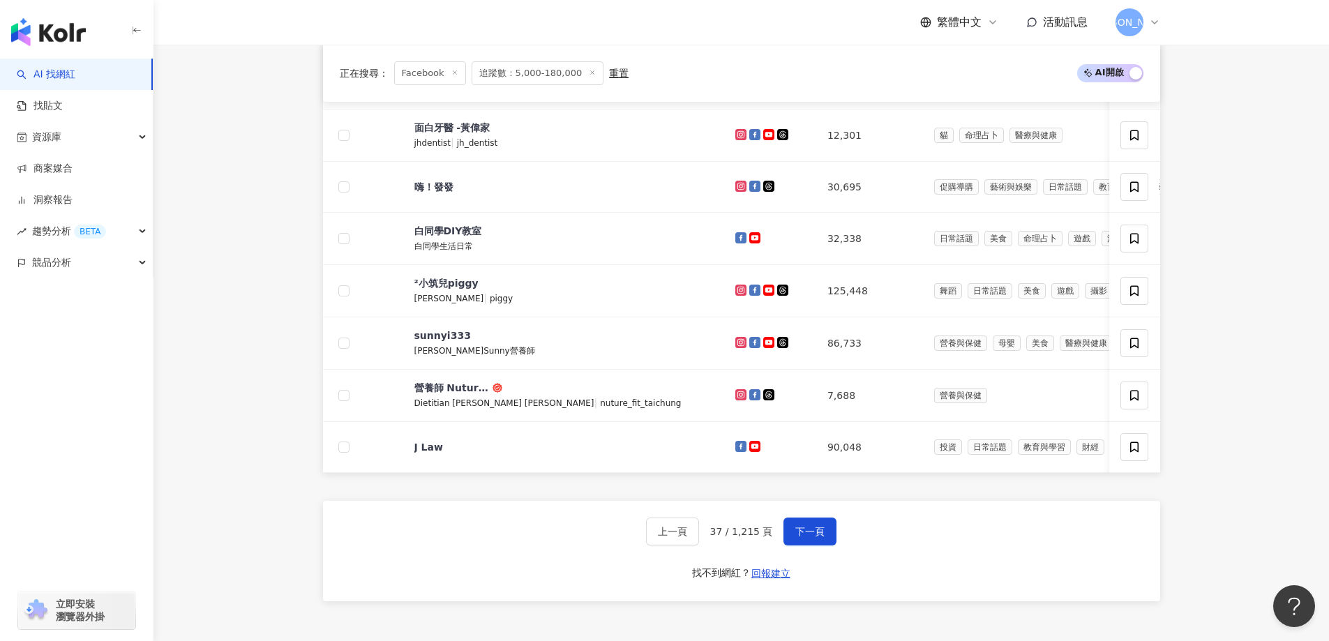
scroll to position [354, 0]
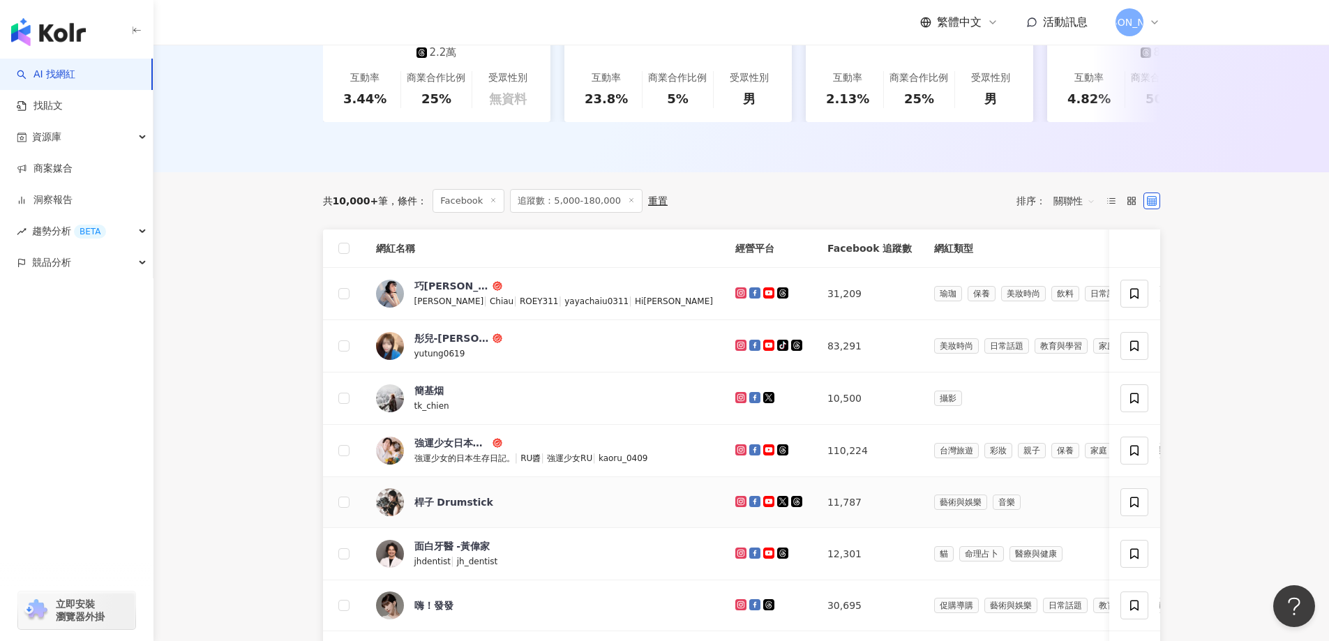
drag, startPoint x: 690, startPoint y: 507, endPoint x: 698, endPoint y: 496, distance: 13.0
